Goal: Complete application form: Complete application form

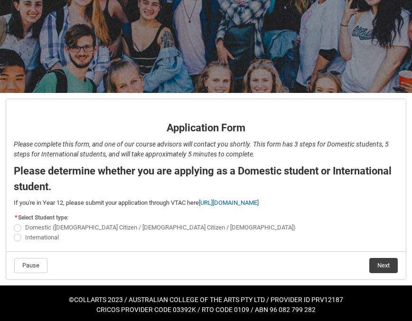
scroll to position [98, 0]
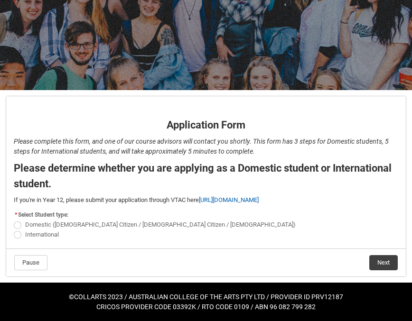
click at [39, 227] on span "Domestic ([DEMOGRAPHIC_DATA] Citizen / [DEMOGRAPHIC_DATA] Citizen / [DEMOGRAPHI…" at bounding box center [160, 224] width 270 height 7
click at [14, 220] on input "Domestic ([DEMOGRAPHIC_DATA] Citizen / [DEMOGRAPHIC_DATA] Citizen / [DEMOGRAPHI…" at bounding box center [13, 220] width 0 height 0
radio input "true"
click at [29, 236] on span "International" at bounding box center [42, 234] width 34 height 7
click at [14, 230] on input "International" at bounding box center [13, 229] width 0 height 0
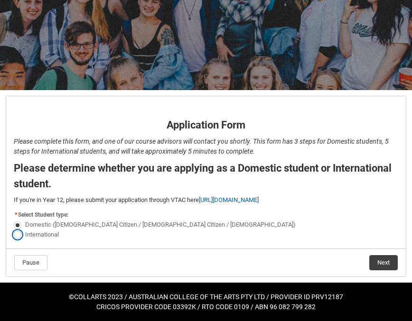
radio input "true"
click at [386, 265] on button "Next" at bounding box center [383, 262] width 28 height 15
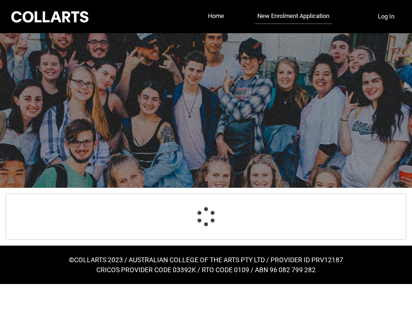
select select "choice_No"
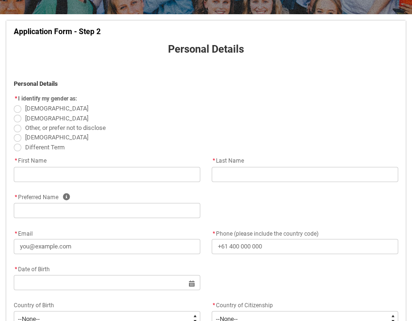
scroll to position [177, 0]
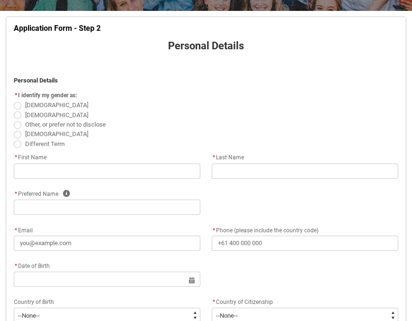
click at [20, 105] on span "REDU_Application_Form_for_Applicant flow" at bounding box center [18, 106] width 8 height 8
click at [14, 101] on input "[DEMOGRAPHIC_DATA]" at bounding box center [13, 100] width 0 height 0
radio input "true"
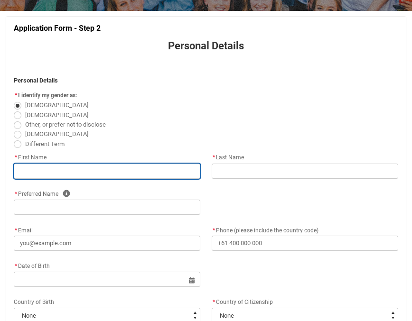
click at [50, 164] on input "REDU_Application_Form_for_Applicant flow" at bounding box center [107, 171] width 186 height 15
type lightning-primitive-input-simple "S"
type input "S"
type lightning-primitive-input-simple "Se"
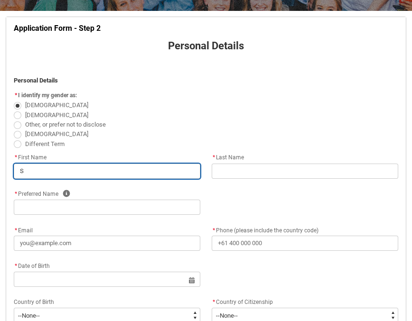
type input "Se"
type lightning-primitive-input-simple "Sel"
type input "Sel"
type lightning-primitive-input-simple "Seli"
type input "Seli"
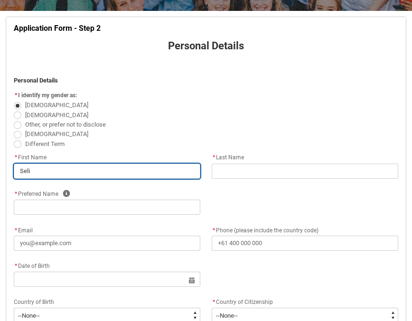
type lightning-primitive-input-simple "[PERSON_NAME]"
type input "[PERSON_NAME]"
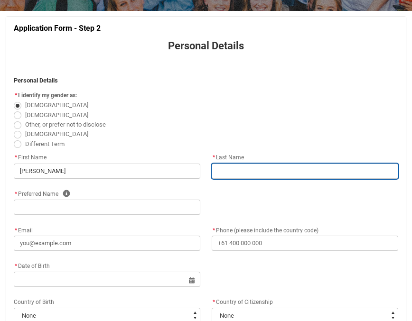
click at [242, 173] on input "REDU_Application_Form_for_Applicant flow" at bounding box center [305, 171] width 186 height 15
type lightning-primitive-input-simple "E"
type input "E"
type lightning-primitive-input-simple "Er"
type input "Er"
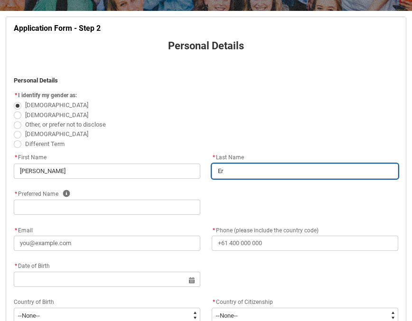
type lightning-primitive-input-simple "Erg"
type input "Erg"
type lightning-primitive-input-simple "Ergu"
type input "Ergu"
type lightning-primitive-input-simple "Ergun"
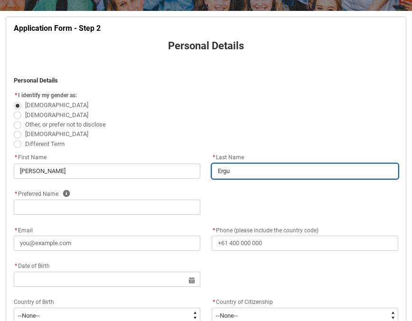
type input "Ergun"
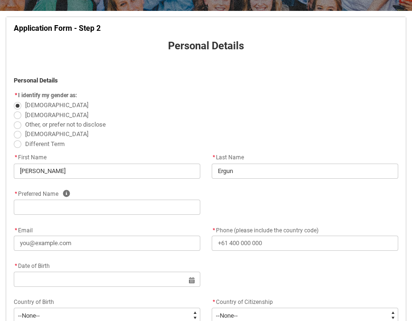
click at [104, 195] on div "* Preferred Name Help" at bounding box center [107, 193] width 186 height 11
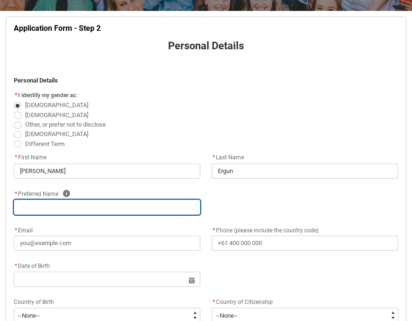
click at [94, 205] on input "REDU_Application_Form_for_Applicant flow" at bounding box center [107, 207] width 186 height 15
type lightning-primitive-input-simple "s"
type input "s"
type lightning-primitive-input-simple "se"
type input "se"
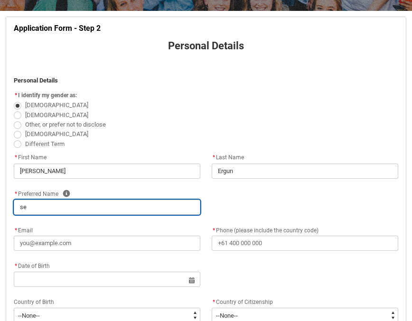
type lightning-primitive-input-simple "s"
type input "s"
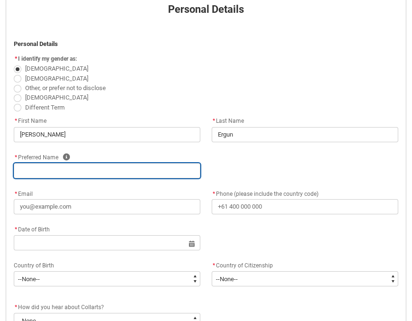
scroll to position [249, 0]
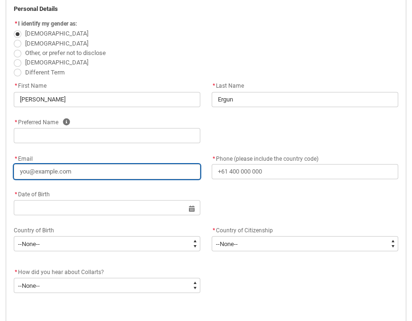
click at [87, 173] on div "* Email" at bounding box center [107, 166] width 186 height 27
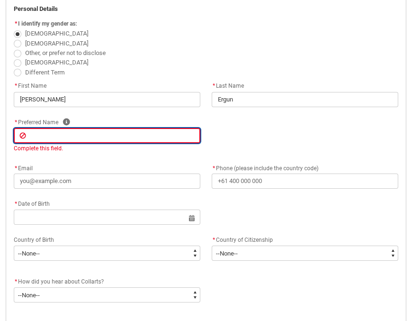
click at [59, 136] on input "REDU_Application_Form_for_Applicant flow" at bounding box center [107, 135] width 186 height 15
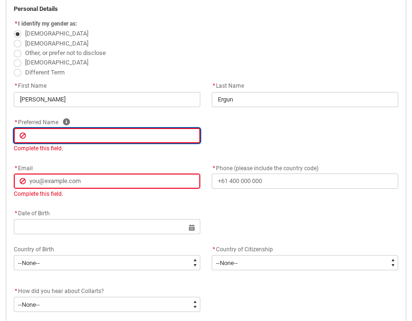
type lightning-primitive-input-simple "S"
type input "S"
type lightning-primitive-input-simple "Se"
type input "Se"
type lightning-primitive-input-simple "Sei"
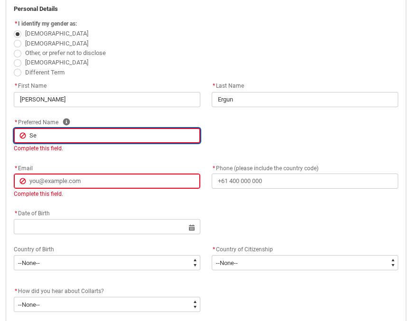
type input "Sei"
type lightning-primitive-input-simple "Sein"
type input "Sein"
type lightning-primitive-input-simple "Sei"
type input "Sei"
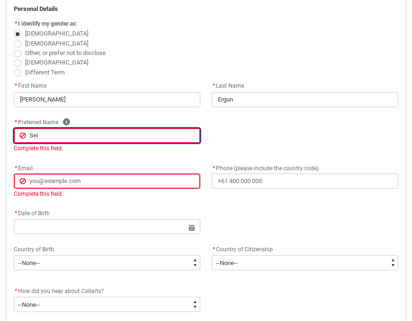
type lightning-primitive-input-simple "Se"
type input "Se"
type lightning-primitive-input-simple "Sel"
type input "Sel"
type lightning-primitive-input-simple "Seli"
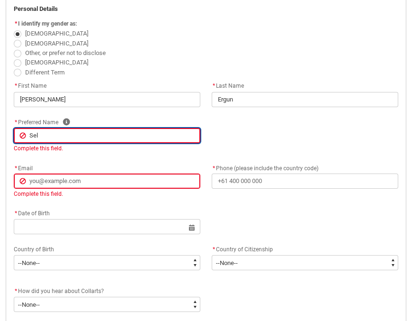
type input "Seli"
type lightning-primitive-input-simple "[PERSON_NAME]"
type input "[PERSON_NAME]"
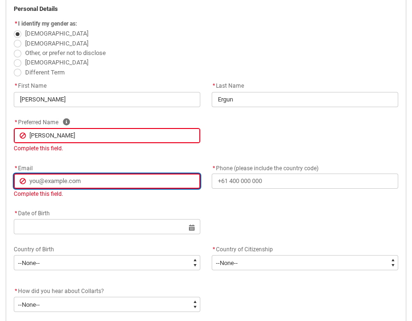
click at [71, 181] on lightning-primitive-input-simple "* Email Email Complete this field." at bounding box center [107, 180] width 186 height 36
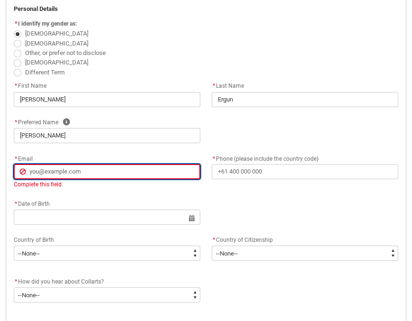
type lightning-primitive-input-simple "s"
type input "s"
type lightning-primitive-input-simple "se"
type input "se"
type lightning-primitive-input-simple "sel"
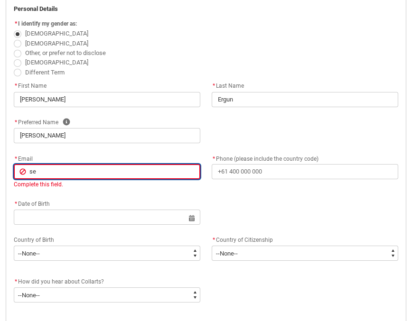
type input "sel"
type lightning-primitive-input-simple "seli"
type input "seli"
type lightning-primitive-input-simple "[PERSON_NAME]"
type input "[PERSON_NAME]"
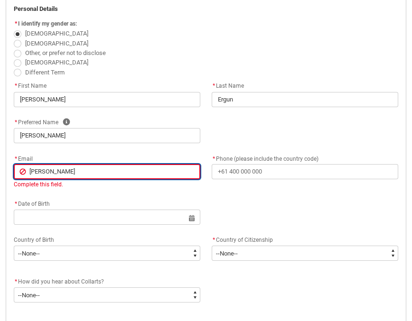
type lightning-primitive-input-simple "seline"
type input "seline"
type lightning-primitive-input-simple "seliner"
type input "seliner"
type lightning-primitive-input-simple "selinerg"
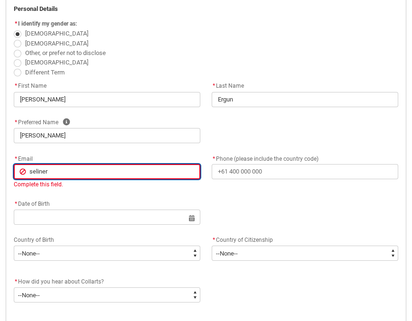
type input "selinerg"
type lightning-primitive-input-simple "selinergu"
type input "selinergu"
type lightning-primitive-input-simple "selinergu@"
type input "selinergu@"
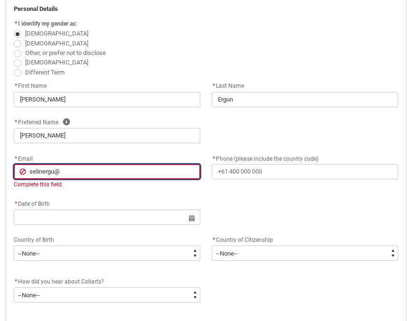
type lightning-primitive-input-simple "selinergu@g"
type input "selinergu@g"
type lightning-primitive-input-simple "selinergu@gm"
type input "selinergu@gm"
type lightning-primitive-input-simple "selinergu@gma"
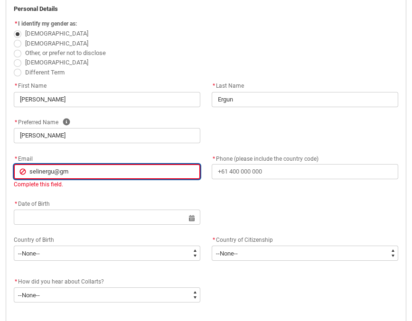
type input "selinergu@gma"
type lightning-primitive-input-simple "selinergu@gmai"
type input "selinergu@gmai"
type lightning-primitive-input-simple "[EMAIL_ADDRESS]"
type input "[EMAIL_ADDRESS]"
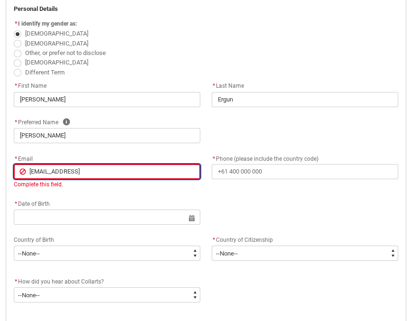
type lightning-primitive-input-simple "[EMAIL_ADDRESS]."
type input "[EMAIL_ADDRESS]."
type lightning-primitive-input-simple "selinergu@gmail.c"
type input "selinergu@gmail.c"
type lightning-primitive-input-simple "[EMAIL_ADDRESS][DOMAIN_NAME]"
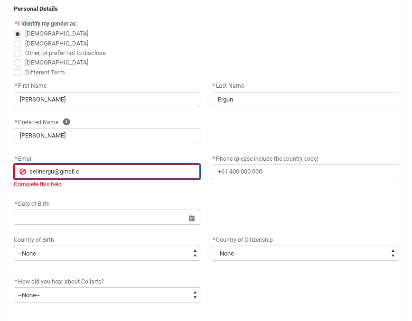
type input "[EMAIL_ADDRESS][DOMAIN_NAME]"
type lightning-primitive-input-simple "[EMAIL_ADDRESS][DOMAIN_NAME]"
type input "[EMAIL_ADDRESS][DOMAIN_NAME]"
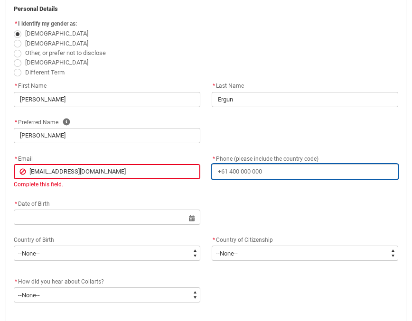
click at [233, 174] on input "* Phone (please include the country code)" at bounding box center [305, 171] width 186 height 15
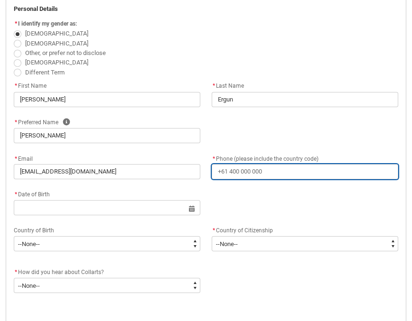
type lightning-primitive-input-simple "4"
type input "4"
type lightning-primitive-input-simple "0"
type input "0"
type lightning-primitive-input-simple "04"
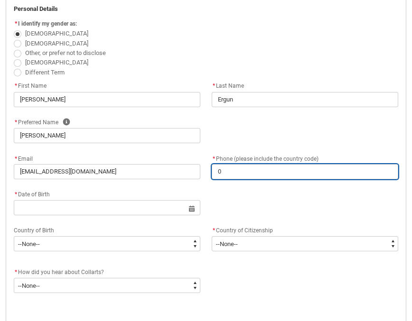
type input "04"
type lightning-primitive-input-simple "042"
type input "042"
type lightning-primitive-input-simple "0421"
type input "0421"
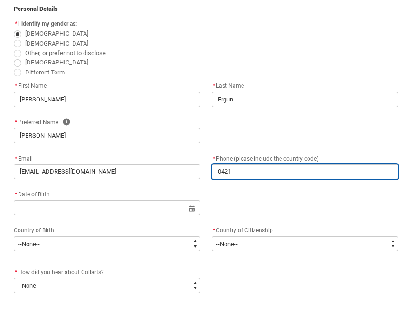
type lightning-primitive-input-simple "04213"
type input "04213"
type lightning-primitive-input-simple "042131"
type input "042131"
type lightning-primitive-input-simple "0421316"
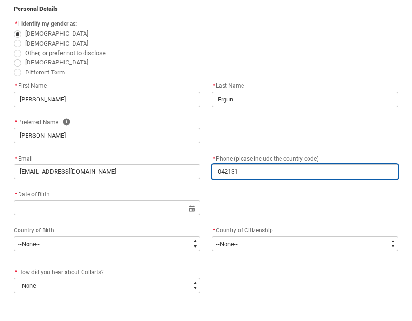
type input "0421316"
type lightning-primitive-input-simple "04213161"
type input "04213161"
type lightning-primitive-input-simple "042131610"
type input "042131610"
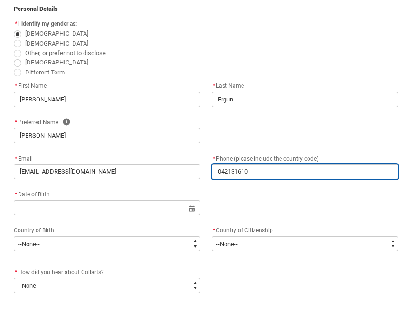
type lightning-primitive-input-simple "0421316100"
type input "0421316100"
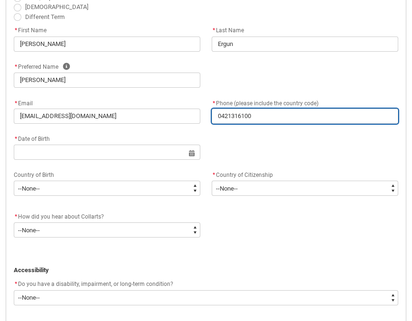
scroll to position [305, 0]
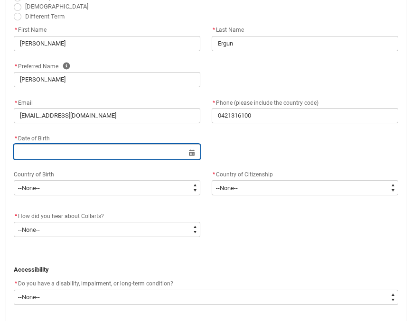
click at [78, 154] on input "REDU_Application_Form_for_Applicant flow" at bounding box center [107, 151] width 186 height 15
select select "2025"
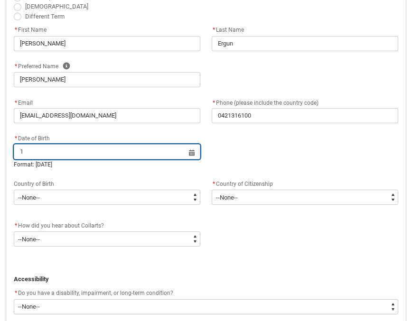
type input "11"
click at [196, 156] on input "11" at bounding box center [107, 151] width 186 height 15
select select "2025"
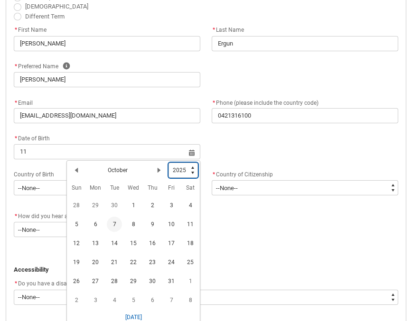
click at [190, 163] on select "1925 1926 1927 1928 1929 1930 1931 1932 1933 1934 1935 1936 1937 1938 1939 1940…" at bounding box center [182, 170] width 29 height 15
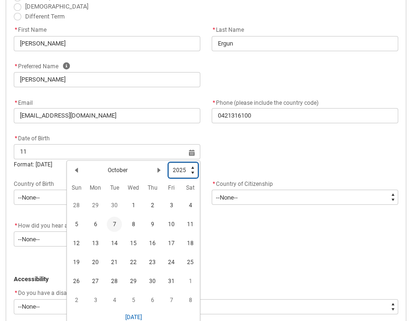
type lightning-select "1994"
click at [121, 169] on h2 "October" at bounding box center [118, 170] width 20 height 9
click at [158, 170] on lightning-primitive-icon "Date picker: October" at bounding box center [159, 170] width 7 height 7
click at [158, 170] on lightning-primitive-icon "Date picker: November" at bounding box center [159, 170] width 7 height 7
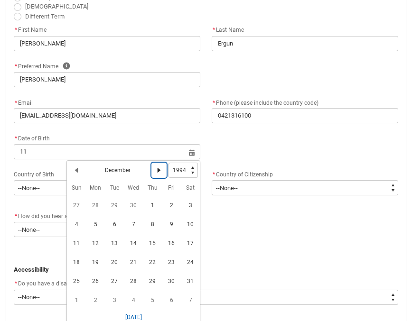
click at [158, 170] on lightning-primitive-icon "Date picker: December" at bounding box center [159, 170] width 7 height 7
click at [87, 175] on div "Previous Month January Next Month" at bounding box center [119, 170] width 100 height 15
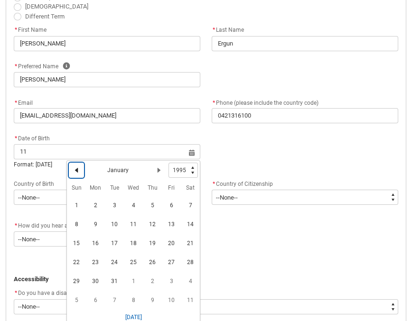
click at [76, 168] on lightning-primitive-icon "Date picker: January" at bounding box center [76, 170] width 7 height 7
select select "1994"
click at [76, 164] on button "Previous Month" at bounding box center [76, 170] width 15 height 15
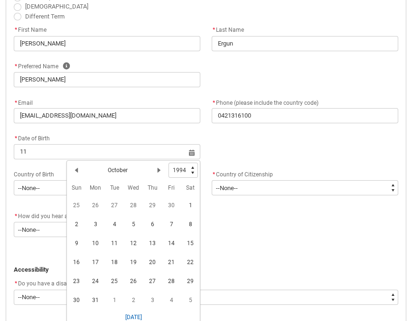
click at [76, 178] on div "Previous Month October Next Month Pick a Year 1925 1926 1927 1928 1929 1930 193…" at bounding box center [133, 170] width 133 height 19
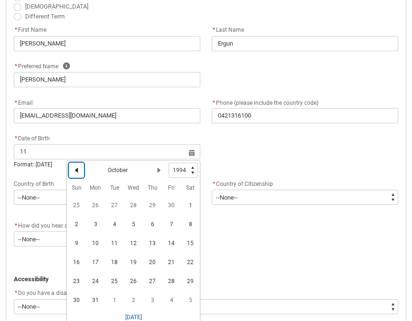
click at [79, 170] on lightning-primitive-icon "Date picker: October" at bounding box center [76, 170] width 7 height 7
click at [79, 170] on lightning-primitive-icon "Date picker: September" at bounding box center [76, 170] width 7 height 7
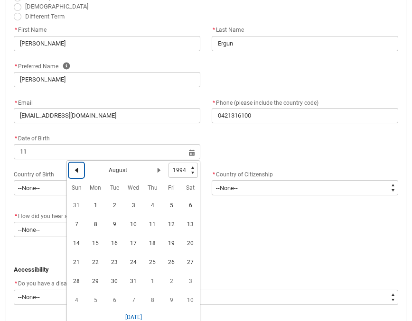
click at [79, 170] on lightning-primitive-icon "Date picker: August" at bounding box center [76, 170] width 7 height 7
click at [96, 244] on span "11" at bounding box center [95, 243] width 15 height 15
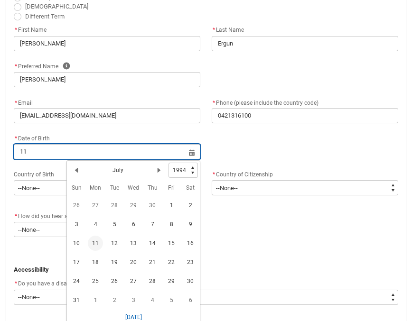
type lightning-datepicker "[DATE]"
type lightning-input "[DATE]"
type input "[DATE]"
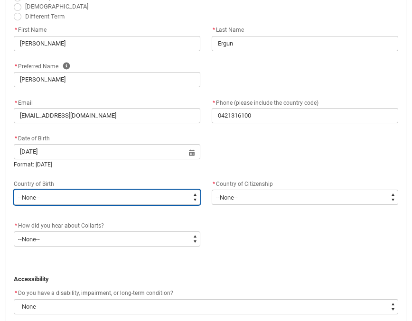
click at [82, 201] on select "--None-- [GEOGRAPHIC_DATA][PERSON_NAME] ([GEOGRAPHIC_DATA]) 7201 [GEOGRAPHIC_DA…" at bounding box center [107, 197] width 186 height 15
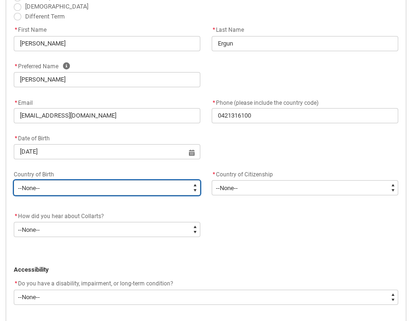
type lightning-select "Birth_Country.4215"
select select "Birth_Country.4215"
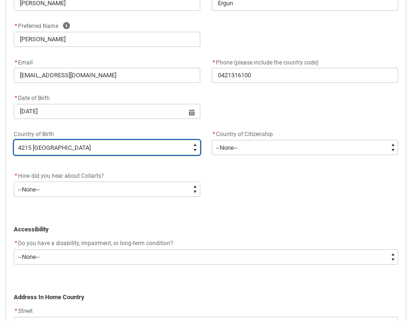
scroll to position [366, 0]
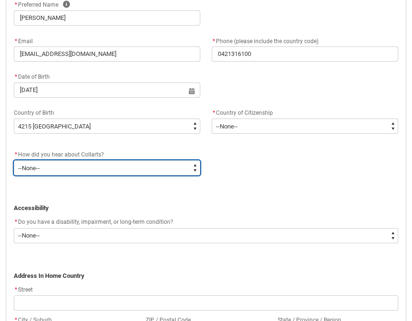
click at [102, 165] on select "--None-- Advertising - Facebook Advertising - Google Advertising - Instagram Ad…" at bounding box center [107, 167] width 186 height 15
type lightning-select "Heard_About_Collarts_Picklist.Advertising - Google"
select select "Heard_About_Collarts_Picklist.Advertising - Google"
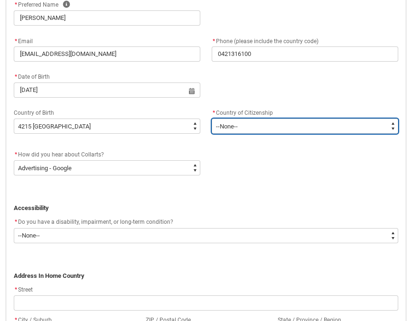
click at [246, 130] on select "--[GEOGRAPHIC_DATA]-- [GEOGRAPHIC_DATA] [GEOGRAPHIC_DATA] [GEOGRAPHIC_DATA] [GE…" at bounding box center [305, 126] width 186 height 15
type lightning-select "Citizenship_Country.[DEMOGRAPHIC_DATA]"
select select "Citizenship_Country.[DEMOGRAPHIC_DATA]"
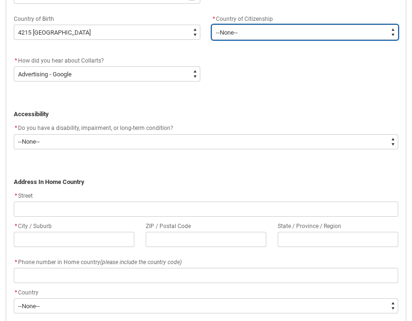
scroll to position [466, 0]
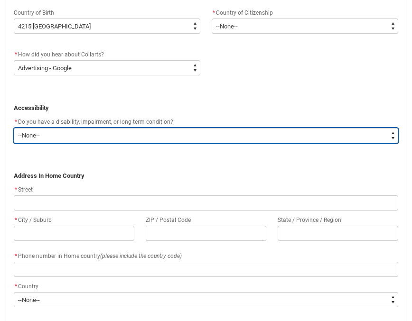
click at [122, 137] on select "--None-- Yes No" at bounding box center [206, 135] width 384 height 15
type lightning-select "No_TextChoice"
select select "No_TextChoice"
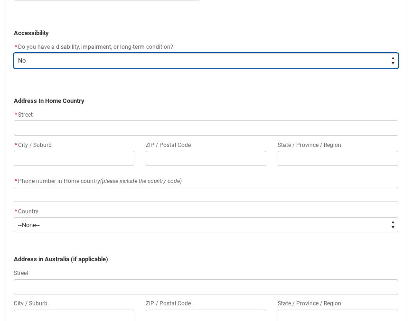
scroll to position [542, 0]
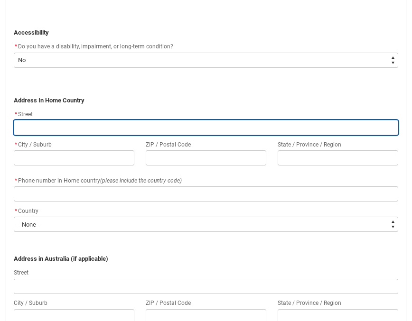
click at [90, 130] on input "REDU_Application_Form_for_Applicant flow" at bounding box center [206, 127] width 384 height 15
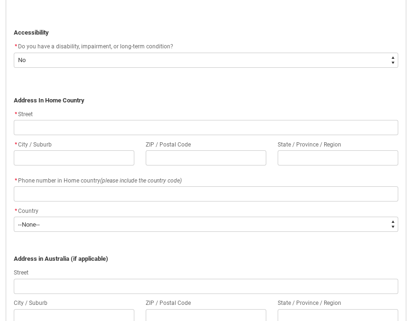
click at [66, 96] on p "Address In Home Country" at bounding box center [206, 100] width 384 height 9
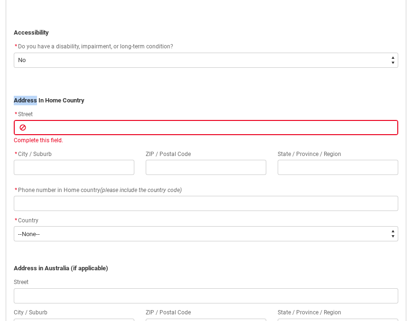
click at [62, 101] on strong "Address In Home Country" at bounding box center [49, 100] width 71 height 7
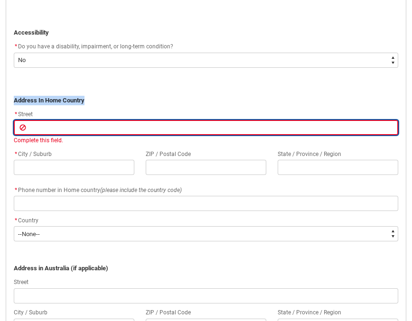
click at [78, 133] on input "REDU_Application_Form_for_Applicant flow" at bounding box center [206, 127] width 384 height 15
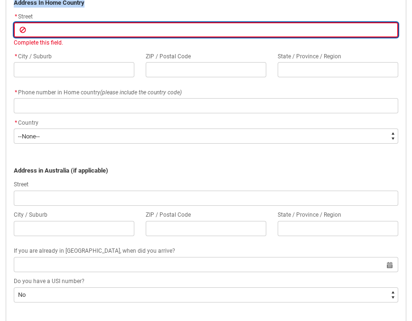
scroll to position [642, 0]
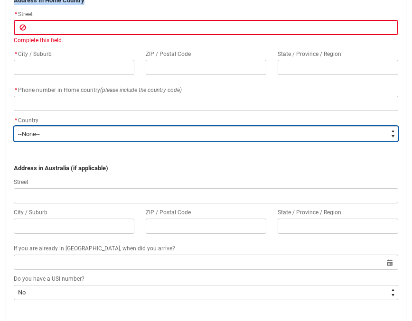
click at [49, 133] on select "--None-- [GEOGRAPHIC_DATA] ([GEOGRAPHIC_DATA]) [GEOGRAPHIC_DATA] [GEOGRAPHIC_DA…" at bounding box center [206, 133] width 384 height 15
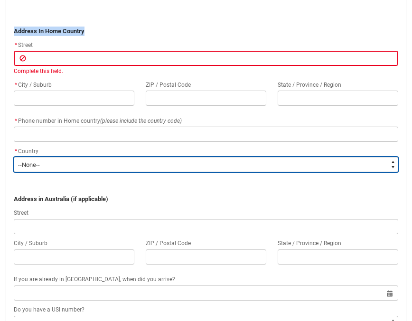
scroll to position [609, 0]
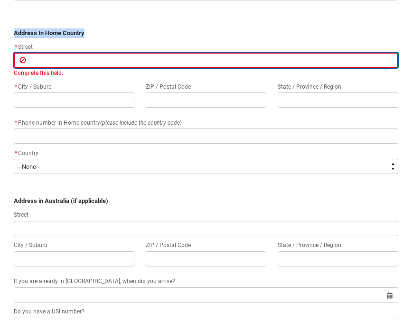
click at [69, 53] on input "REDU_Application_Form_for_Applicant flow" at bounding box center [206, 60] width 384 height 15
type lightning-primitive-input-simple "K"
type input "K"
type lightning-primitive-input-simple "Ku"
type input "Ku"
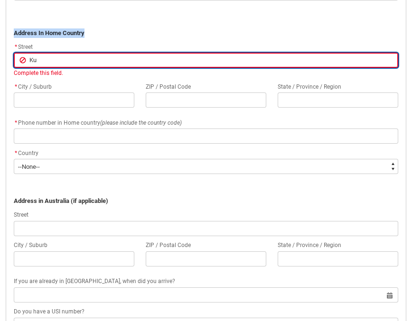
type lightning-primitive-input-simple "Kul"
type input "Kul"
type lightning-primitive-input-simple "Kule"
type input "Kule"
type lightning-primitive-input-simple "Kulel"
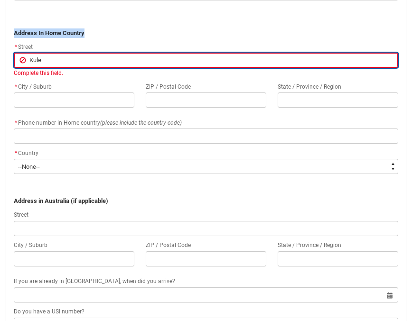
type input "Kulel"
type lightning-primitive-input-simple "Kuleli"
type input "Kuleli"
type lightning-primitive-input-simple "Kuleli"
type input "Kuleli"
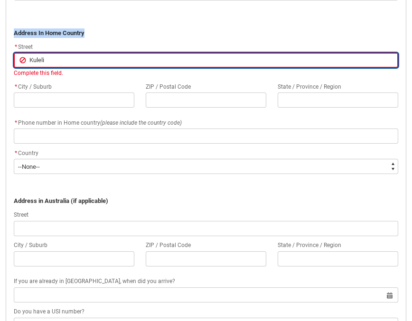
type lightning-primitive-input-simple "Kuleli S"
type input "Kuleli S"
type lightning-primitive-input-simple "Kuleli"
type input "Kuleli"
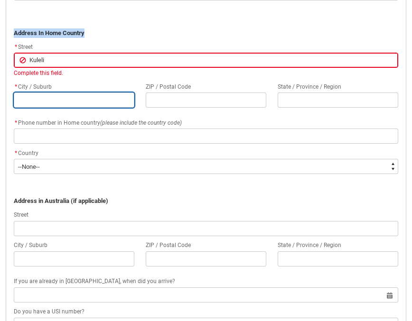
click at [63, 103] on div "* City / Suburb ZIP / Postal Code State / Province / Region" at bounding box center [206, 99] width 396 height 36
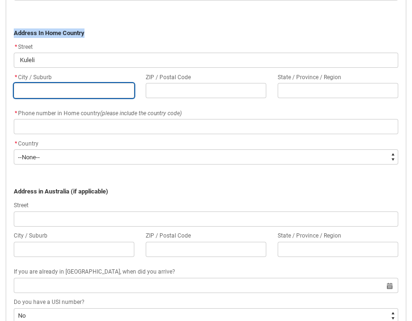
type lightning-primitive-input-simple "A"
type input "A"
type lightning-primitive-input-simple "An"
type input "An"
type lightning-primitive-input-simple "Ank"
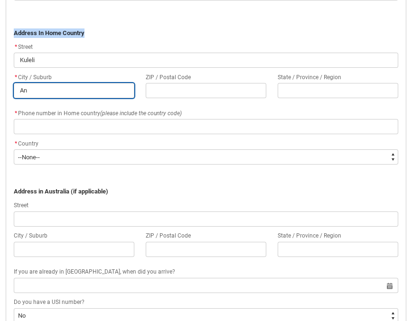
type input "Ank"
type lightning-primitive-input-simple "Anka"
type input "Anka"
type lightning-primitive-input-simple "Ankar"
type input "Ankar"
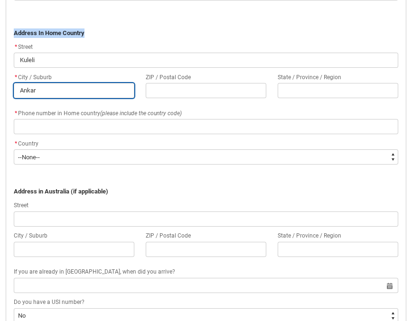
type lightning-primitive-input-simple "[GEOGRAPHIC_DATA]"
type input "[GEOGRAPHIC_DATA]"
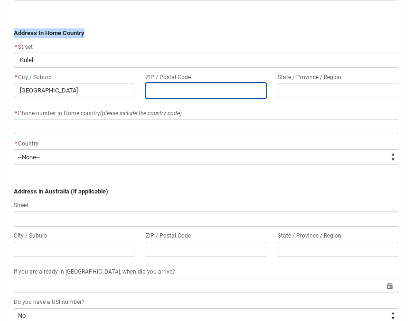
click at [200, 90] on input "REDU_Application_Form_for_Applicant flow" at bounding box center [206, 90] width 120 height 15
type lightning-primitive-input-simple "0"
type input "0"
type lightning-primitive-input-simple "06"
type input "06"
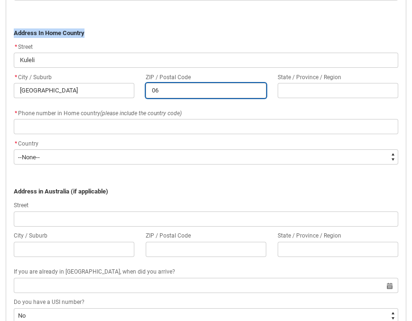
type lightning-primitive-input-simple "060"
type input "060"
type lightning-primitive-input-simple "0600"
type input "0600"
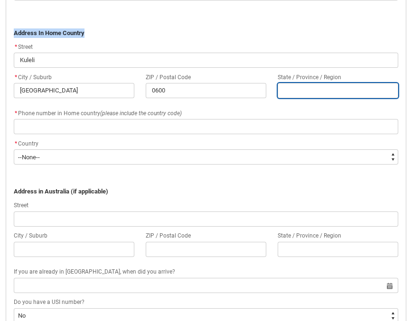
click at [339, 93] on input "REDU_Application_Form_for_Applicant flow" at bounding box center [338, 90] width 120 height 15
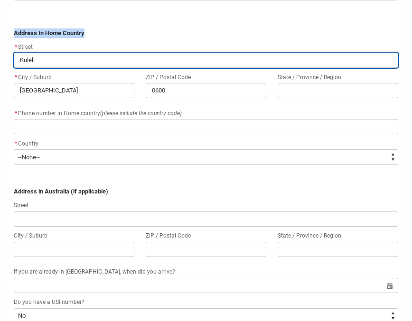
click at [148, 56] on input "Kuleli" at bounding box center [206, 60] width 384 height 15
type lightning-primitive-input-simple "Kuleli"
type input "Kuleli"
type lightning-primitive-input-simple "Kuleli"
type input "Kuleli"
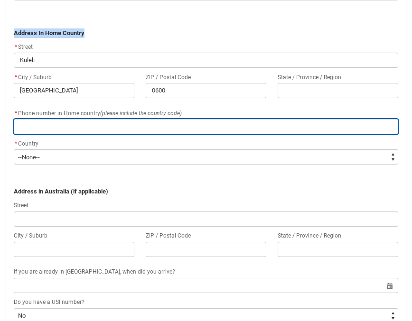
click at [91, 127] on input "REDU_Application_Form_for_Applicant flow" at bounding box center [206, 126] width 384 height 15
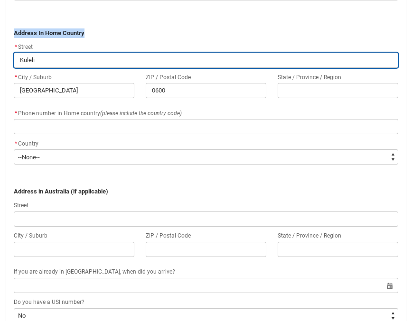
click at [203, 67] on input "Kuleli" at bounding box center [206, 60] width 384 height 15
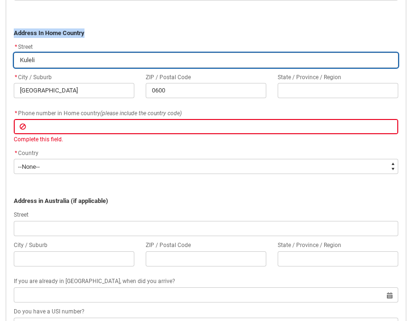
click at [203, 67] on input "Kuleli" at bounding box center [206, 60] width 384 height 15
paste input "100. Str. [STREET_ADDRESS]"
type lightning-primitive-input-simple "100. Str. [STREET_ADDRESS]"
type input "100. Str. [STREET_ADDRESS]"
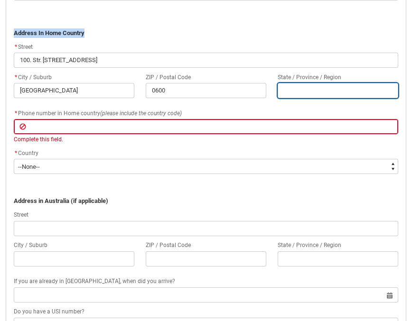
click at [324, 90] on input "REDU_Application_Form_for_Applicant flow" at bounding box center [338, 90] width 120 height 15
type lightning-primitive-input-simple "C"
type input "C"
type lightning-primitive-input-simple "C"
type input "C"
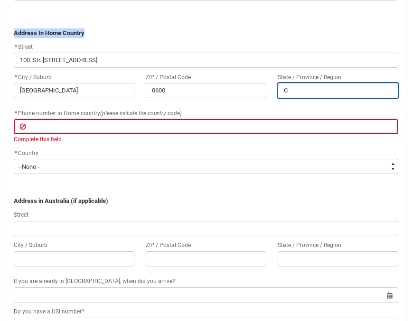
type lightning-primitive-input-simple "Ca"
type input "Ca"
type lightning-primitive-input-simple "Can"
type input "Can"
type lightning-primitive-input-simple "Cank"
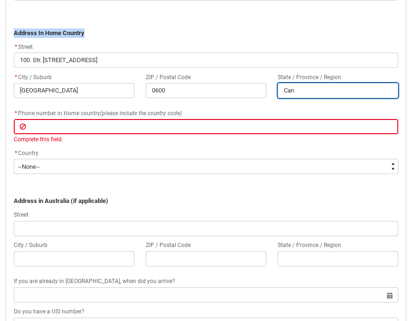
type input "Cank"
type lightning-primitive-input-simple "Canka"
type input "Canka"
type lightning-primitive-input-simple "Cankay"
type input "Cankay"
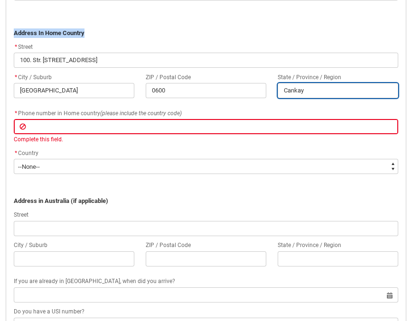
type lightning-primitive-input-simple "Cankaya"
type input "Cankaya"
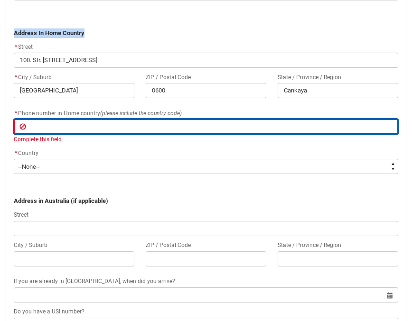
click at [120, 123] on input "REDU_Application_Form_for_Applicant flow" at bounding box center [206, 126] width 384 height 15
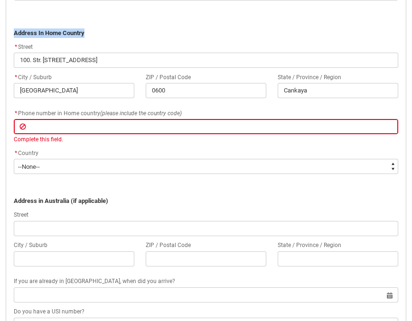
click at [116, 152] on div "* Country" at bounding box center [206, 153] width 384 height 11
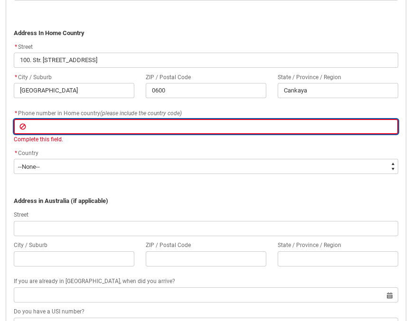
type lightning-primitive-input-simple "4"
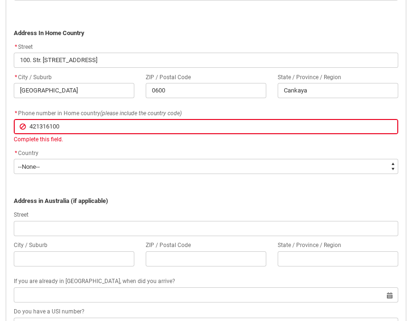
click at [85, 180] on span "﻿Address in [GEOGRAPHIC_DATA] (if applicable)" at bounding box center [206, 192] width 384 height 28
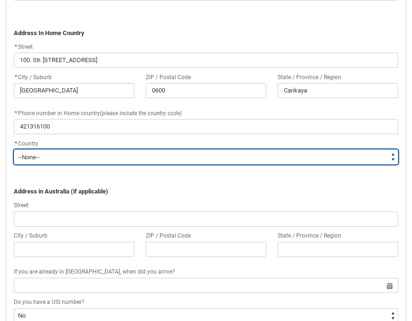
click at [71, 161] on select "--None-- [GEOGRAPHIC_DATA] ([GEOGRAPHIC_DATA]) [GEOGRAPHIC_DATA] [GEOGRAPHIC_DA…" at bounding box center [206, 156] width 384 height 15
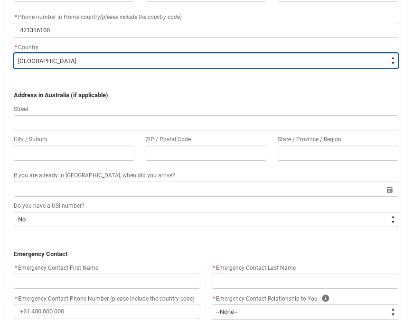
scroll to position [713, 0]
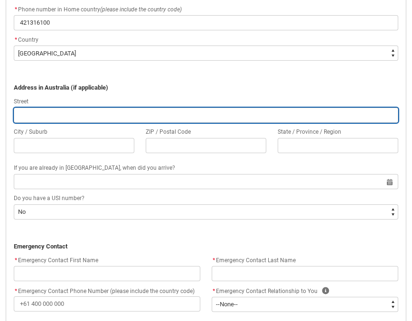
click at [95, 108] on input "REDU_Application_Form_for_Applicant flow" at bounding box center [206, 115] width 384 height 15
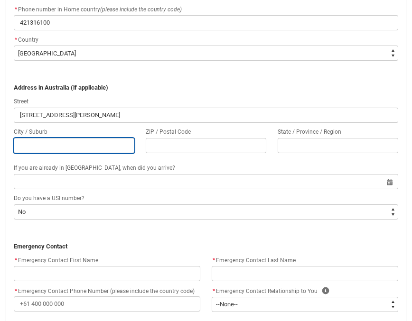
click at [54, 142] on input "REDU_Application_Form_for_Applicant flow" at bounding box center [74, 145] width 120 height 15
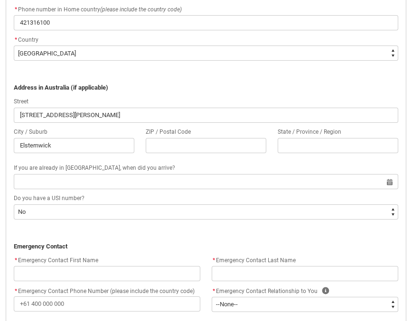
click at [143, 149] on flowruntime-screen-field "ZIP / Postal Code" at bounding box center [206, 142] width 132 height 30
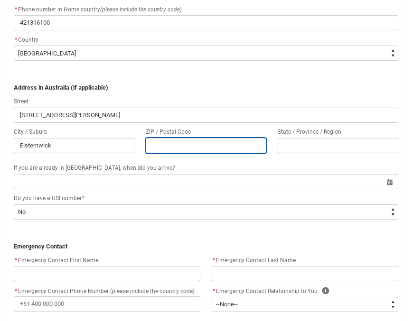
click at [156, 149] on input "REDU_Application_Form_for_Applicant flow" at bounding box center [206, 145] width 120 height 15
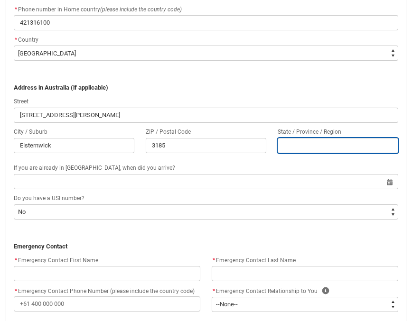
click at [323, 147] on input "REDU_Application_Form_for_Applicant flow" at bounding box center [338, 145] width 120 height 15
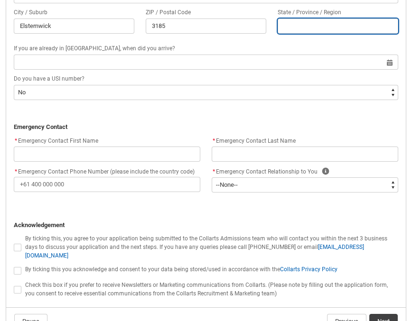
scroll to position [833, 0]
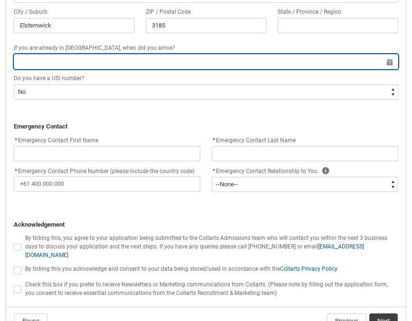
click at [46, 64] on input "REDU_Application_Form_for_Applicant flow" at bounding box center [206, 61] width 384 height 15
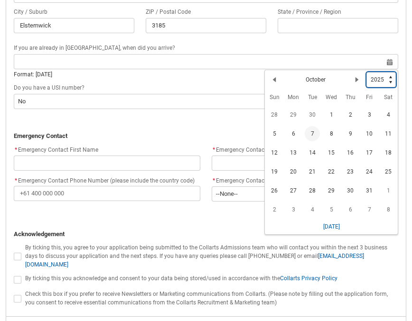
click at [380, 84] on select "1925 1926 1927 1928 1929 1930 1931 1932 1933 1934 1935 1936 1937 1938 1939 1940…" at bounding box center [380, 79] width 29 height 15
click at [279, 80] on button "Previous Month" at bounding box center [274, 79] width 15 height 15
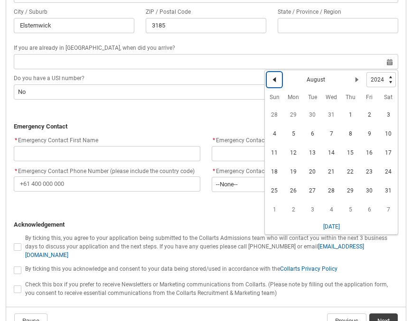
click at [279, 80] on button "Previous Month" at bounding box center [274, 79] width 15 height 15
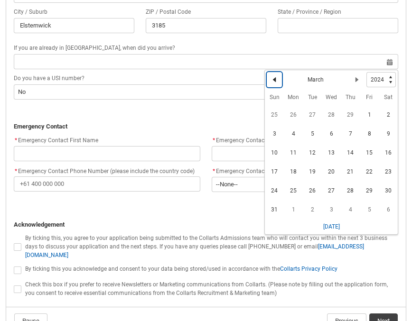
click at [279, 80] on button "Previous Month" at bounding box center [274, 79] width 15 height 15
click at [361, 77] on button "Next Month" at bounding box center [356, 79] width 15 height 15
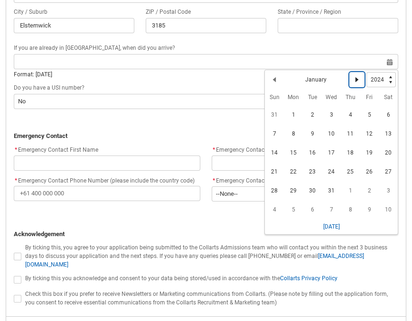
click at [361, 77] on button "Next Month" at bounding box center [356, 79] width 15 height 15
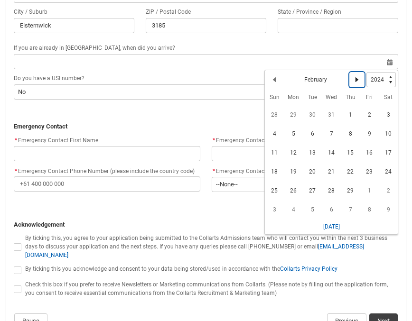
click at [361, 77] on button "Next Month" at bounding box center [356, 79] width 15 height 15
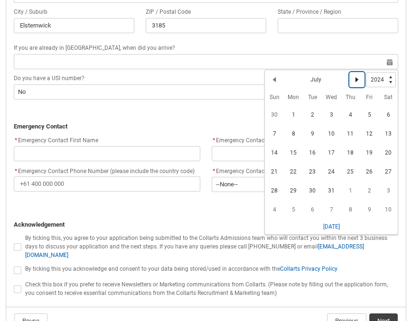
click at [361, 77] on button "Next Month" at bounding box center [356, 79] width 15 height 15
click at [369, 117] on span "1" at bounding box center [368, 114] width 15 height 15
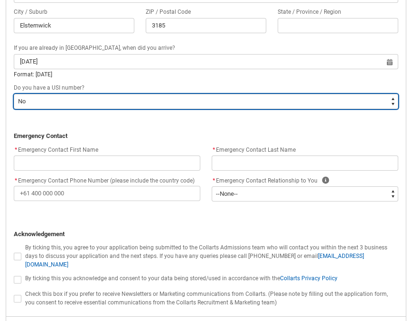
click at [52, 96] on select "--None-- Yes No" at bounding box center [206, 101] width 384 height 15
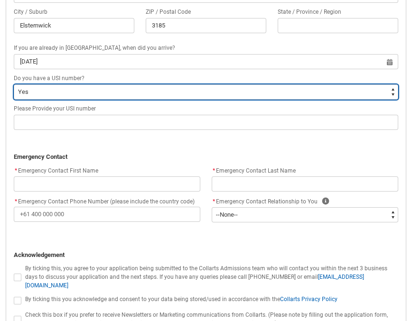
click at [52, 96] on select "--None-- Yes No" at bounding box center [206, 91] width 384 height 15
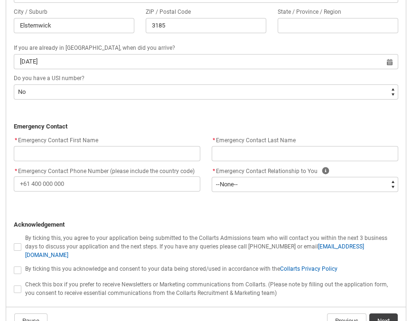
click at [54, 80] on span "Do you have a USI number?" at bounding box center [49, 78] width 71 height 7
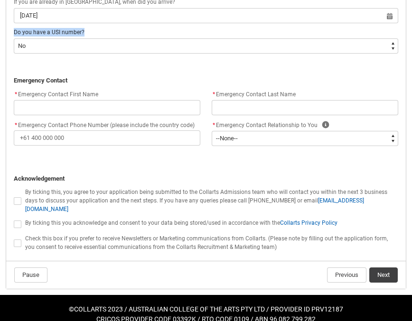
scroll to position [880, 0]
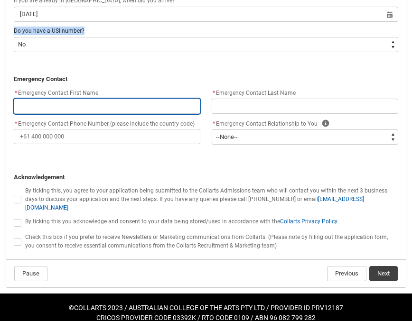
click at [99, 104] on input "REDU_Application_Form_for_Applicant flow" at bounding box center [107, 106] width 186 height 15
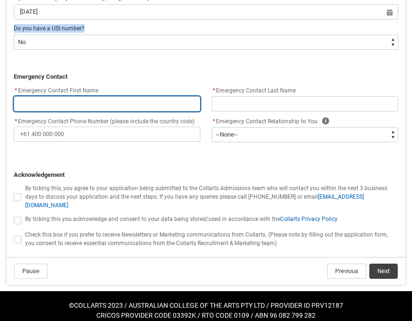
click at [98, 106] on input "REDU_Application_Form_for_Applicant flow" at bounding box center [107, 103] width 186 height 15
click at [69, 104] on input "Tah" at bounding box center [107, 103] width 186 height 15
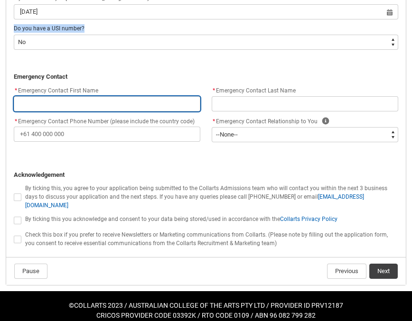
paste input "Tahlia Reisacher"
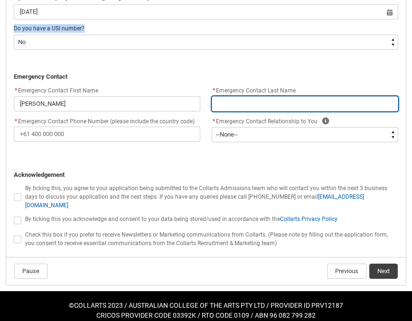
click at [260, 109] on input "REDU_Application_Form_for_Applicant flow" at bounding box center [305, 103] width 186 height 15
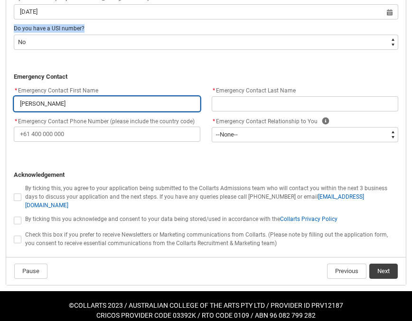
click at [115, 110] on input "Tahlia Reisacher" at bounding box center [107, 103] width 186 height 15
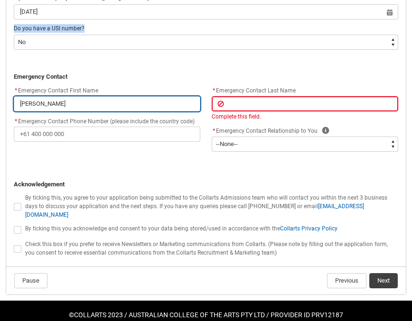
click at [115, 110] on input "Tahlia Reisacher" at bounding box center [107, 103] width 186 height 15
copy span "USI"
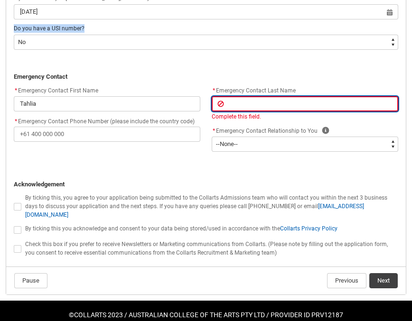
click at [250, 103] on input "REDU_Application_Form_for_Applicant flow" at bounding box center [305, 103] width 186 height 15
paste input "Reisacher"
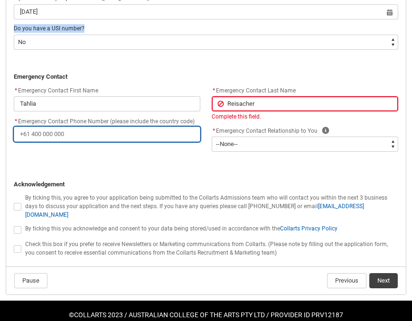
click at [65, 134] on input "* Emergency Contact Phone Number (please include the country code)" at bounding box center [107, 134] width 186 height 15
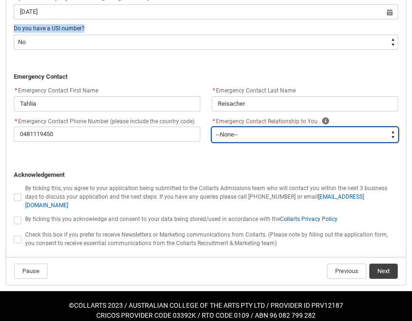
click at [278, 133] on select "--None-- Mother Father Sibling Child Partner Relation Friend" at bounding box center [305, 134] width 186 height 15
click at [16, 236] on span "REDU_Application_Form_for_Applicant flow" at bounding box center [18, 240] width 8 height 8
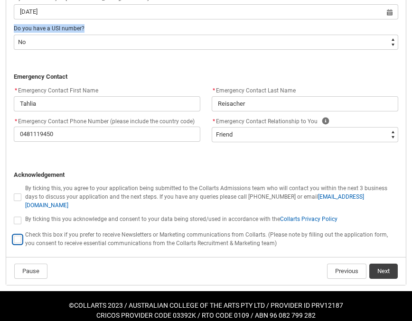
click at [14, 234] on input "REDU_Application_Form_for_Applicant flow" at bounding box center [13, 234] width 0 height 0
click at [388, 265] on button "Next" at bounding box center [383, 271] width 28 height 15
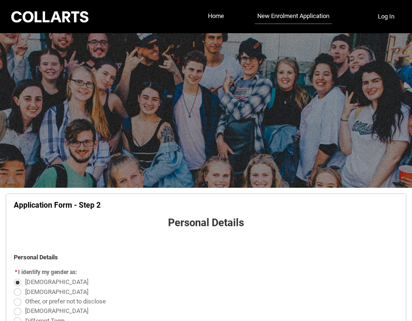
scroll to position [902, 0]
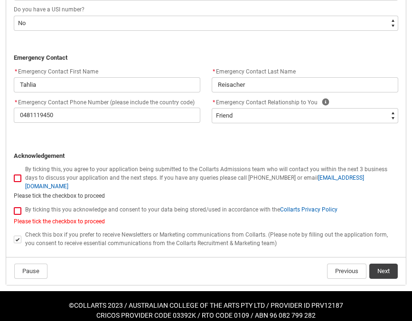
click at [18, 207] on span "REDU_Application_Form_for_Applicant flow" at bounding box center [18, 211] width 8 height 8
click at [14, 205] on input "REDU_Application_Form_for_Applicant flow" at bounding box center [13, 205] width 0 height 0
click at [19, 175] on span "REDU_Application_Form_for_Applicant flow" at bounding box center [18, 179] width 8 height 8
click at [14, 173] on input "REDU_Application_Form_for_Applicant flow" at bounding box center [13, 173] width 0 height 0
click at [395, 264] on button "Next" at bounding box center [383, 271] width 28 height 15
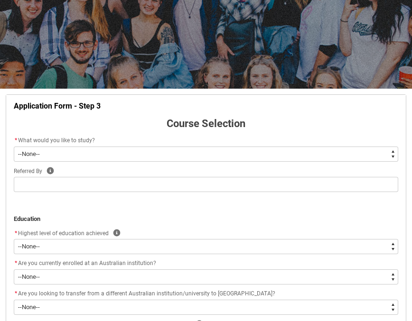
scroll to position [147, 0]
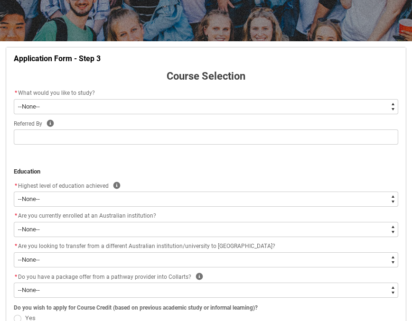
click at [112, 106] on select "--None-- Diploma Bachelor Post Graduate" at bounding box center [206, 106] width 384 height 15
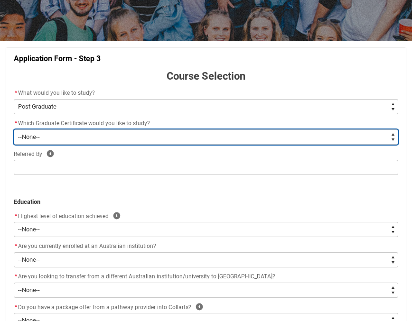
click at [75, 135] on select "--None-- Graduate Certificate of Creative Industries Graduate Certificate of De…" at bounding box center [206, 137] width 384 height 15
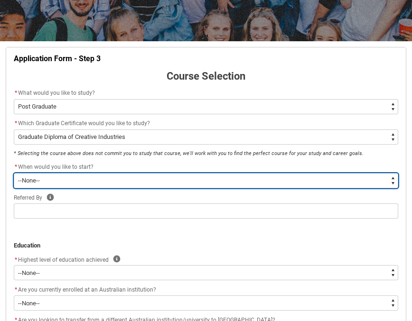
click at [98, 174] on select "--None-- Trimester 1 2026, starting [DATE]" at bounding box center [206, 180] width 384 height 15
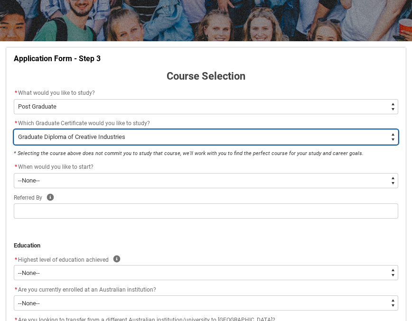
click at [109, 136] on select "--None-- Graduate Certificate of Creative Industries Graduate Certificate of De…" at bounding box center [206, 137] width 384 height 15
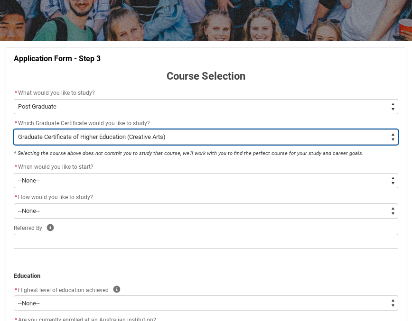
click at [154, 136] on select "--None-- Graduate Certificate of Creative Industries Graduate Certificate of De…" at bounding box center [206, 137] width 384 height 15
click at [156, 138] on select "--None-- Graduate Certificate of Creative Industries Graduate Certificate of De…" at bounding box center [206, 137] width 384 height 15
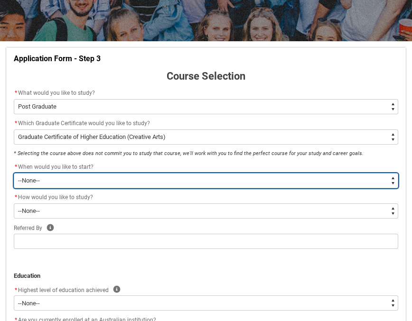
click at [104, 175] on select "--None--" at bounding box center [206, 180] width 384 height 15
click at [117, 182] on select "--None--" at bounding box center [206, 180] width 384 height 15
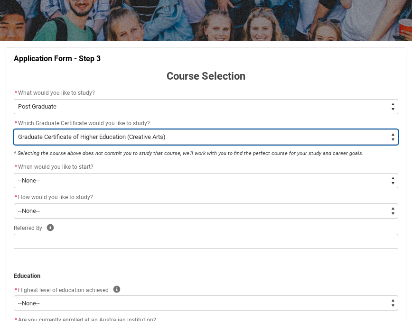
click at [132, 139] on select "--None-- Graduate Certificate of Creative Industries Graduate Certificate of De…" at bounding box center [206, 137] width 384 height 15
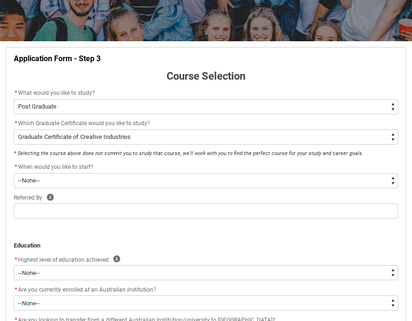
click at [112, 190] on flowruntime-screen-field "* When would you like to start? * --None-- Trimester 1 2026, starting February …" at bounding box center [206, 177] width 396 height 30
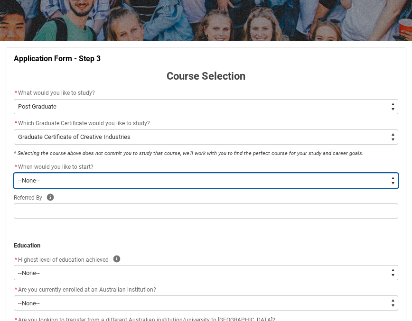
click at [116, 184] on select "--None-- Trimester 1 2026, starting [DATE]" at bounding box center [206, 180] width 384 height 15
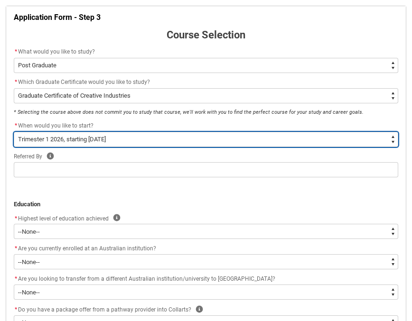
scroll to position [201, 0]
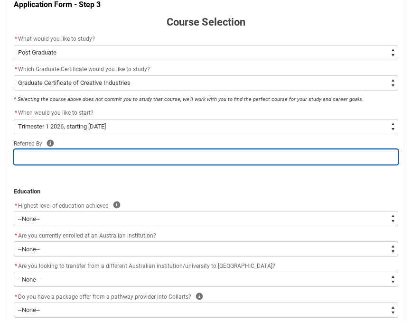
click at [118, 158] on input "REDU_Application_Form_for_Applicant flow" at bounding box center [206, 156] width 384 height 15
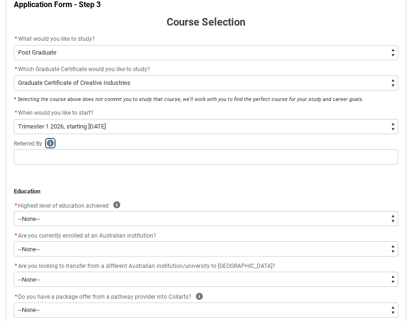
click at [49, 142] on icon "REDU_Application_Form_for_Applicant flow" at bounding box center [50, 142] width 7 height 7
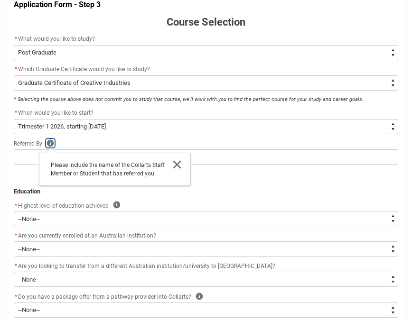
click at [49, 142] on icon "REDU_Application_Form_for_Applicant flow" at bounding box center [50, 142] width 7 height 7
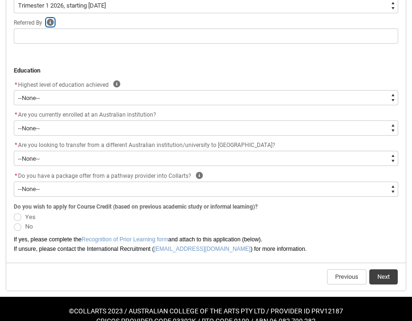
scroll to position [323, 0]
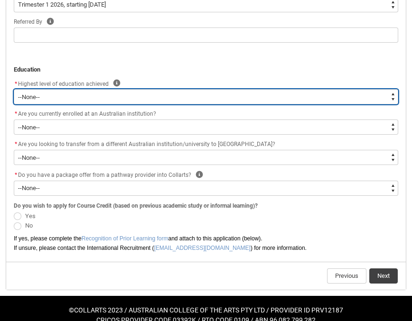
click at [89, 98] on select "--None-- Completed High School Completed a VET Course Completed Foundation Stud…" at bounding box center [206, 96] width 384 height 15
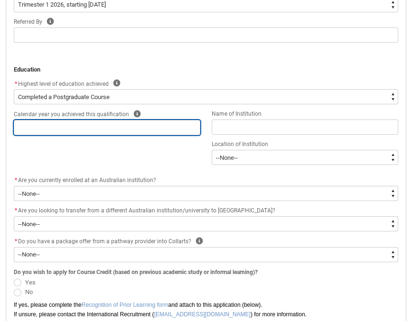
click at [158, 121] on input "REDU_Application_Form_for_Applicant flow" at bounding box center [107, 127] width 186 height 15
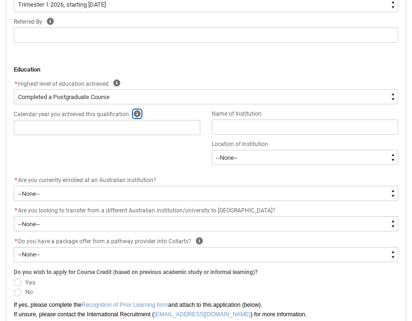
click at [135, 113] on icon "REDU_Application_Form_for_Applicant flow" at bounding box center [137, 113] width 7 height 7
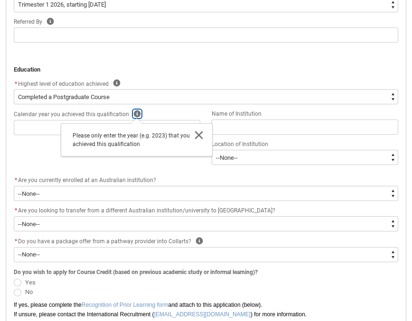
click at [135, 113] on icon "REDU_Application_Form_for_Applicant flow" at bounding box center [137, 113] width 7 height 7
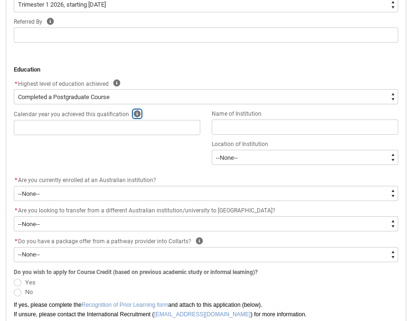
click at [135, 113] on icon "REDU_Application_Form_for_Applicant flow" at bounding box center [137, 113] width 7 height 7
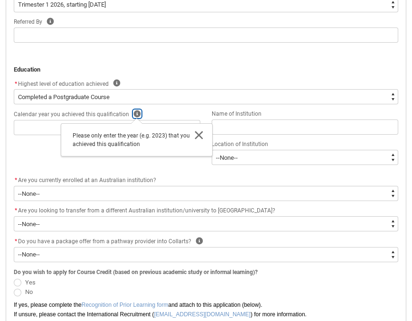
click at [135, 113] on icon "REDU_Application_Form_for_Applicant flow" at bounding box center [137, 113] width 7 height 7
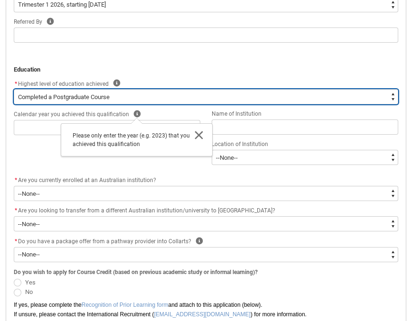
click at [121, 101] on select "--None-- Completed High School Completed a VET Course Completed Foundation Stud…" at bounding box center [206, 96] width 384 height 15
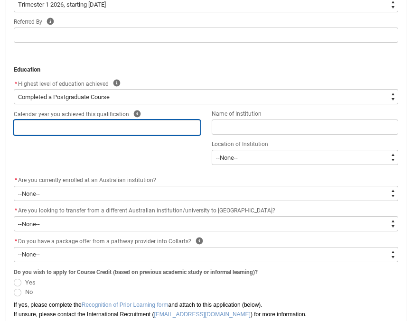
click at [104, 120] on input "REDU_Application_Form_for_Applicant flow" at bounding box center [107, 127] width 186 height 15
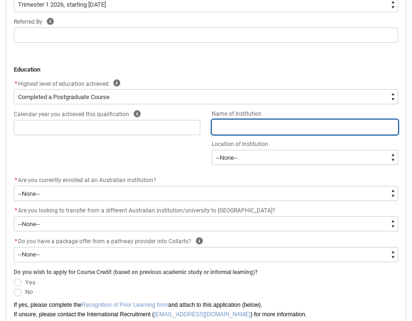
click at [246, 120] on input "REDU_Application_Form_for_Applicant flow" at bounding box center [305, 127] width 186 height 15
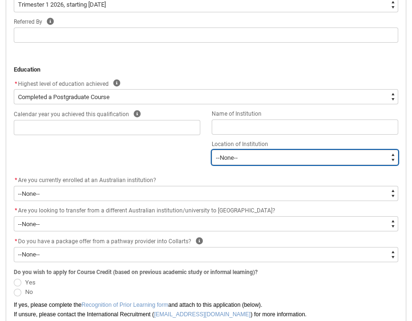
click at [251, 151] on select "--[GEOGRAPHIC_DATA]-- [GEOGRAPHIC_DATA] [GEOGRAPHIC_DATA] [GEOGRAPHIC_DATA] [GE…" at bounding box center [305, 157] width 186 height 15
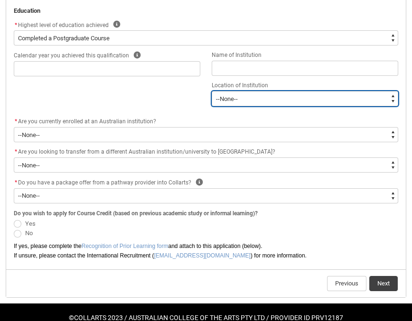
scroll to position [385, 0]
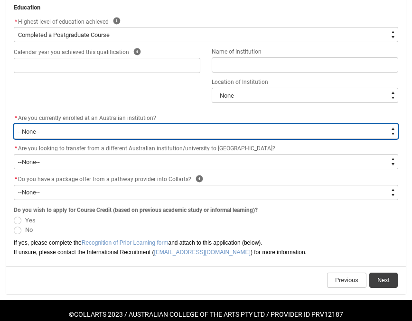
click at [135, 138] on select "--None-- Yes No" at bounding box center [206, 131] width 384 height 15
click at [136, 134] on select "--None-- Yes No" at bounding box center [206, 131] width 384 height 15
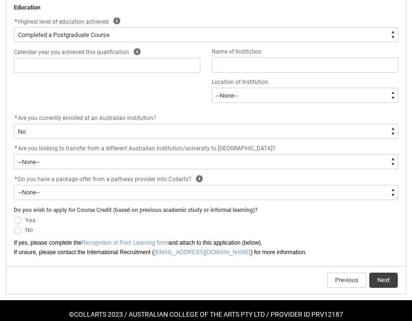
click at [139, 152] on div "* Are you looking to transfer from a different Australian institution/universit…" at bounding box center [206, 148] width 384 height 11
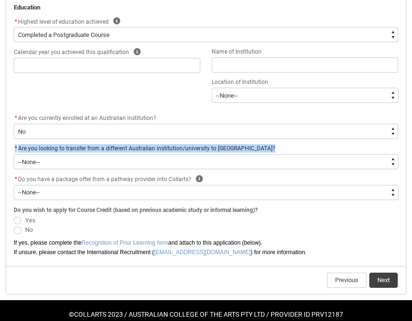
click at [192, 141] on flowruntime-screen-field "* Are you currently enrolled at an Australian institution? * --None-- Yes No" at bounding box center [206, 127] width 396 height 30
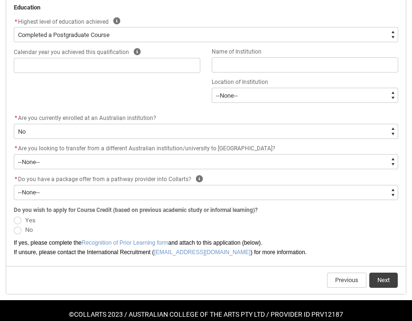
click at [186, 153] on div "* Are you looking to transfer from a different Australian institution/universit…" at bounding box center [206, 148] width 384 height 11
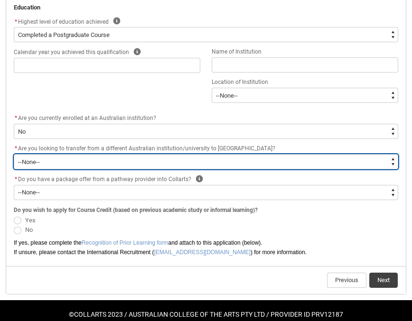
click at [184, 159] on select "--None-- Yes No" at bounding box center [206, 161] width 384 height 15
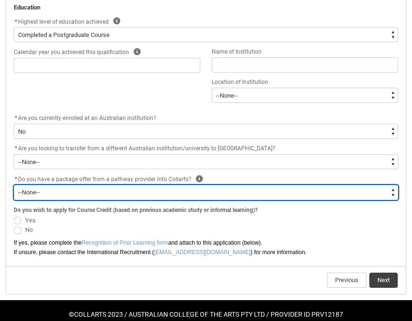
click at [146, 191] on select "--None-- Yes No" at bounding box center [206, 192] width 384 height 15
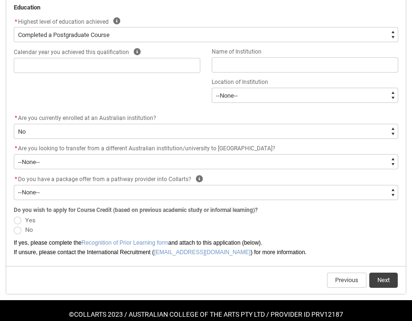
click at [136, 179] on span "Do you have a package offer from a pathway provider into Collarts?" at bounding box center [104, 179] width 173 height 7
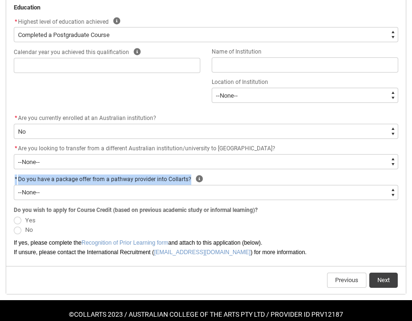
click at [141, 203] on flowruntime-screen-field "* Do you have a package offer from a pathway provider into Collarts? Help * --N…" at bounding box center [206, 188] width 396 height 30
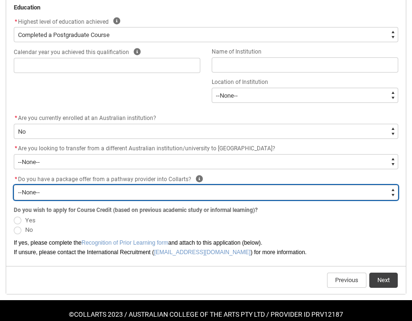
click at [142, 194] on select "--None-- Yes No" at bounding box center [206, 192] width 384 height 15
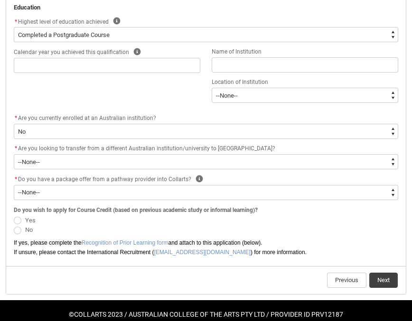
click at [92, 209] on span "Do you wish to apply for Course Credit (based on previous academic study or inf…" at bounding box center [136, 210] width 244 height 7
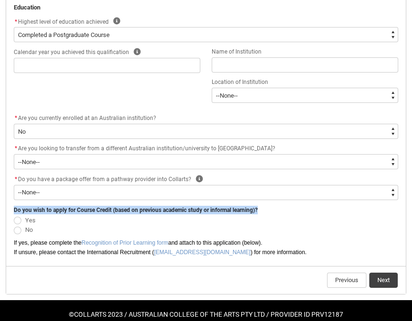
click at [28, 231] on span "No" at bounding box center [29, 229] width 8 height 7
click at [14, 225] on input "No" at bounding box center [13, 224] width 0 height 0
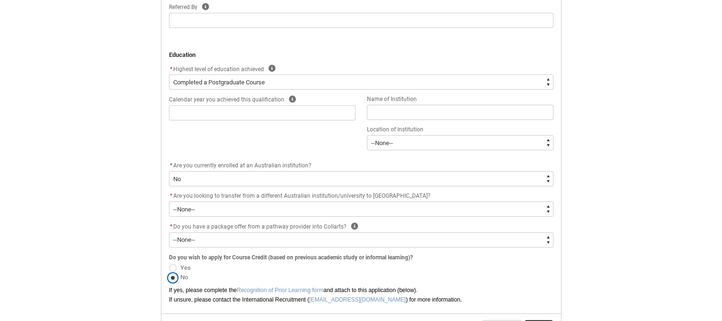
scroll to position [338, 0]
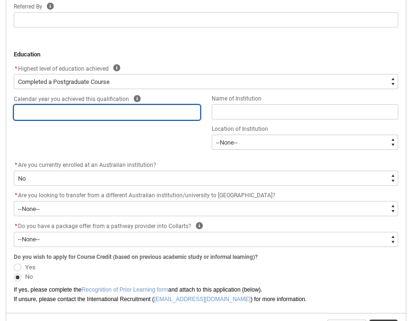
click at [83, 112] on input "REDU_Application_Form_for_Applicant flow" at bounding box center [107, 112] width 186 height 15
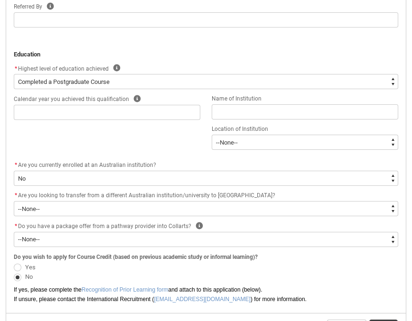
click at [86, 99] on span "Calendar year you achieved this qualification" at bounding box center [71, 99] width 115 height 7
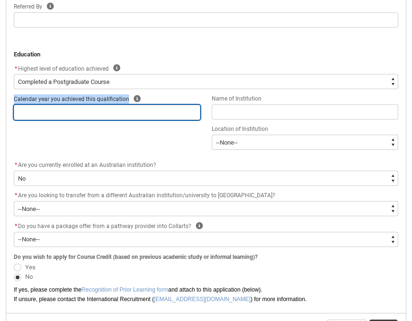
click at [110, 110] on input "REDU_Application_Form_for_Applicant flow" at bounding box center [107, 112] width 186 height 15
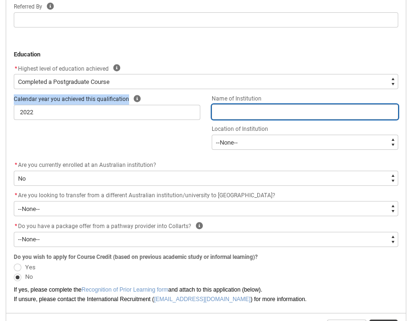
click at [245, 114] on input "REDU_Application_Form_for_Applicant flow" at bounding box center [305, 111] width 186 height 15
click at [339, 110] on input "Hacett" at bounding box center [305, 111] width 186 height 15
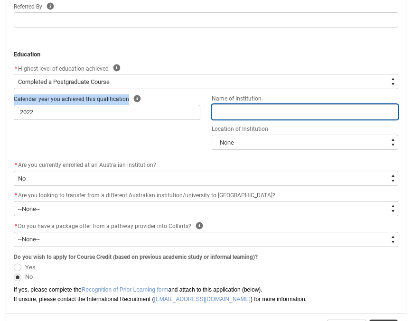
paste input "[GEOGRAPHIC_DATA], Art History"
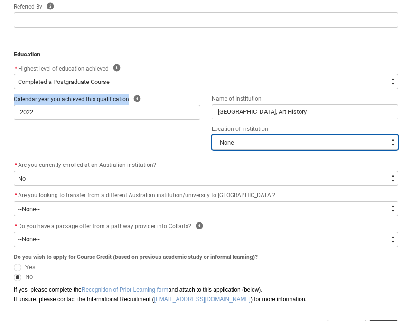
click at [236, 140] on select "--[GEOGRAPHIC_DATA]-- [GEOGRAPHIC_DATA] [GEOGRAPHIC_DATA] [GEOGRAPHIC_DATA] [GE…" at bounding box center [305, 142] width 186 height 15
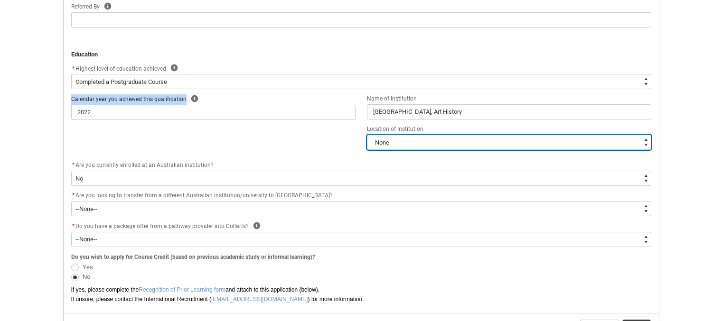
scroll to position [402, 0]
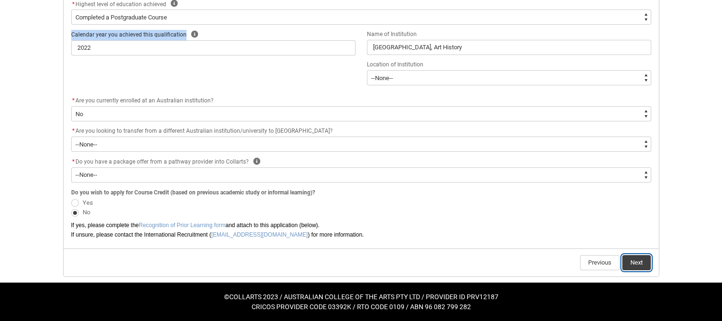
click at [411, 266] on button "Next" at bounding box center [636, 262] width 28 height 15
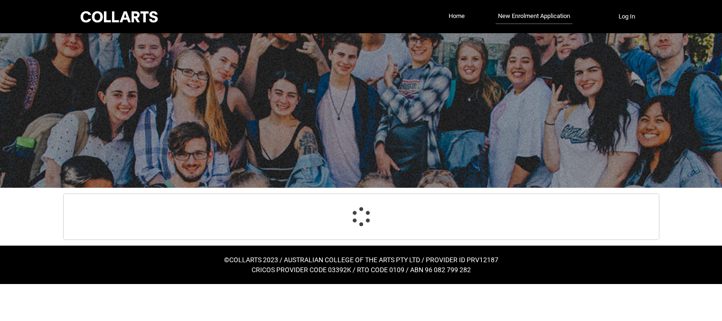
scroll to position [0, 0]
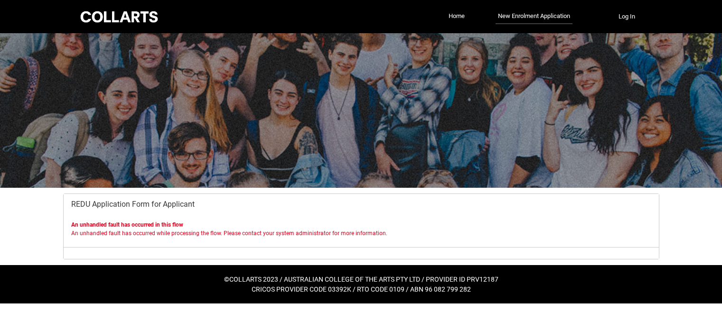
click at [152, 225] on b "An unhandled fault has occurred in this flow" at bounding box center [127, 225] width 112 height 7
click at [389, 236] on lightning-formatted-rich-text "An unhandled fault has occurred in this flow An unhandled fault has occurred wh…" at bounding box center [361, 229] width 580 height 17
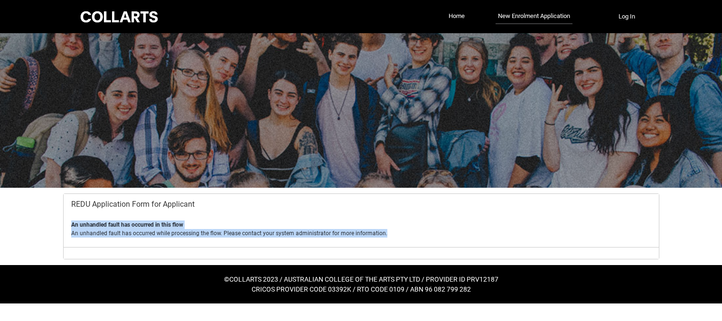
drag, startPoint x: 389, startPoint y: 236, endPoint x: 65, endPoint y: 212, distance: 325.4
click at [65, 212] on flowruntime-flow "REDU Application Form for Applicant An unhandled fault has occurred in this flo…" at bounding box center [361, 226] width 595 height 65
click at [288, 239] on div "An unhandled fault has occurred in this flow An unhandled fault has occurred wh…" at bounding box center [361, 231] width 595 height 21
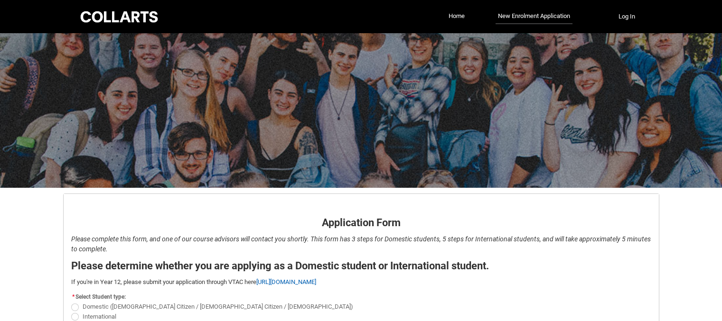
scroll to position [82, 0]
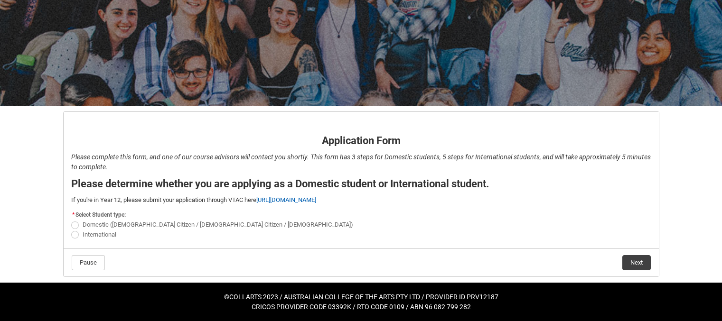
click at [86, 240] on flowruntime-screen-field "* Select Student type: Domestic ([DEMOGRAPHIC_DATA] Citizen / New [DEMOGRAPHIC_…" at bounding box center [360, 226] width 591 height 35
click at [93, 230] on span "International" at bounding box center [101, 233] width 37 height 9
click at [71, 230] on input "International" at bounding box center [71, 229] width 0 height 0
radio input "true"
click at [636, 265] on button "Next" at bounding box center [636, 262] width 28 height 15
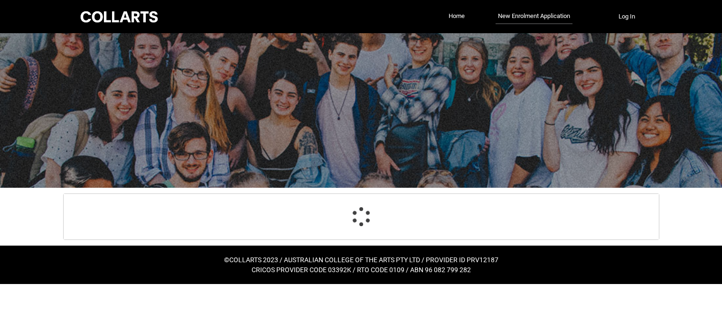
scroll to position [0, 0]
select select "choice_No"
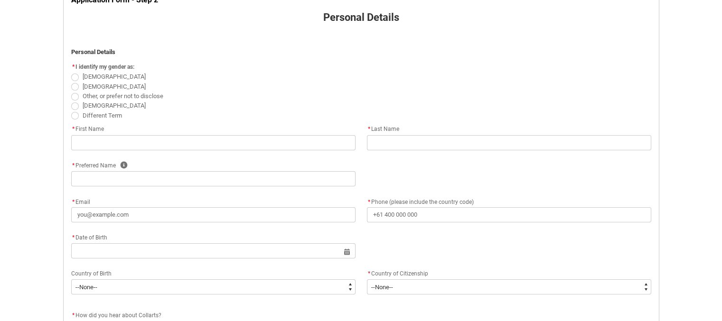
scroll to position [207, 0]
click at [70, 77] on flowruntime-screen-field "* I identify my gender as: [DEMOGRAPHIC_DATA] [DEMOGRAPHIC_DATA] Other, or pref…" at bounding box center [360, 91] width 591 height 64
click at [74, 77] on span "REDU_Application_Form_for_Applicant flow" at bounding box center [75, 76] width 8 height 8
click at [71, 71] on input "[DEMOGRAPHIC_DATA]" at bounding box center [71, 70] width 0 height 0
radio input "true"
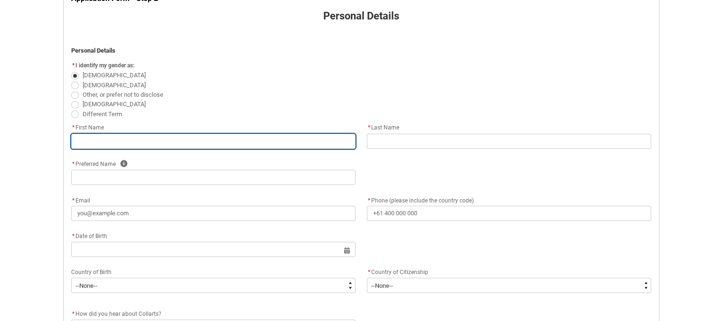
click at [120, 144] on input "REDU_Application_Form_for_Applicant flow" at bounding box center [213, 141] width 284 height 15
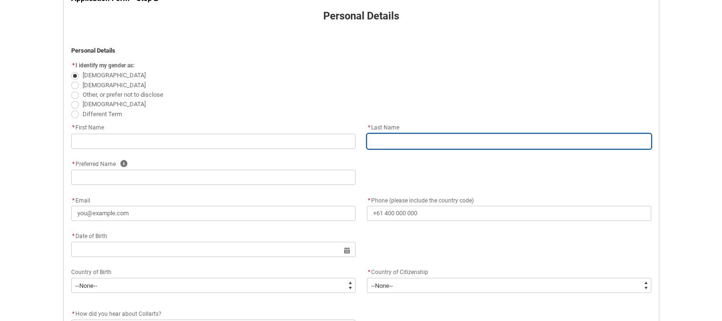
click at [395, 140] on input "REDU_Application_Form_for_Applicant flow" at bounding box center [509, 141] width 284 height 15
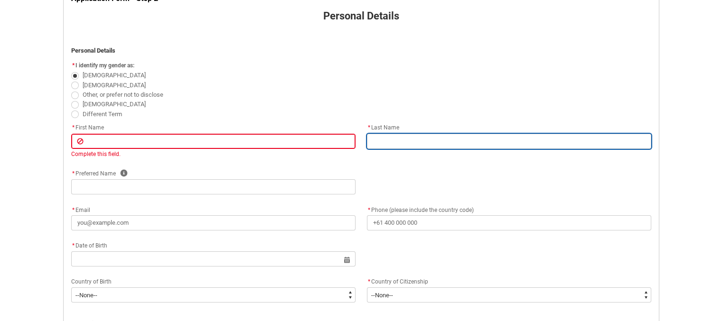
click at [395, 140] on input "REDU_Application_Form_for_Applicant flow" at bounding box center [509, 141] width 284 height 15
type lightning-primitive-input-simple "Ergun"
type input "Ergun"
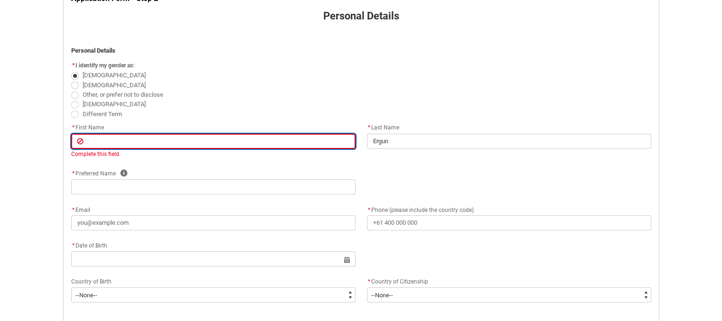
click at [294, 148] on input "REDU_Application_Form_for_Applicant flow" at bounding box center [213, 141] width 284 height 15
type lightning-primitive-input-simple "[PERSON_NAME]"
type input "[PERSON_NAME]"
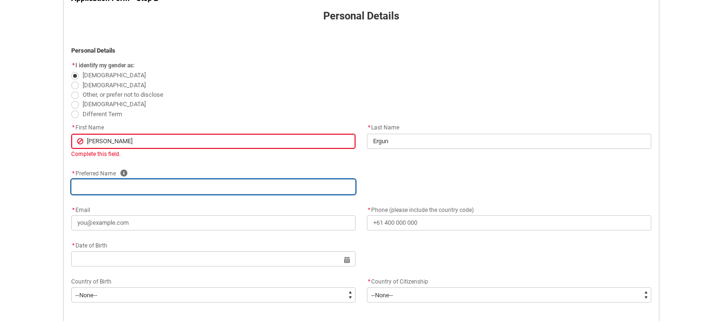
click at [140, 194] on div "* Preferred Name Help" at bounding box center [360, 186] width 591 height 36
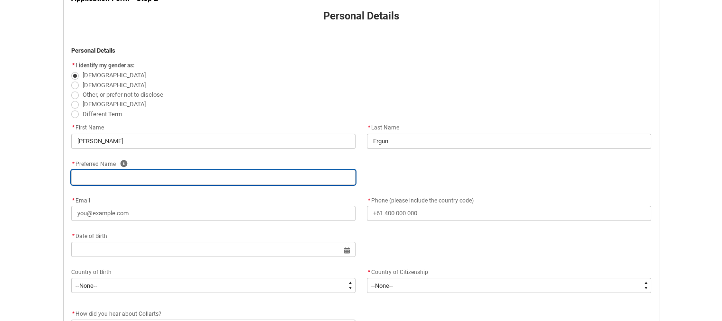
click at [132, 184] on input "REDU_Application_Form_for_Applicant flow" at bounding box center [213, 177] width 284 height 15
type lightning-primitive-input-simple "[PERSON_NAME]"
type input "[PERSON_NAME]"
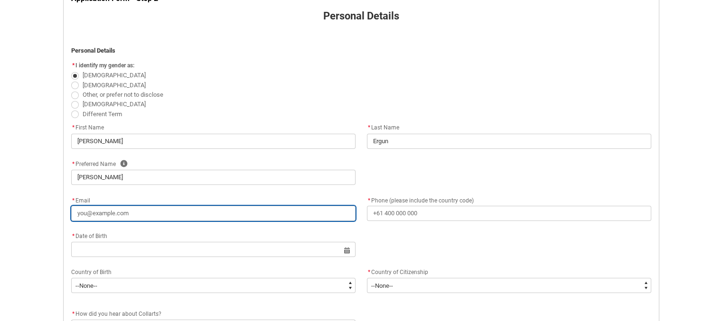
click at [137, 212] on input "* Email" at bounding box center [213, 213] width 284 height 15
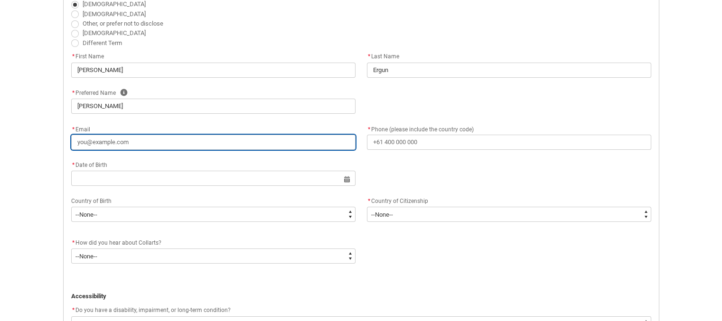
scroll to position [279, 0]
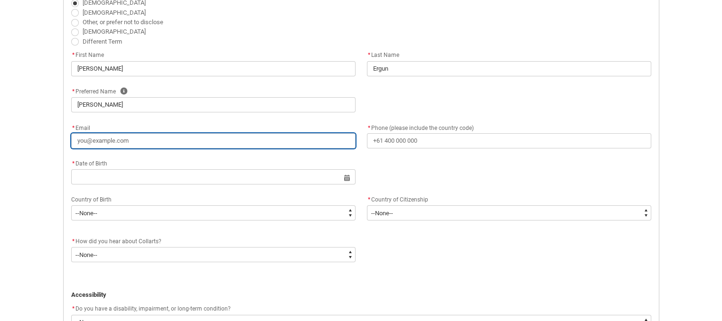
type lightning-primitive-input-simple "s"
type input "s"
type lightning-primitive-input-simple "se"
type input "se"
type lightning-primitive-input-simple "sel"
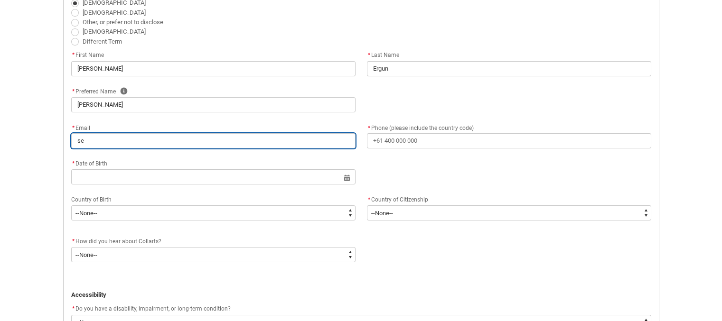
type input "sel"
type lightning-primitive-input-simple "seli"
type input "seli"
type lightning-primitive-input-simple "[PERSON_NAME]"
type input "[PERSON_NAME]"
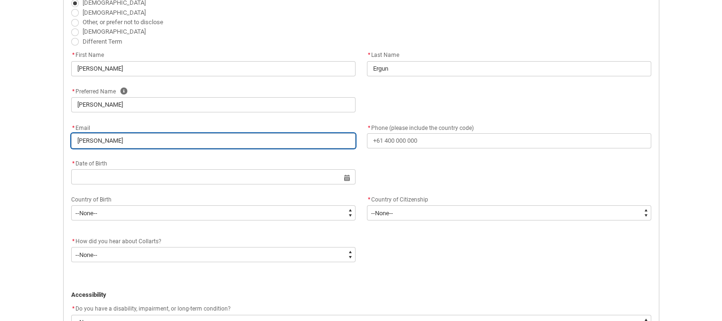
type lightning-primitive-input-simple "seline"
type input "seline"
type lightning-primitive-input-simple "seliner"
type input "seliner"
type lightning-primitive-input-simple "selinerg"
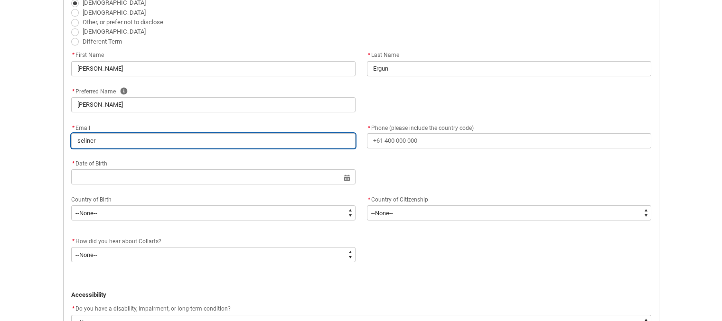
type input "selinerg"
type lightning-primitive-input-simple "selinergu"
type input "selinergu"
type lightning-primitive-input-simple "selinergu@"
type input "selinergu@"
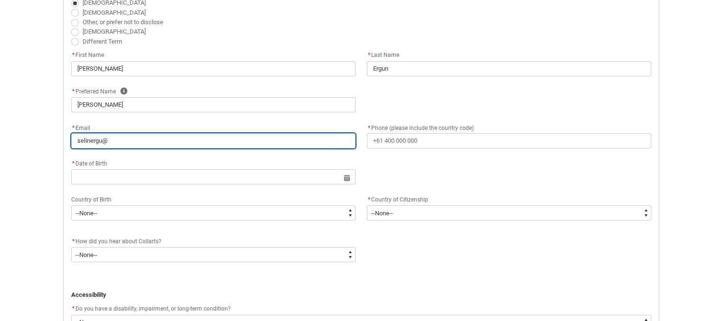
type lightning-primitive-input-simple "selinergu@g"
type input "selinergu@g"
type lightning-primitive-input-simple "selinergu@gm"
type input "selinergu@gm"
type lightning-primitive-input-simple "selinergu@gma"
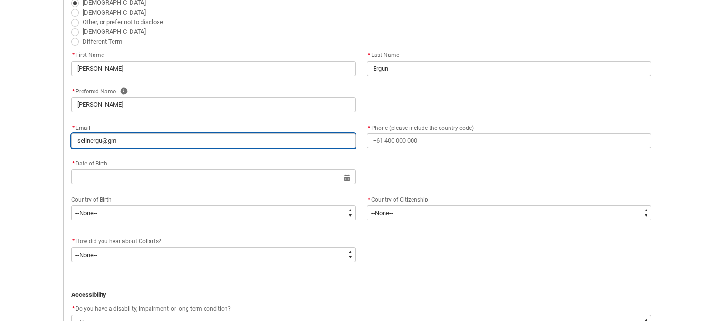
type input "selinergu@gma"
type lightning-primitive-input-simple "selinergu@gmai"
type input "selinergu@gmai"
type lightning-primitive-input-simple "[EMAIL_ADDRESS]"
type input "[EMAIL_ADDRESS]"
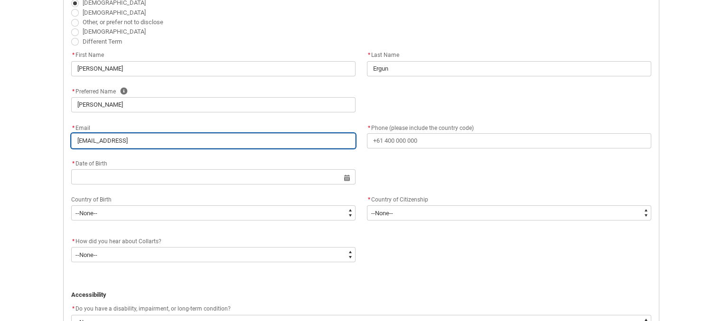
type lightning-primitive-input-simple "[EMAIL_ADDRESS]."
type input "[EMAIL_ADDRESS]."
type lightning-primitive-input-simple "selinergu@gmail.c"
type input "selinergu@gmail.c"
type lightning-primitive-input-simple "[EMAIL_ADDRESS][DOMAIN_NAME]"
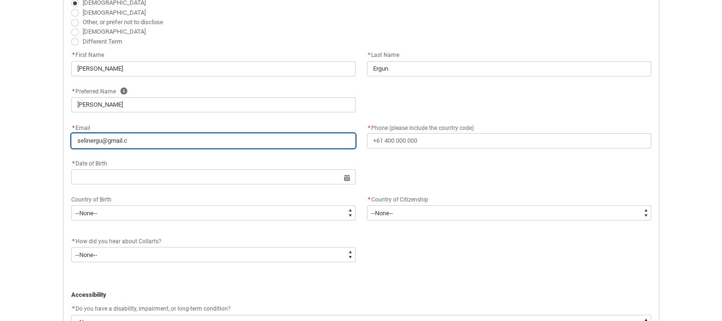
type input "[EMAIL_ADDRESS][DOMAIN_NAME]"
type lightning-primitive-input-simple "[EMAIL_ADDRESS][DOMAIN_NAME]"
type input "[EMAIL_ADDRESS][DOMAIN_NAME]"
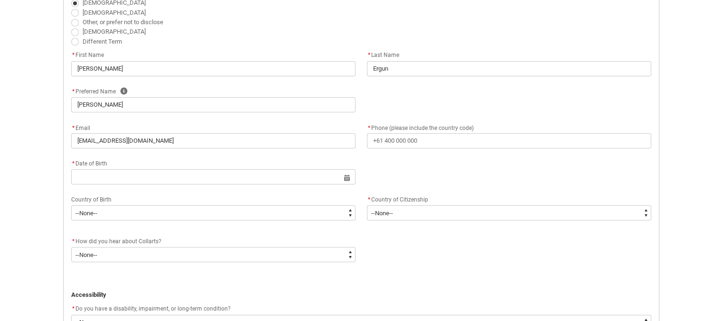
click at [398, 152] on flowruntime-screen-field "* Phone (please include the country code)" at bounding box center [509, 137] width 296 height 30
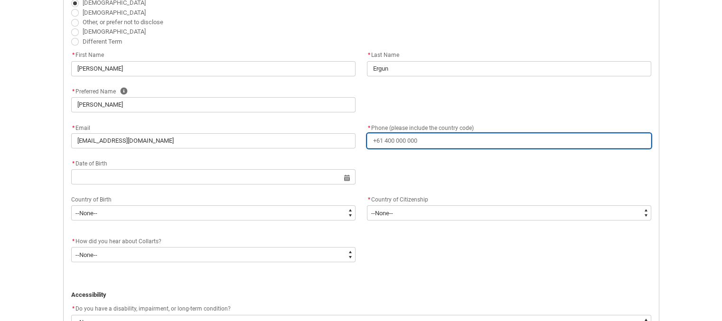
click at [400, 137] on input "* Phone (please include the country code)" at bounding box center [509, 140] width 284 height 15
type lightning-primitive-input-simple "0"
type input "0"
type lightning-primitive-input-simple "04"
type input "04"
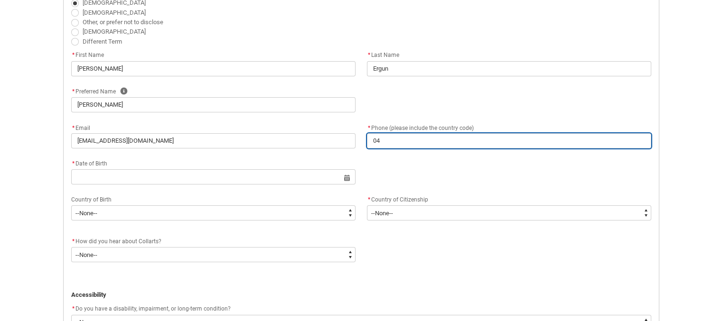
type lightning-primitive-input-simple "042"
type input "042"
type lightning-primitive-input-simple "0421"
type input "0421"
type lightning-primitive-input-simple "04213"
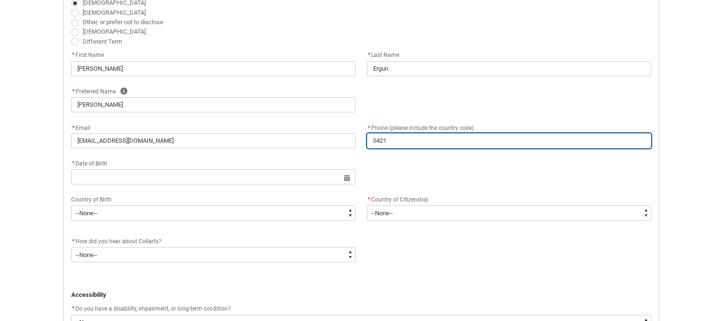
type input "04213"
type lightning-primitive-input-simple "042131"
type input "042131"
type lightning-primitive-input-simple "0421316"
type input "0421316"
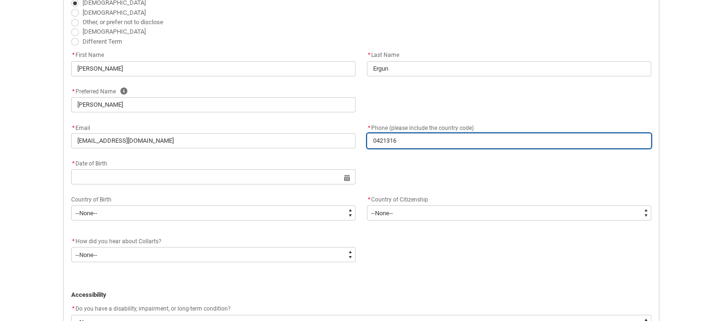
type lightning-primitive-input-simple "04213161"
type input "04213161"
type lightning-primitive-input-simple "042131610"
type input "042131610"
type lightning-primitive-input-simple "0421316100"
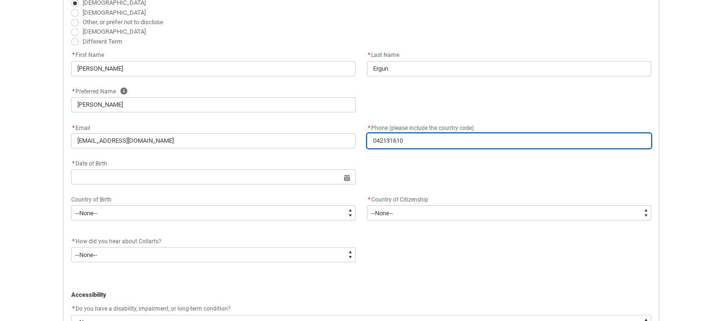
type input "0421316100"
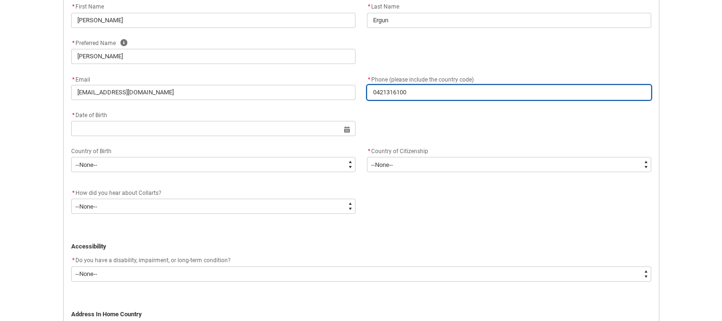
scroll to position [335, 0]
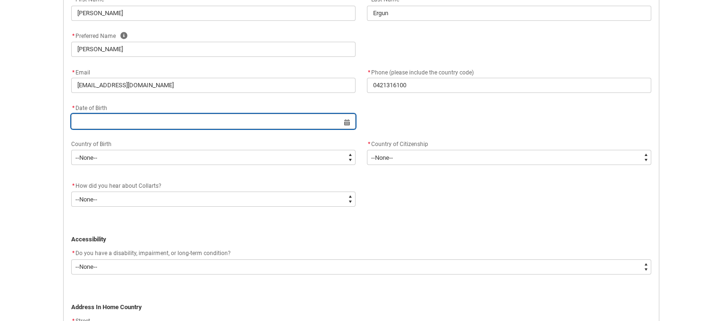
click at [146, 127] on input "REDU_Application_Form_for_Applicant flow" at bounding box center [213, 121] width 284 height 15
select select "2025"
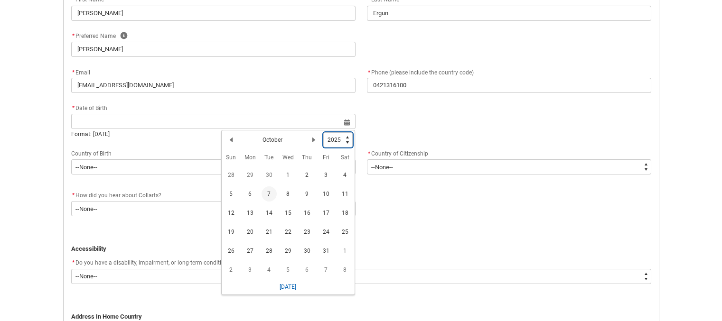
click at [349, 138] on select "1925 1926 1927 1928 1929 1930 1931 1932 1933 1934 1935 1936 1937 1938 1939 1940…" at bounding box center [337, 139] width 29 height 15
type lightning-select "1994"
select select "1994"
click at [232, 142] on lightning-primitive-icon "Date picker: October" at bounding box center [231, 140] width 7 height 7
click at [232, 142] on lightning-primitive-icon "Date picker: September" at bounding box center [231, 140] width 7 height 7
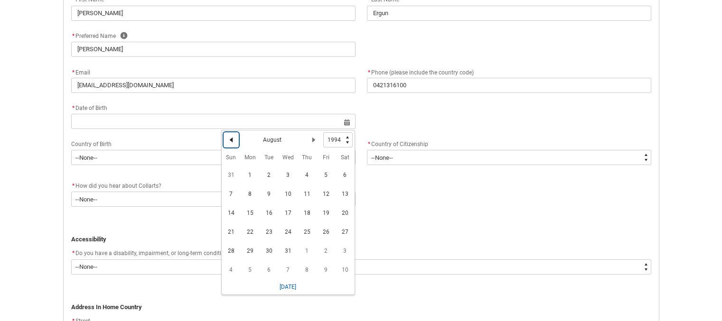
click at [232, 142] on lightning-primitive-icon "Date picker: August" at bounding box center [231, 140] width 7 height 7
click at [251, 213] on span "11" at bounding box center [249, 212] width 15 height 15
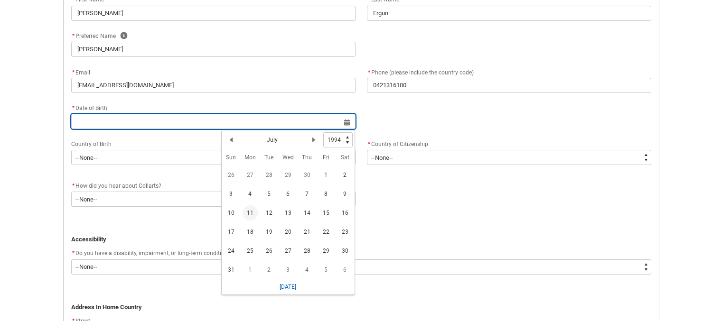
type lightning-datepicker "[DATE]"
type lightning-input "[DATE]"
type input "[DATE]"
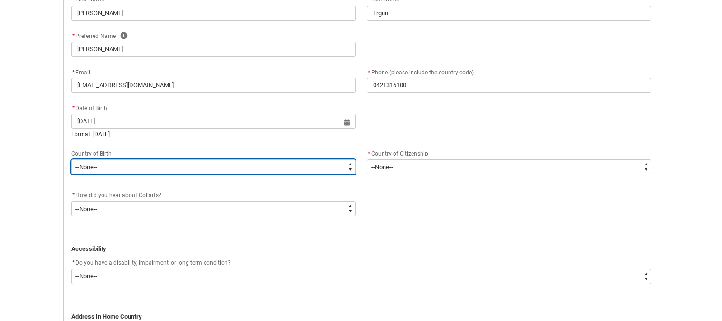
click at [137, 171] on select "--None-- [GEOGRAPHIC_DATA][PERSON_NAME] ([GEOGRAPHIC_DATA]) 7201 [GEOGRAPHIC_DA…" at bounding box center [213, 166] width 284 height 15
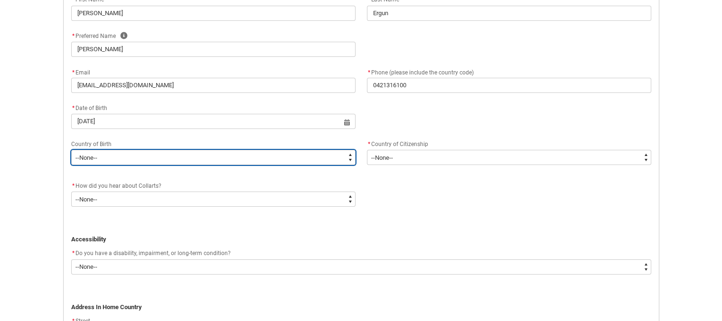
type lightning-select "Birth_Country.4215"
select select "Birth_Country.4215"
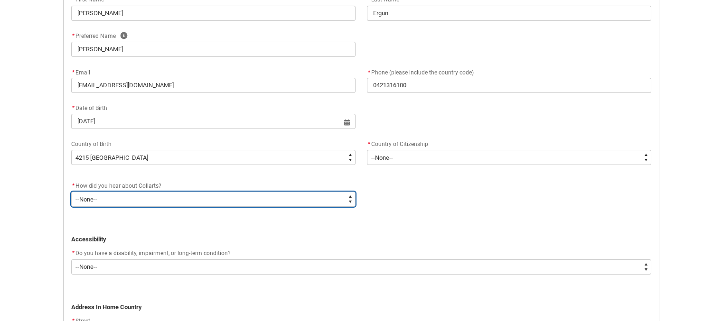
click at [133, 199] on select "--None-- Advertising - Facebook Advertising - Google Advertising - Instagram Ad…" at bounding box center [213, 199] width 284 height 15
type lightning-select "Heard_About_Collarts_Picklist.Advertising - Google"
select select "Heard_About_Collarts_Picklist.Advertising - Google"
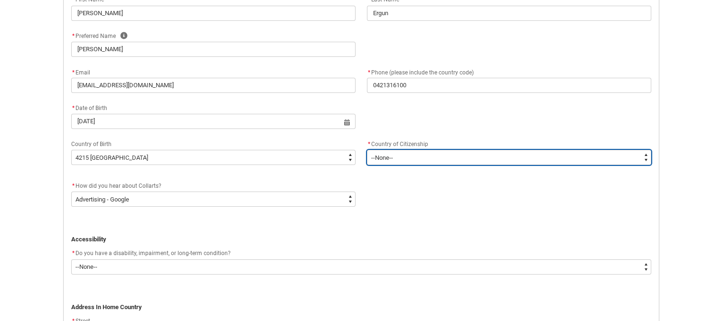
click at [422, 154] on select "--[GEOGRAPHIC_DATA]-- [GEOGRAPHIC_DATA] [GEOGRAPHIC_DATA] [GEOGRAPHIC_DATA] [GE…" at bounding box center [509, 157] width 284 height 15
type lightning-select "Citizenship_Country.[DEMOGRAPHIC_DATA]"
select select "Citizenship_Country.[DEMOGRAPHIC_DATA]"
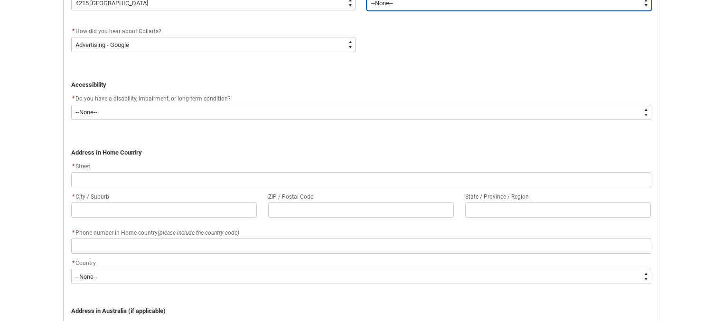
scroll to position [499, 0]
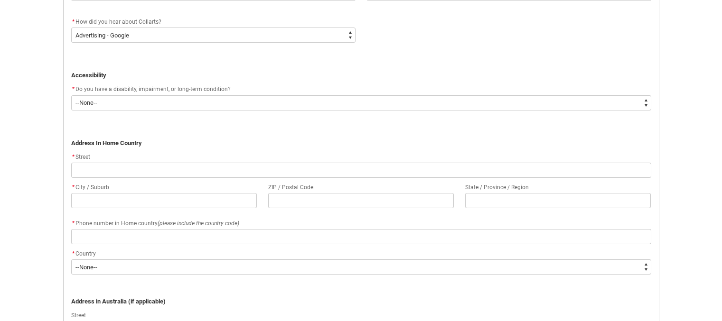
click at [177, 111] on flowruntime-screen-field "* Do you have a disability, impairment, or long-term condition? * --None-- Yes …" at bounding box center [360, 99] width 591 height 30
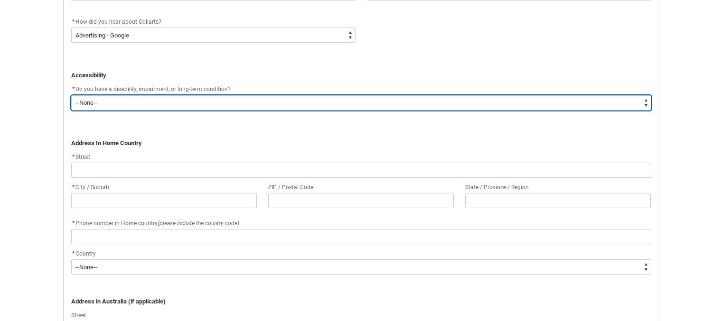
click at [177, 103] on select "--None-- Yes No" at bounding box center [361, 102] width 580 height 15
type lightning-select "No_TextChoice"
select select "No_TextChoice"
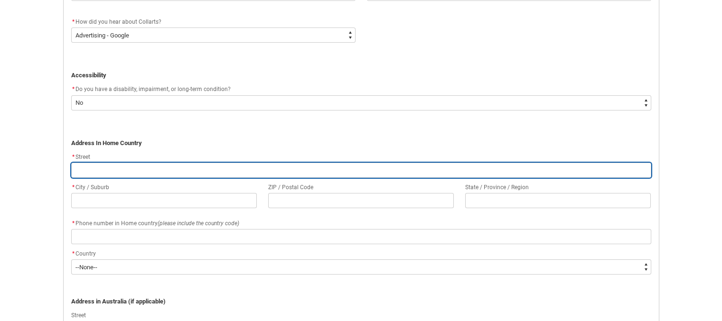
click at [157, 170] on input "REDU_Application_Form_for_Applicant flow" at bounding box center [361, 170] width 580 height 15
type lightning-primitive-input-simple "100. Str. [STREET_ADDRESS]"
type input "100. Str. [STREET_ADDRESS]"
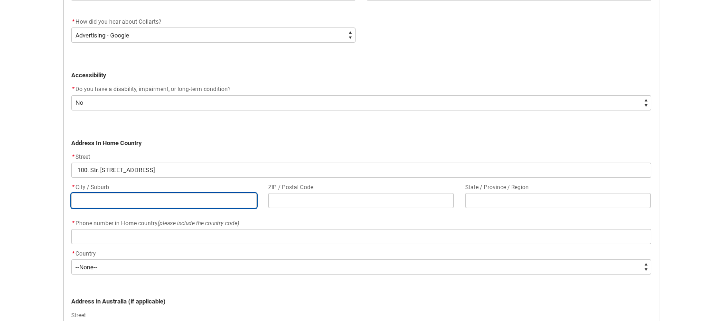
click at [162, 202] on input "REDU_Application_Form_for_Applicant flow" at bounding box center [163, 200] width 185 height 15
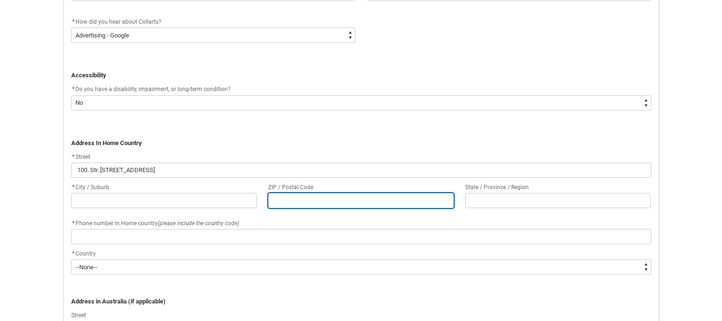
click at [324, 197] on input "REDU_Application_Form_for_Applicant flow" at bounding box center [360, 200] width 185 height 15
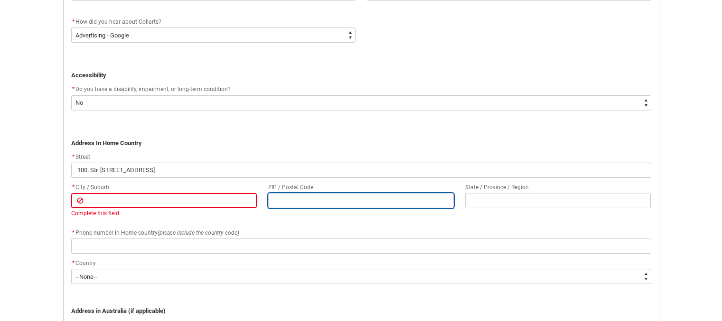
type lightning-primitive-input-simple "0600"
type input "0600"
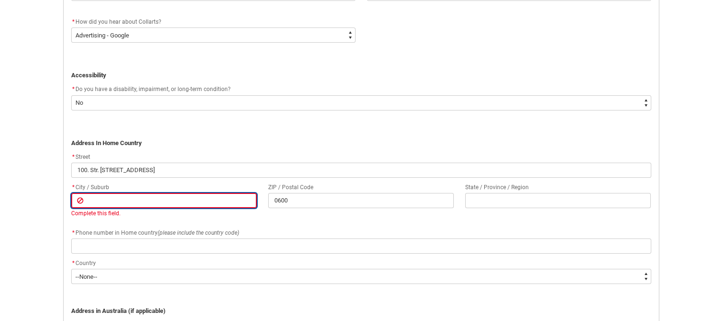
click at [130, 201] on input "REDU_Application_Form_for_Applicant flow" at bounding box center [163, 200] width 185 height 15
type lightning-primitive-input-simple "[GEOGRAPHIC_DATA]"
type input "[GEOGRAPHIC_DATA]"
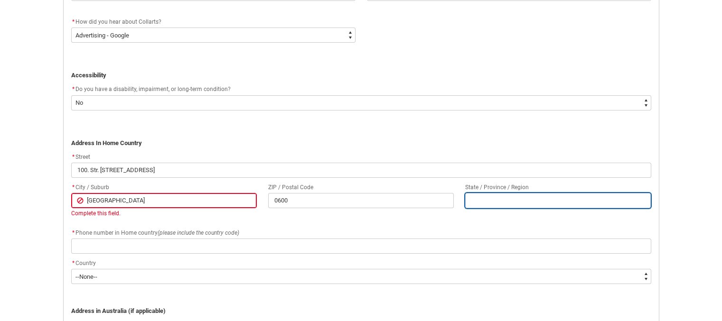
click at [494, 203] on input "REDU_Application_Form_for_Applicant flow" at bounding box center [557, 200] width 185 height 15
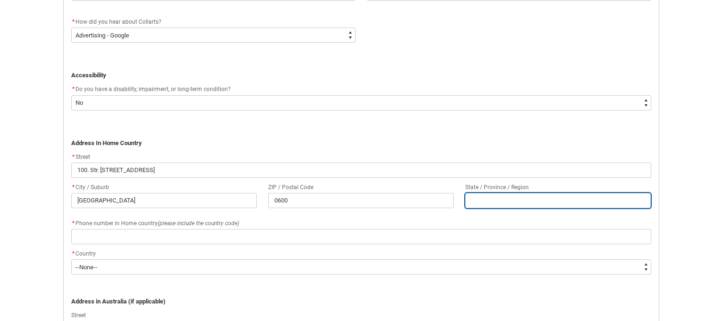
type lightning-primitive-input-simple "Cankaya"
type input "Cankaya"
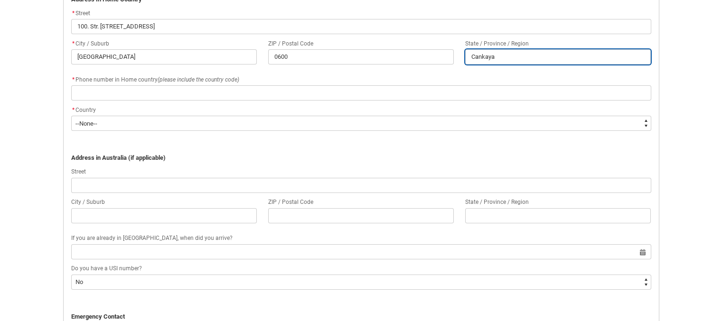
scroll to position [656, 0]
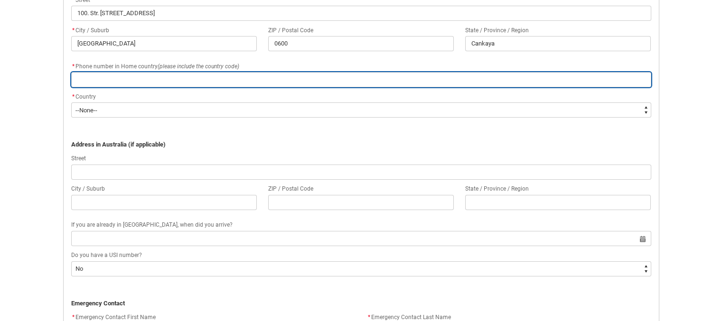
click at [170, 78] on input "REDU_Application_Form_for_Applicant flow" at bounding box center [361, 79] width 580 height 15
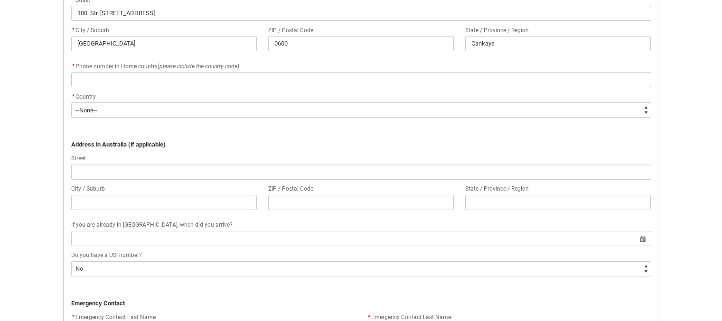
click at [119, 118] on flowruntime-screen-field "* Country * --None-- [GEOGRAPHIC_DATA] ([GEOGRAPHIC_DATA]) [GEOGRAPHIC_DATA] [G…" at bounding box center [360, 106] width 591 height 30
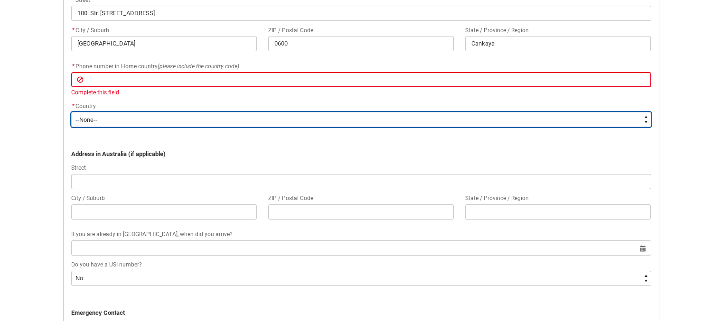
click at [119, 118] on select "--None-- [GEOGRAPHIC_DATA] ([GEOGRAPHIC_DATA]) [GEOGRAPHIC_DATA] [GEOGRAPHIC_DA…" at bounding box center [361, 119] width 580 height 15
type lightning-select "Country_Choice.1101"
select select "Country_Choice.1101"
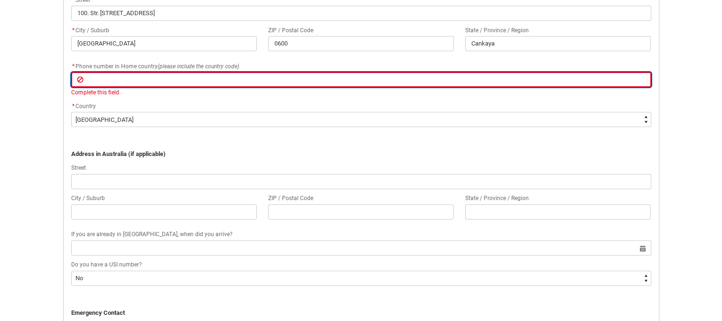
click at [124, 73] on input "REDU_Application_Form_for_Applicant flow" at bounding box center [361, 79] width 580 height 15
type lightning-primitive-input-simple "4"
type input "4"
type lightning-primitive-input-simple "42"
type input "42"
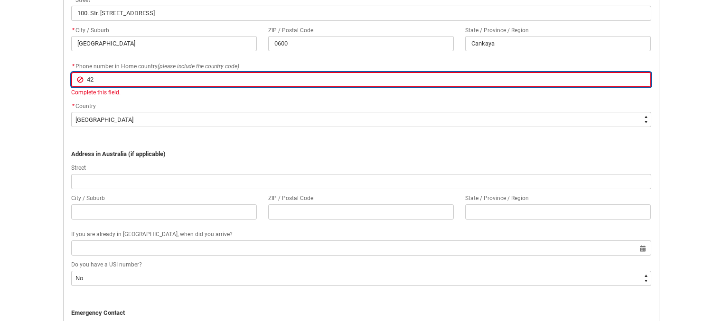
type lightning-primitive-input-simple "421"
type input "421"
type lightning-primitive-input-simple "4213"
type input "4213"
type lightning-primitive-input-simple "42131"
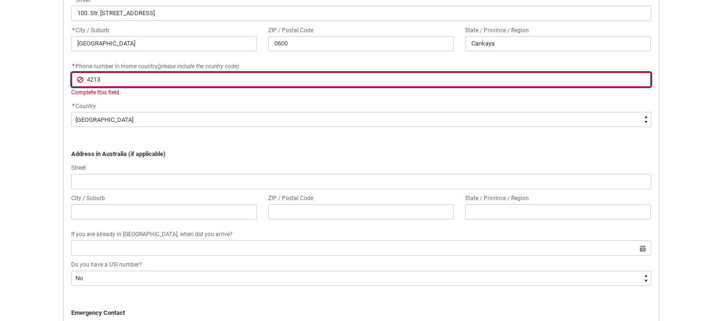
type input "42131"
type lightning-primitive-input-simple "421316"
type input "421316"
type lightning-primitive-input-simple "4213161"
type input "4213161"
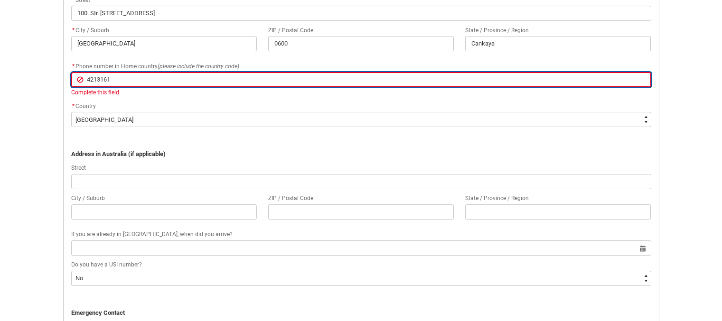
type lightning-primitive-input-simple "42131610"
type input "42131610"
type lightning-primitive-input-simple "421316100"
type input "421316100"
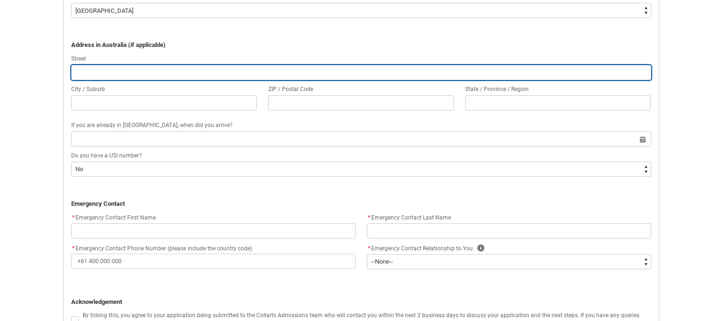
click at [135, 71] on input "REDU_Application_Form_for_Applicant flow" at bounding box center [361, 72] width 580 height 15
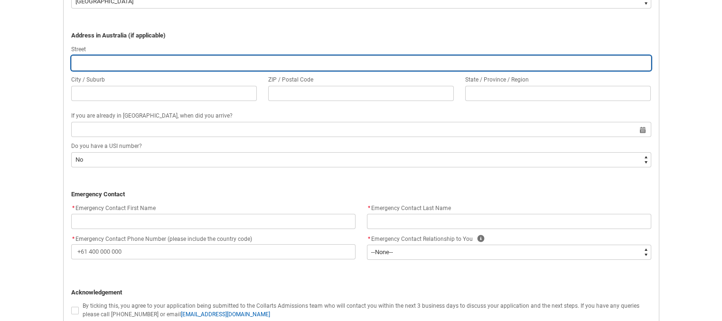
scroll to position [756, 0]
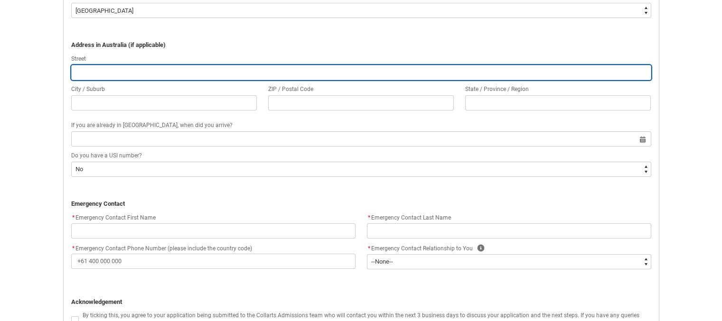
type lightning-primitive-input-simple "[STREET_ADDRESS][PERSON_NAME]"
type input "[STREET_ADDRESS][PERSON_NAME]"
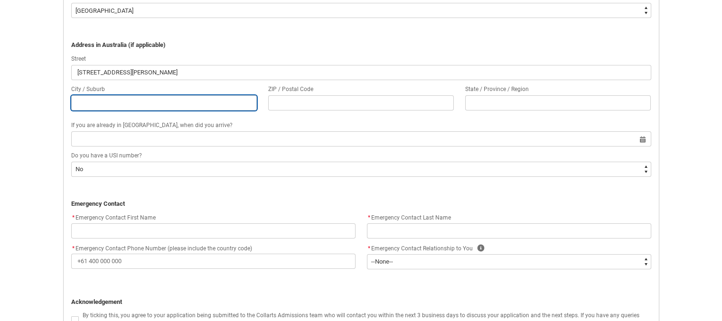
click at [126, 105] on input "REDU_Application_Form_for_Applicant flow" at bounding box center [163, 102] width 185 height 15
type lightning-primitive-input-simple "Elsternwick"
type input "Elsternwick"
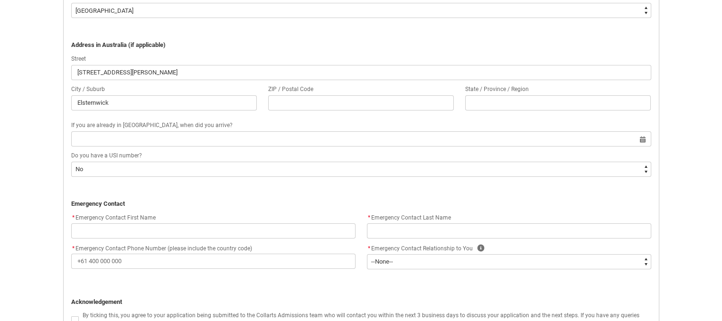
click at [312, 111] on flowruntime-screen-field "ZIP / Postal Code" at bounding box center [360, 99] width 197 height 30
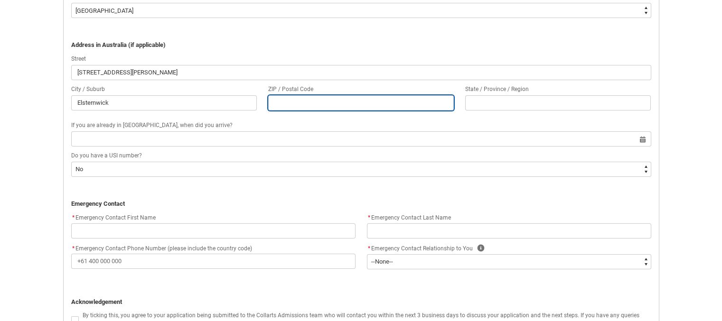
click at [312, 106] on input "REDU_Application_Form_for_Applicant flow" at bounding box center [360, 102] width 185 height 15
type lightning-primitive-input-simple "3185"
type input "3185"
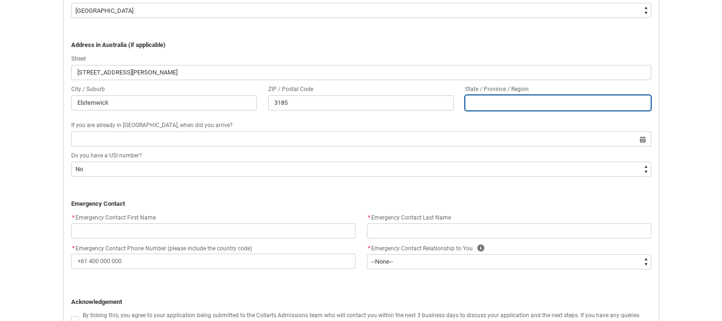
click at [465, 101] on input "REDU_Application_Form_for_Applicant flow" at bounding box center [557, 102] width 185 height 15
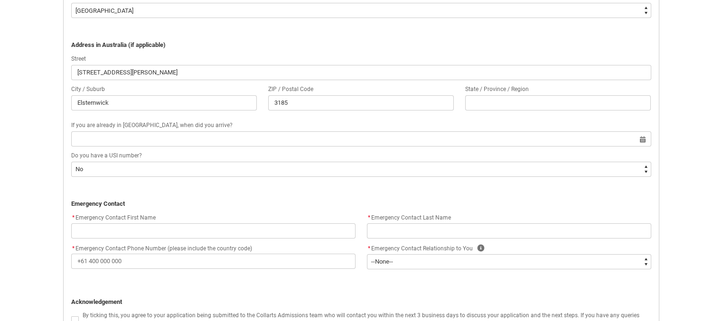
click at [162, 131] on div "Select a date for" at bounding box center [361, 138] width 580 height 15
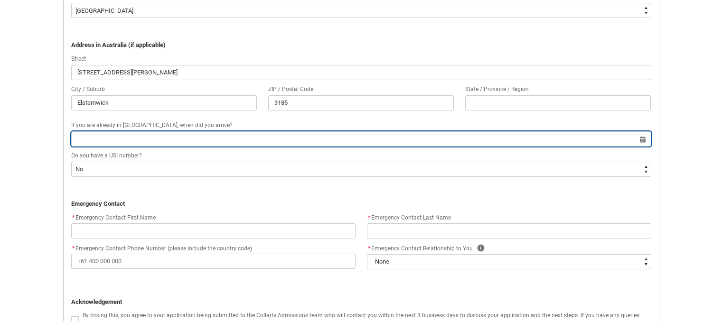
click at [156, 137] on input "REDU_Application_Form_for_Applicant flow" at bounding box center [361, 138] width 580 height 15
select select "2025"
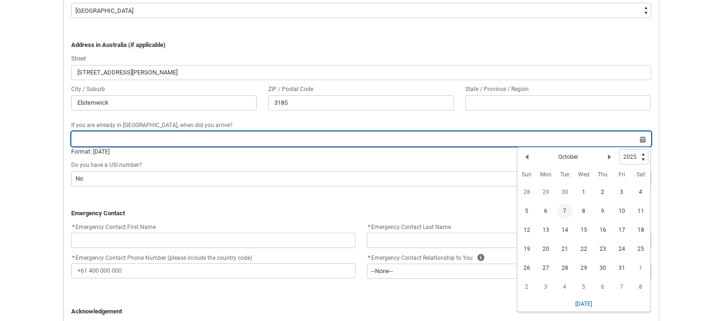
click at [156, 137] on input "REDU_Application_Form_for_Applicant flow" at bounding box center [361, 138] width 580 height 15
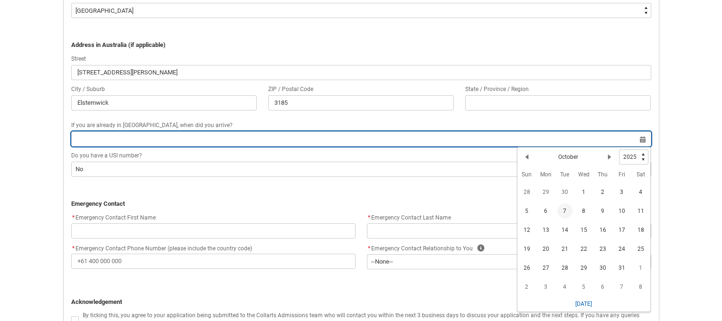
click at [156, 137] on input "REDU_Application_Form_for_Applicant flow" at bounding box center [361, 138] width 580 height 15
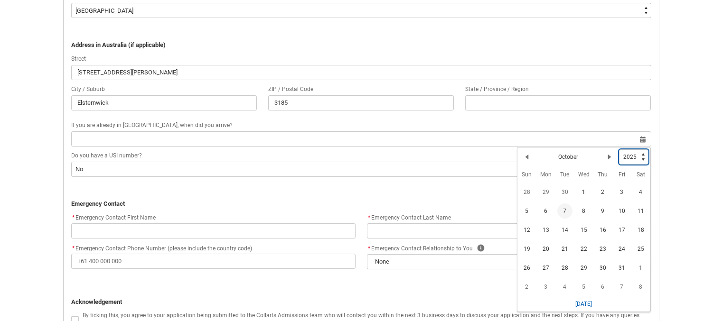
click at [629, 158] on select "1925 1926 1927 1928 1929 1930 1931 1932 1933 1934 1935 1936 1937 1938 1939 1940…" at bounding box center [633, 156] width 29 height 15
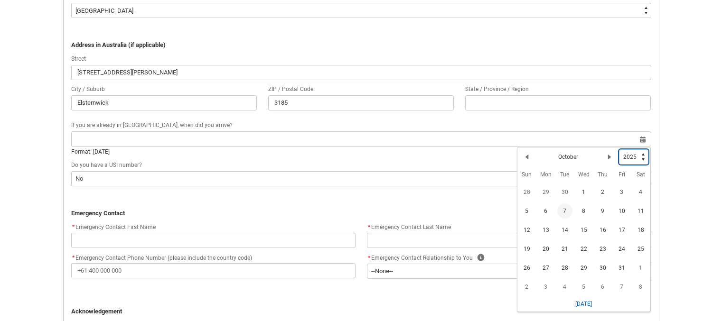
type lightning-select "2024"
select select "2024"
click at [607, 160] on button "Next Month" at bounding box center [609, 156] width 15 height 15
click at [620, 190] on span "1" at bounding box center [621, 192] width 15 height 15
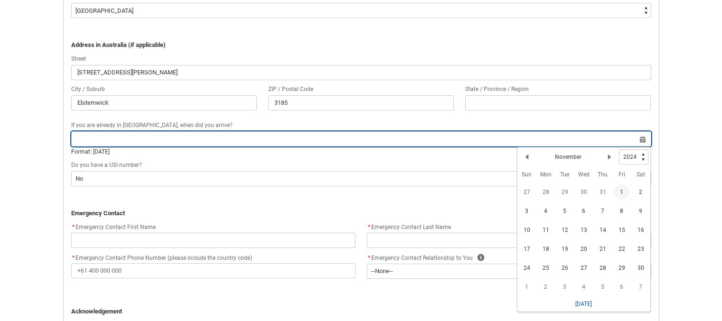
type lightning-datepicker "[DATE]"
type lightning-input "[DATE]"
type input "[DATE]"
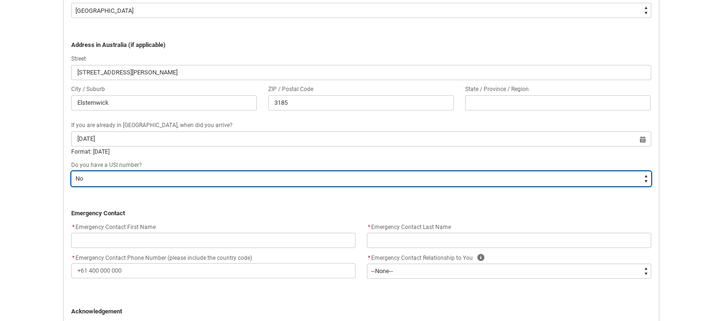
click at [101, 177] on select "--None-- Yes No" at bounding box center [361, 178] width 580 height 15
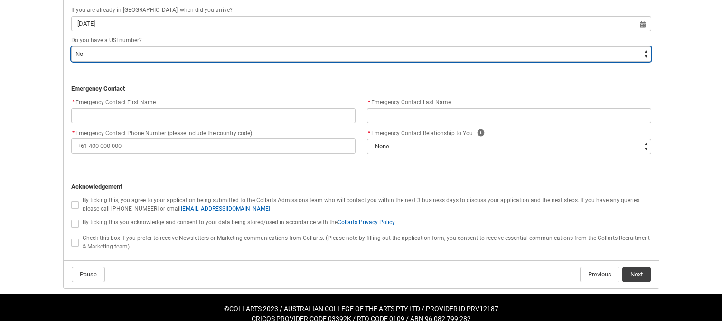
scroll to position [878, 0]
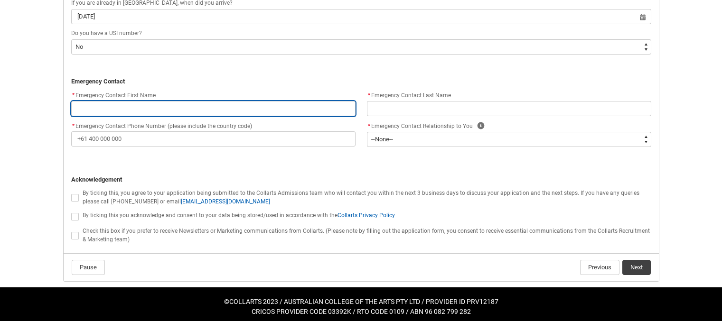
click at [126, 111] on input "REDU_Application_Form_for_Applicant flow" at bounding box center [213, 108] width 284 height 15
type lightning-primitive-input-simple "Tahlia"
type input "Tahlia"
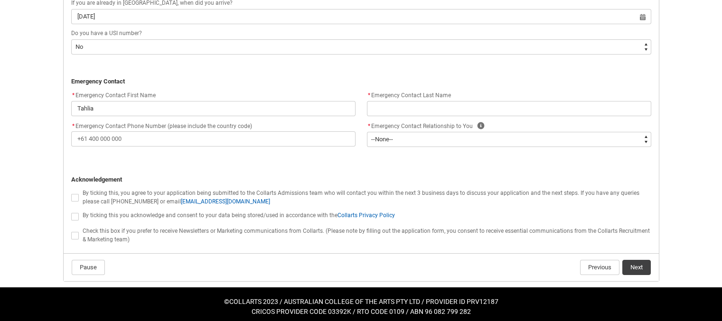
click at [389, 117] on flowruntime-screen-field "* Emergency Contact Last Name" at bounding box center [509, 105] width 296 height 30
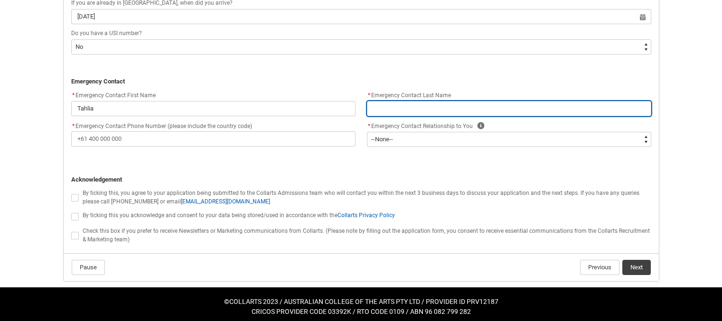
click at [389, 116] on input "REDU_Application_Form_for_Applicant flow" at bounding box center [509, 108] width 284 height 15
type lightning-primitive-input-simple "Reisacher"
type input "Reisacher"
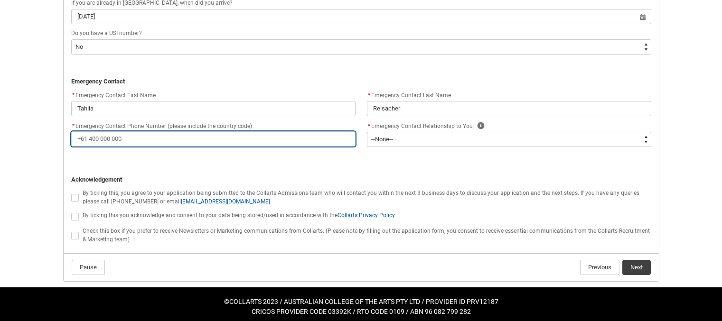
click at [269, 140] on input "* Emergency Contact Phone Number (please include the country code)" at bounding box center [213, 138] width 284 height 15
type lightning-primitive-input-simple "4"
type input "4"
type lightning-primitive-input-simple "48"
type input "48"
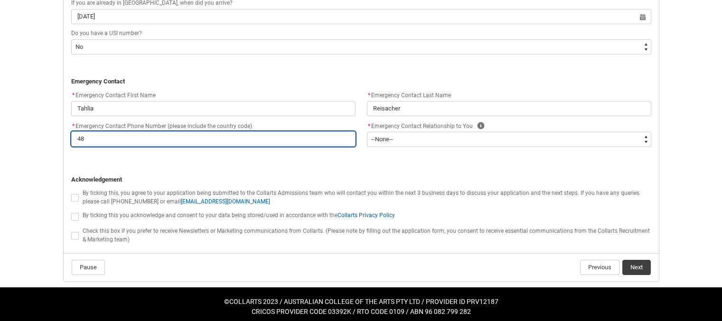
type lightning-primitive-input-simple "481"
type input "481"
type lightning-primitive-input-simple "4811"
type input "4811"
type lightning-primitive-input-simple "48111"
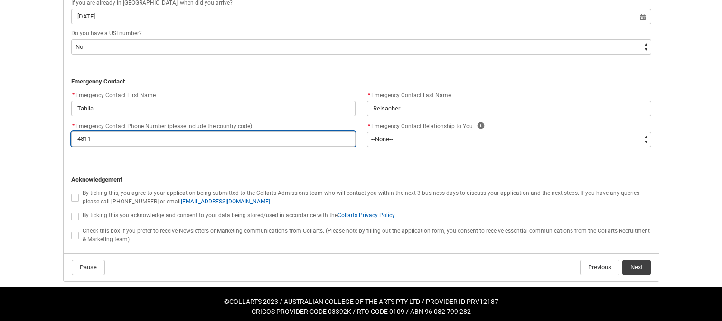
type input "48111"
type lightning-primitive-input-simple "481119"
type input "481119"
type lightning-primitive-input-simple "4811194"
type input "4811194"
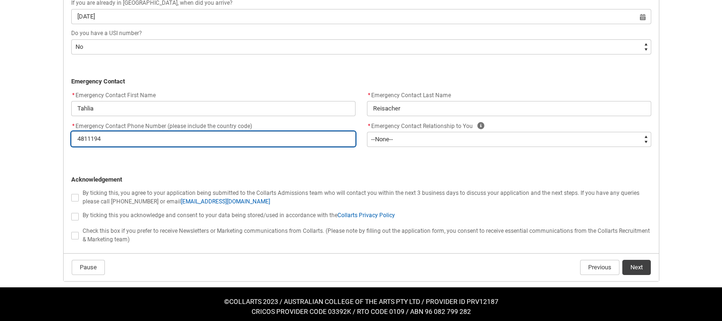
type lightning-primitive-input-simple "48111945"
type input "48111945"
type lightning-primitive-input-simple "481119450"
type input "481119450"
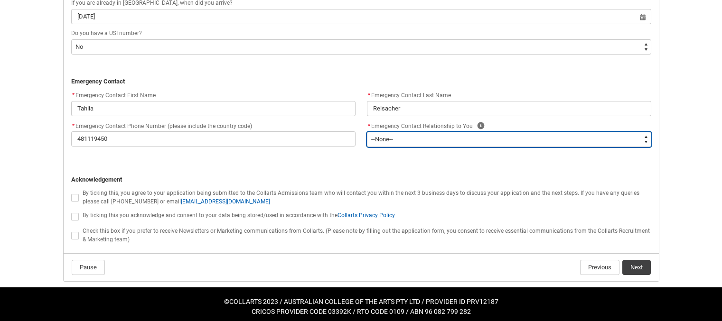
click at [466, 147] on select "--None-- Mother Father Sibling Child Partner Relation Friend" at bounding box center [509, 139] width 284 height 15
type lightning-select "Emergency_Contact_Relationship.Friend"
select select "Emergency_Contact_Relationship.Friend"
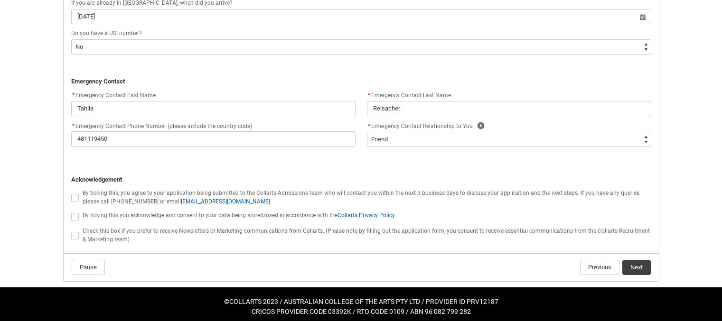
click at [74, 200] on span "REDU_Application_Form_for_Applicant flow" at bounding box center [75, 198] width 8 height 8
click at [71, 193] on input "REDU_Application_Form_for_Applicant flow" at bounding box center [71, 192] width 0 height 0
type lightning-input "true"
checkbox input "true"
click at [74, 215] on span "REDU_Application_Form_for_Applicant flow" at bounding box center [75, 217] width 8 height 8
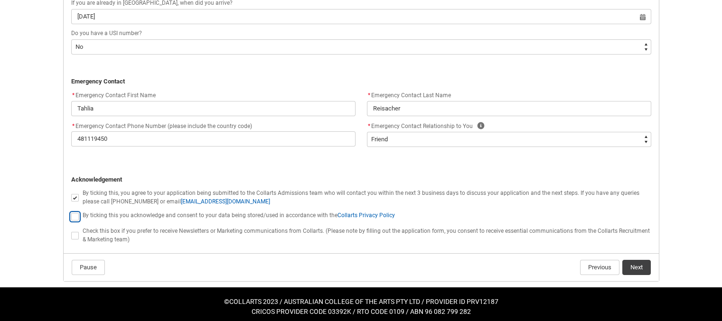
click at [71, 212] on input "REDU_Application_Form_for_Applicant flow" at bounding box center [71, 211] width 0 height 0
type lightning-input "true"
checkbox input "true"
click at [76, 236] on span "REDU_Application_Form_for_Applicant flow" at bounding box center [75, 236] width 8 height 8
click at [71, 231] on input "REDU_Application_Form_for_Applicant flow" at bounding box center [71, 230] width 0 height 0
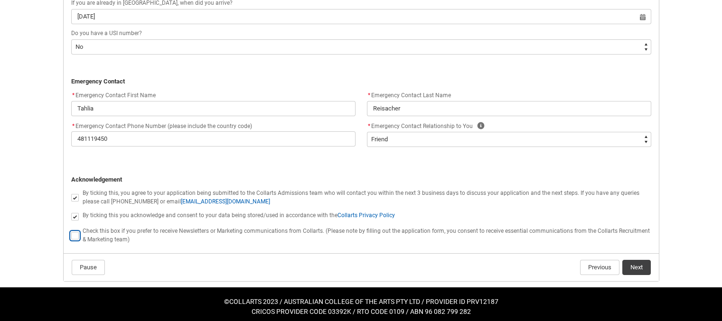
type lightning-input "true"
checkbox input "true"
click at [640, 269] on button "Next" at bounding box center [636, 267] width 28 height 15
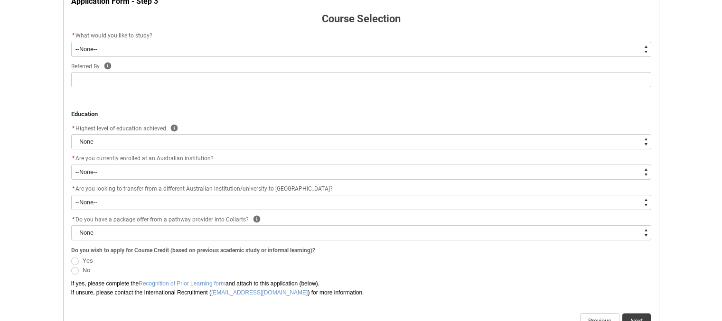
scroll to position [206, 0]
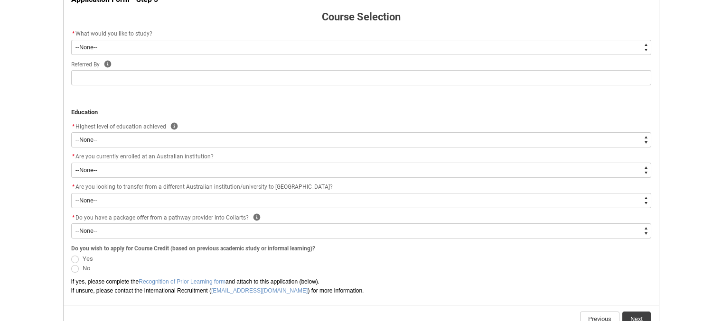
click at [167, 47] on select "--None-- Diploma Bachelor Post Graduate" at bounding box center [361, 47] width 580 height 15
type lightning-select "WhichDegree_PostGrad"
select select "WhichDegree_PostGrad"
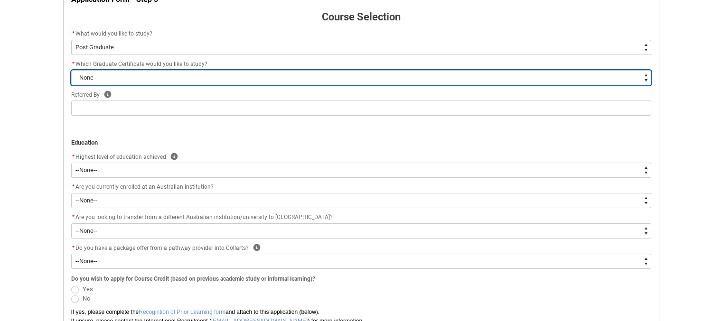
click at [158, 77] on select "--None-- Graduate Certificate of Creative Industries Graduate Certificate of De…" at bounding box center [361, 77] width 580 height 15
type lightning-select "ProgramChoice_GradCert.001OZ00000WTnZGYA1"
select select "ProgramChoice_GradCert.001OZ00000WTnZGYA1"
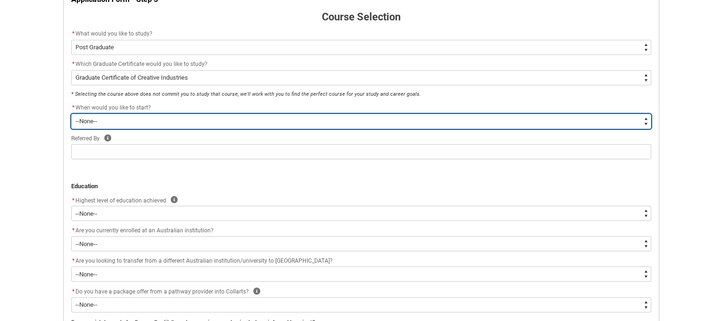
click at [160, 124] on select "--None-- Trimester 1 2026, starting [DATE]" at bounding box center [361, 121] width 580 height 15
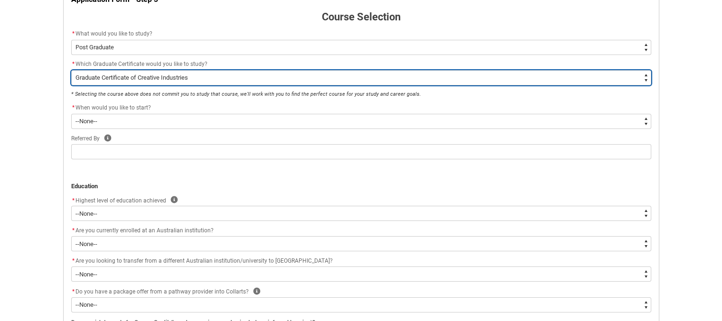
click at [173, 81] on select "--None-- Graduate Certificate of Creative Industries Graduate Certificate of De…" at bounding box center [361, 77] width 580 height 15
type lightning-select "ProgramChoice_GradCert.001OZ00000WNcerYAD"
select select "ProgramChoice_GradCert.001OZ00000WNcerYAD"
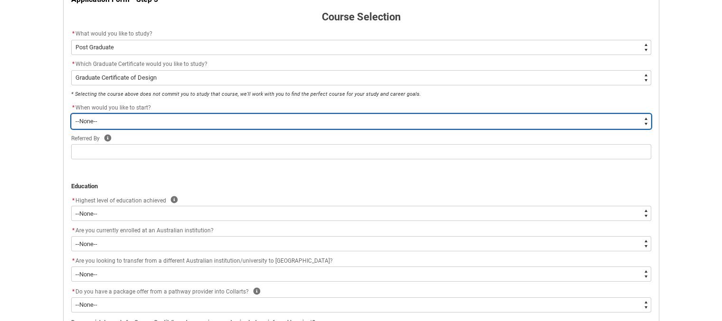
click at [162, 118] on select "--None-- Trimester 1 2026, starting [DATE]" at bounding box center [361, 121] width 580 height 15
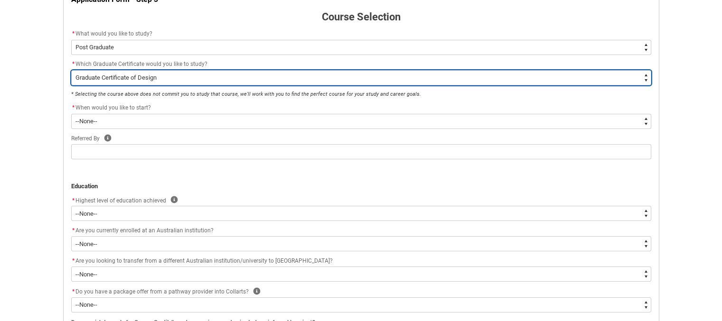
click at [167, 82] on select "--None-- Graduate Certificate of Creative Industries Graduate Certificate of De…" at bounding box center [361, 77] width 580 height 15
type lightning-select "ProgramChoice_GradCert.001I7000002b4iZIAQ"
select select "ProgramChoice_GradCert.001I7000002b4iZIAQ"
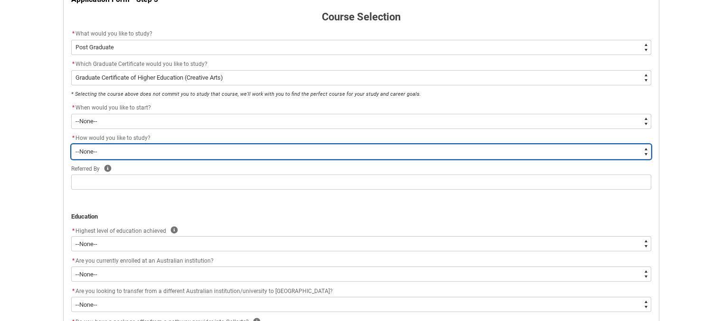
click at [159, 153] on select "--None-- Online" at bounding box center [361, 151] width 580 height 15
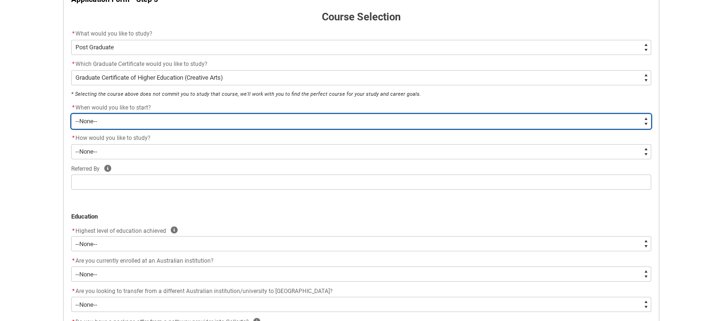
click at [154, 119] on select "--None--" at bounding box center [361, 121] width 580 height 15
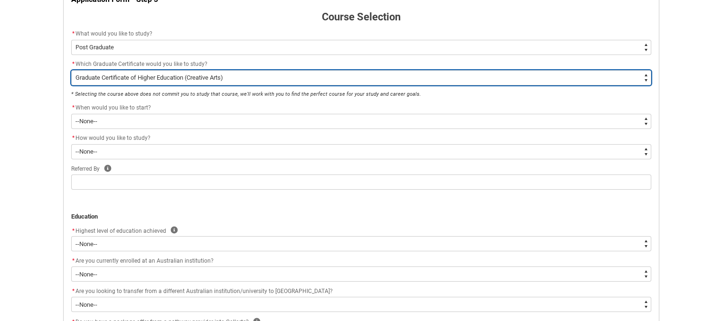
click at [165, 83] on select "--None-- Graduate Certificate of Creative Industries Graduate Certificate of De…" at bounding box center [361, 77] width 580 height 15
type lightning-select "ProgramChoice_GradCert.001OZ00000WRUiwYAH"
select select "ProgramChoice_GradCert.001OZ00000WRUiwYAH"
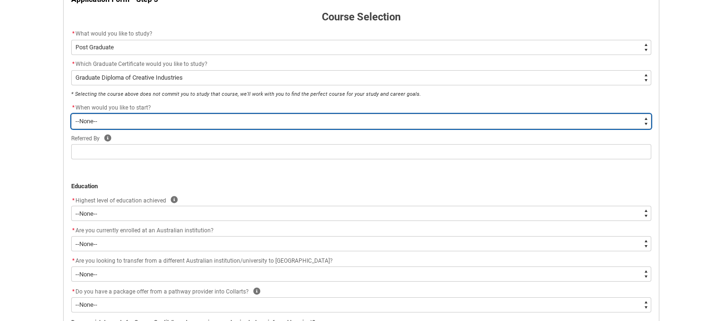
click at [149, 119] on select "--None-- Trimester 1 2026, starting [DATE]" at bounding box center [361, 121] width 580 height 15
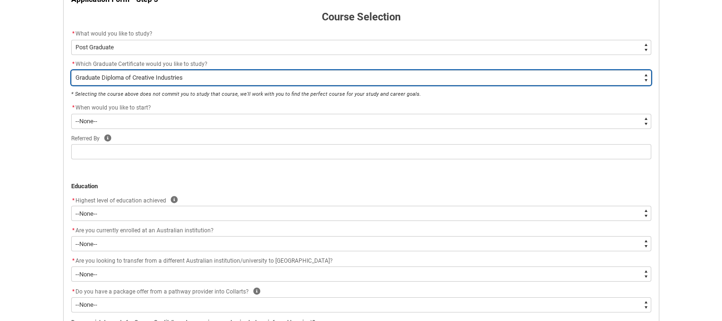
click at [266, 77] on select "--None-- Graduate Certificate of Creative Industries Graduate Certificate of De…" at bounding box center [361, 77] width 580 height 15
click at [193, 75] on select "--None-- Graduate Certificate of Creative Industries Graduate Certificate of De…" at bounding box center [361, 77] width 580 height 15
type lightning-select "ProgramChoice_GradCert.001I7000002b4iZIAQ"
select select "ProgramChoice_GradCert.001I7000002b4iZIAQ"
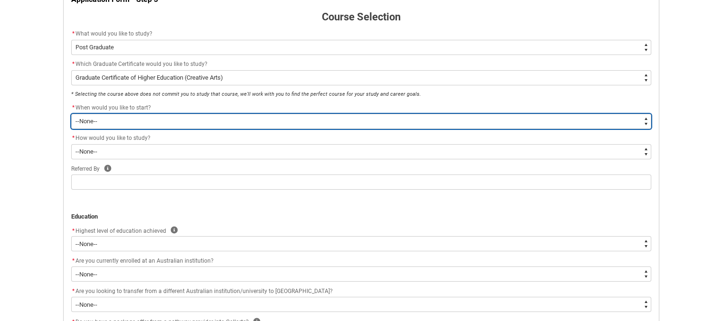
click at [156, 128] on select "--None--" at bounding box center [361, 121] width 580 height 15
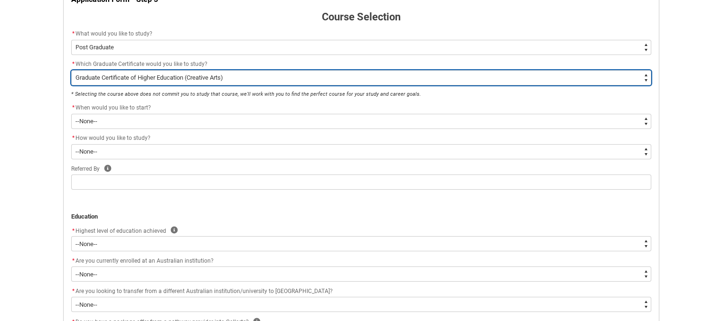
click at [155, 80] on select "--None-- Graduate Certificate of Creative Industries Graduate Certificate of De…" at bounding box center [361, 77] width 580 height 15
type lightning-select "ProgramChoice_GradCert.001OZ00000WRIkoYAH"
select select "ProgramChoice_GradCert.001OZ00000WRIkoYAH"
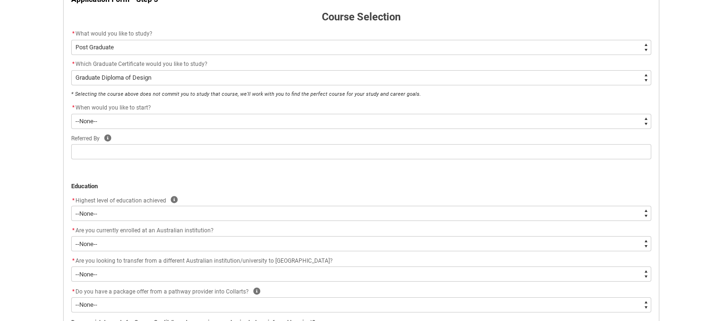
click at [155, 85] on flowruntime-screen-field "* Which Graduate Certificate would you like to study? * --None-- Graduate Certi…" at bounding box center [360, 74] width 591 height 30
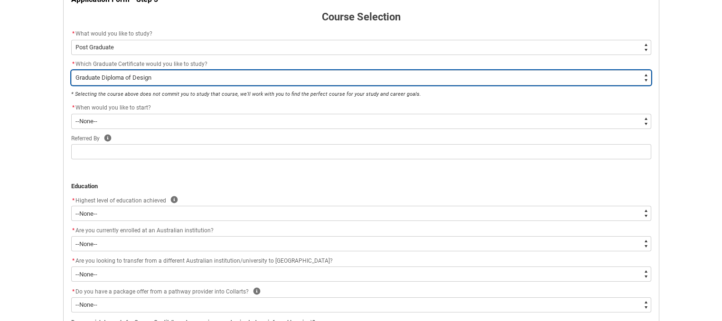
click at [157, 70] on select "--None-- Graduate Certificate of Creative Industries Graduate Certificate of De…" at bounding box center [361, 77] width 580 height 15
type lightning-select "ProgramChoice_GradCert.001I7000002b4iZIAQ"
select select "ProgramChoice_GradCert.001I7000002b4iZIAQ"
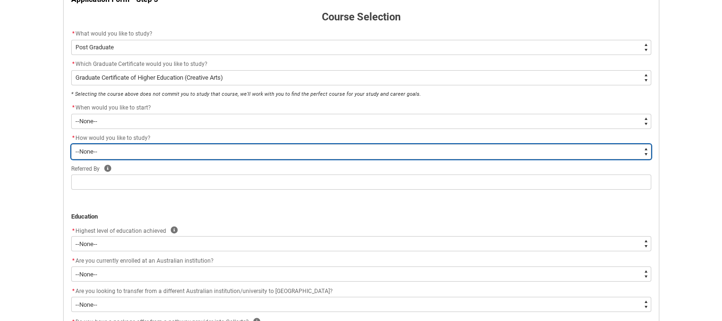
click at [161, 148] on select "--None-- Online" at bounding box center [361, 151] width 580 height 15
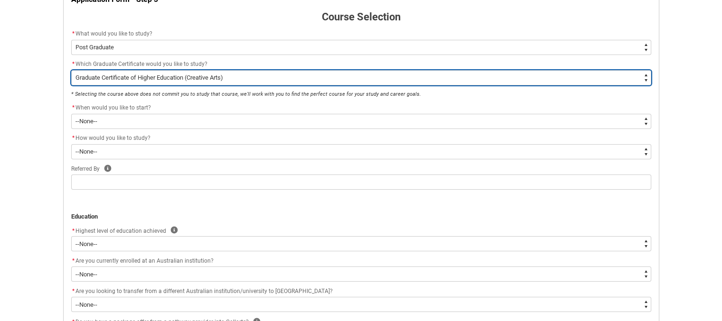
click at [180, 77] on select "--None-- Graduate Certificate of Creative Industries Graduate Certificate of De…" at bounding box center [361, 77] width 580 height 15
type lightning-select "ProgramChoice_GradCert.001OZ00000WTnZGYA1"
select select "ProgramChoice_GradCert.001OZ00000WTnZGYA1"
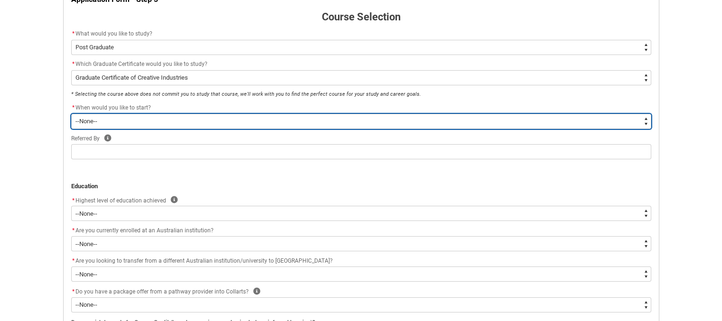
click at [164, 119] on select "--None-- Trimester 1 2026, starting [DATE]" at bounding box center [361, 121] width 580 height 15
type lightning-select "Starting_Term.a0pI70000004aTdIAI"
select select "Starting_Term.a0pI70000004aTdIAI"
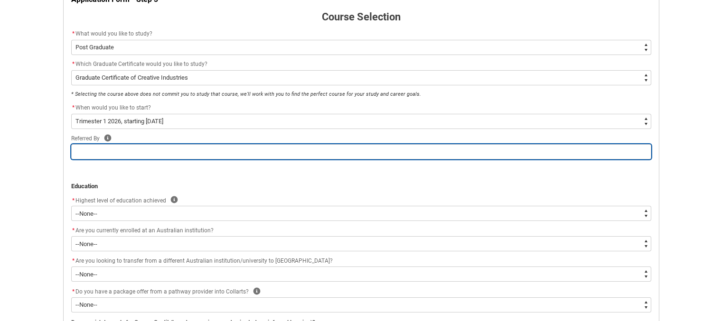
click at [159, 154] on input "REDU_Application_Form_for_Applicant flow" at bounding box center [361, 151] width 580 height 15
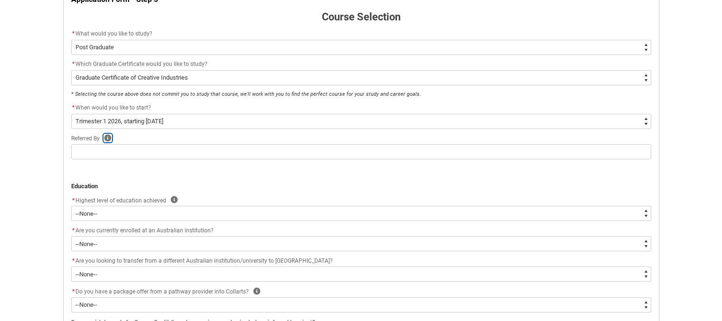
click at [108, 139] on icon "REDU_Application_Form_for_Applicant flow" at bounding box center [107, 137] width 7 height 7
click at [95, 165] on p "Please include the name of the Collarts Staff Member or Student that has referr…" at bounding box center [107, 164] width 128 height 17
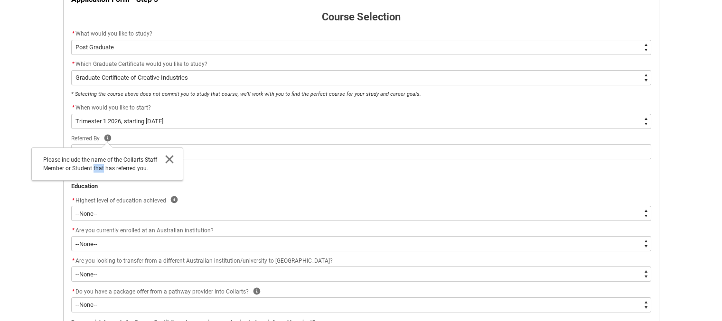
click at [95, 165] on p "Please include the name of the Collarts Staff Member or Student that has referr…" at bounding box center [107, 164] width 128 height 17
click at [106, 136] on icon "REDU_Application_Form_for_Applicant flow" at bounding box center [107, 137] width 7 height 7
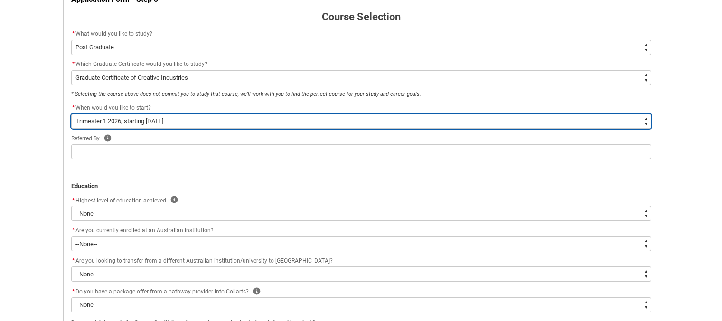
click at [109, 124] on select "--None-- Trimester 1 2026, starting [DATE]" at bounding box center [361, 121] width 580 height 15
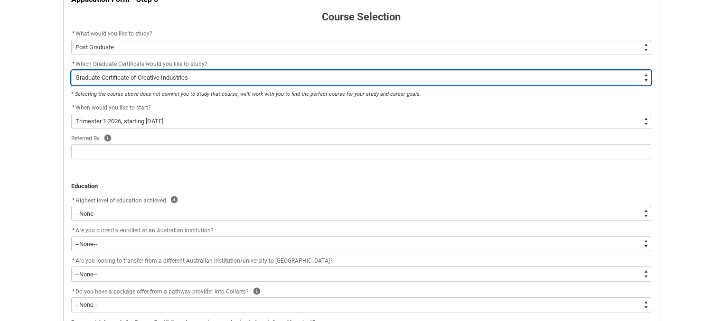
click at [118, 77] on select "--None-- Graduate Certificate of Creative Industries Graduate Certificate of De…" at bounding box center [361, 77] width 580 height 15
type lightning-select "ProgramChoice_GradCert.001OZ00000WNcerYAD"
select select "ProgramChoice_GradCert.001OZ00000WNcerYAD"
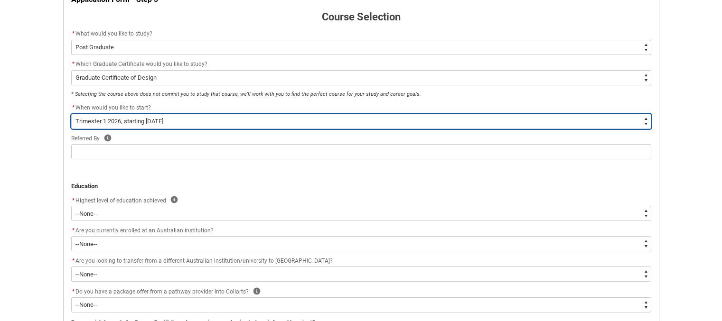
click at [132, 123] on select "--None-- Trimester 1 2026, starting [DATE]" at bounding box center [361, 121] width 580 height 15
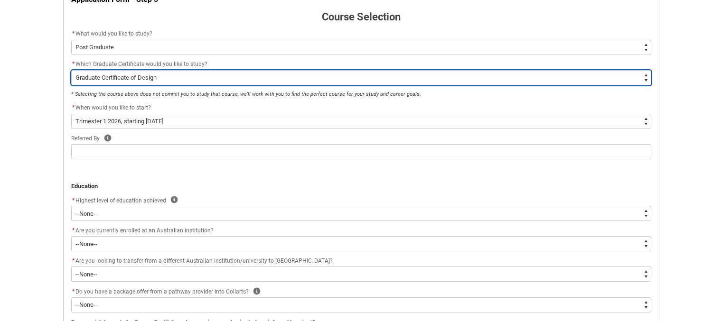
click at [146, 74] on select "--None-- Graduate Certificate of Creative Industries Graduate Certificate of De…" at bounding box center [361, 77] width 580 height 15
type lightning-select "ProgramChoice_GradCert.001I7000002b4iZIAQ"
select select "ProgramChoice_GradCert.001I7000002b4iZIAQ"
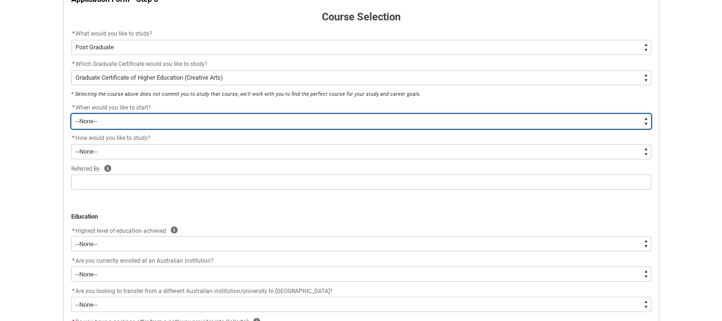
click at [159, 116] on select "--None--" at bounding box center [361, 121] width 580 height 15
click at [152, 123] on select "--None--" at bounding box center [361, 121] width 580 height 15
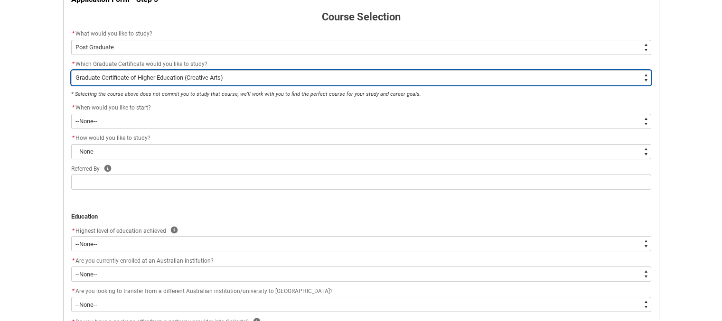
click at [163, 82] on select "--None-- Graduate Certificate of Creative Industries Graduate Certificate of De…" at bounding box center [361, 77] width 580 height 15
type lightning-select "ProgramChoice_GradCert.001OZ00000WRIkoYAH"
select select "ProgramChoice_GradCert.001OZ00000WRIkoYAH"
select select "Starting_Term.a0pI70000004aTdIAI"
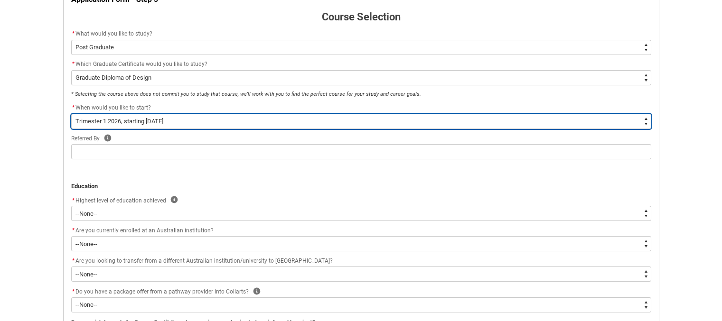
click at [161, 122] on select "--None-- Trimester 1 2026, starting [DATE]" at bounding box center [361, 121] width 580 height 15
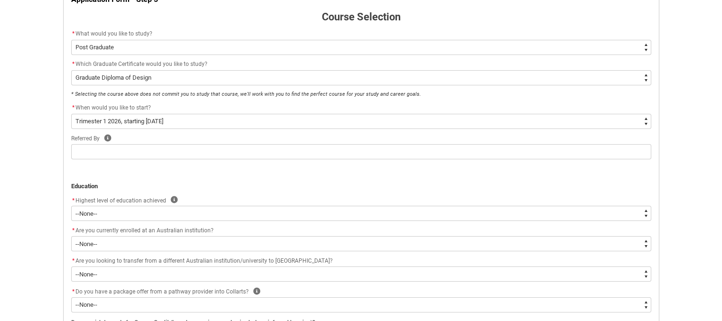
click at [145, 161] on flowruntime-screen-field "Referred By Help" at bounding box center [360, 148] width 591 height 30
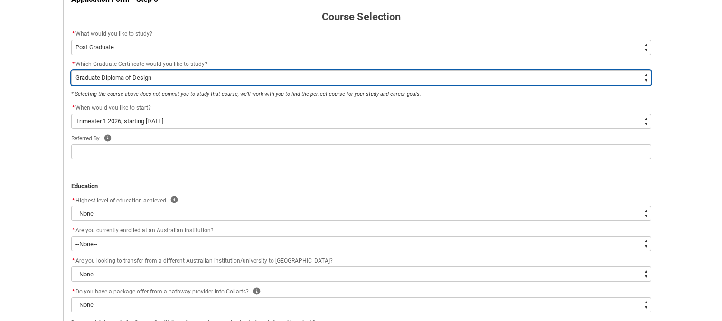
click at [154, 80] on select "--None-- Graduate Certificate of Creative Industries Graduate Certificate of De…" at bounding box center [361, 77] width 580 height 15
type lightning-select "ProgramChoice_GradCert.001OZ00000WRUiwYAH"
select select "ProgramChoice_GradCert.001OZ00000WRUiwYAH"
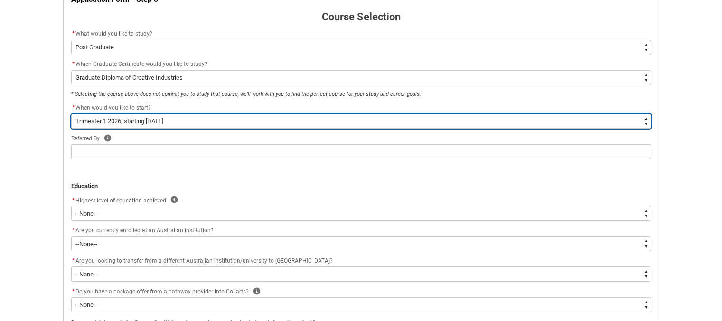
click at [136, 120] on select "--None-- Trimester 1 2026, starting [DATE]" at bounding box center [361, 121] width 580 height 15
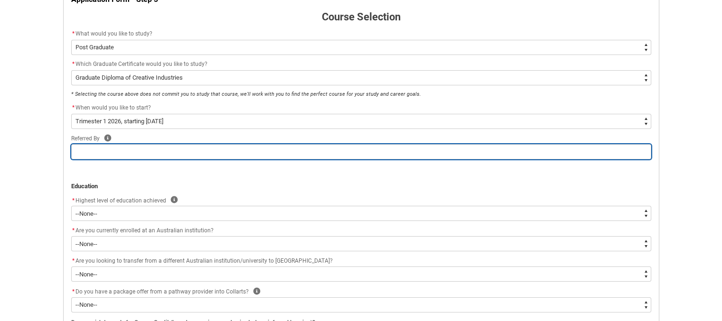
click at [103, 150] on input "REDU_Application_Form_for_Applicant flow" at bounding box center [361, 151] width 580 height 15
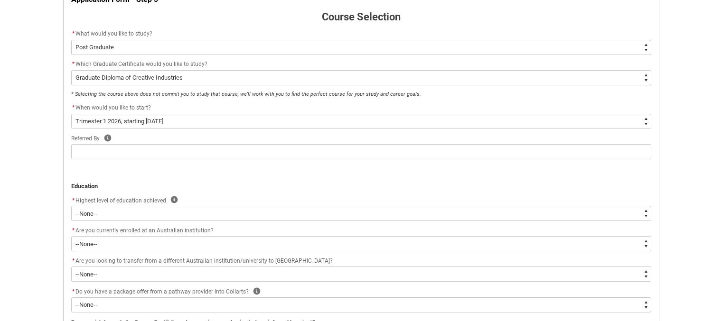
click at [107, 133] on div "Help" at bounding box center [107, 137] width 9 height 10
click at [107, 139] on icon "REDU_Application_Form_for_Applicant flow" at bounding box center [107, 137] width 7 height 7
click at [175, 163] on icon "REDU_Application_Form_for_Applicant flow" at bounding box center [169, 159] width 11 height 11
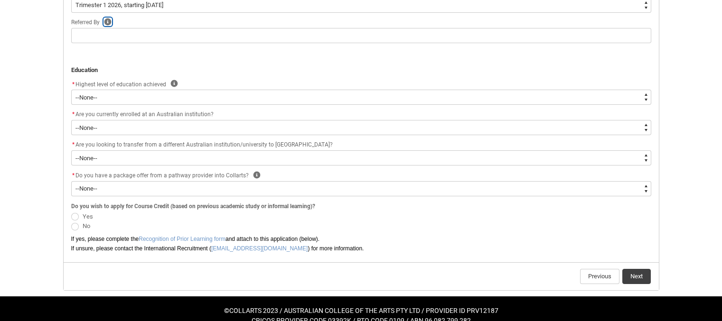
scroll to position [324, 0]
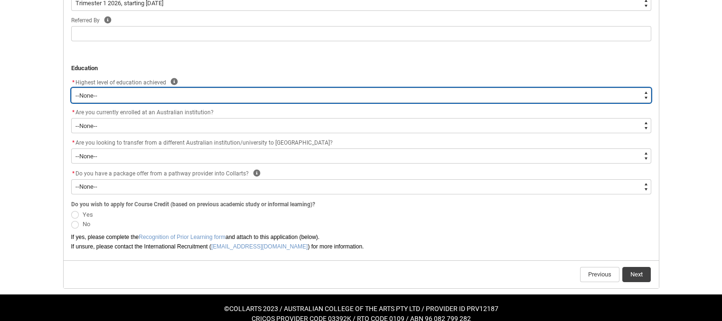
click at [116, 98] on select "--None-- Completed High School Completed a VET Course Completed Foundation Stud…" at bounding box center [361, 95] width 580 height 15
type lightning-select "HSLC_International_f"
select select "HSLC_International_f"
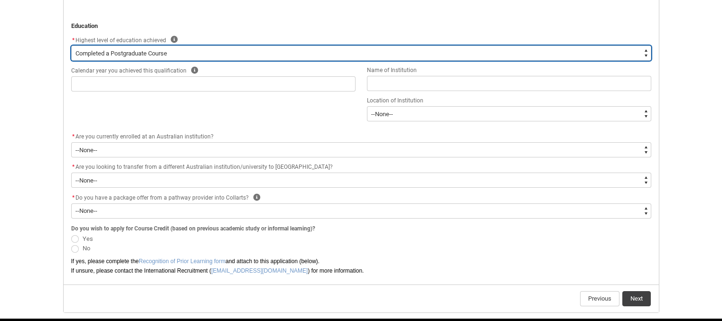
scroll to position [367, 0]
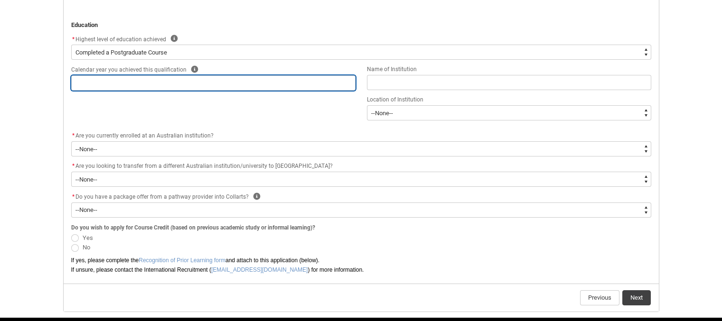
click at [108, 83] on input "REDU_Application_Form_for_Applicant flow" at bounding box center [213, 82] width 284 height 15
type lightning-primitive-input-simple "2022"
type input "2022"
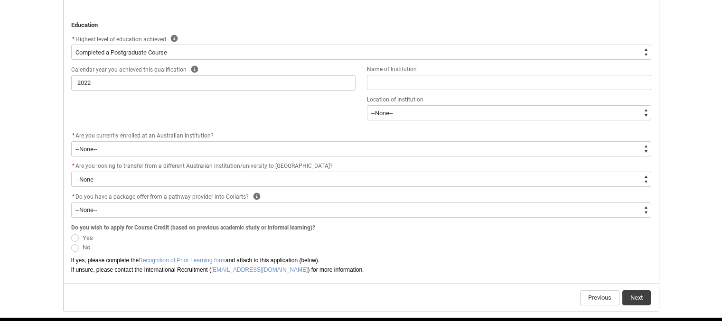
click at [437, 70] on div "Name of Institution" at bounding box center [509, 69] width 284 height 11
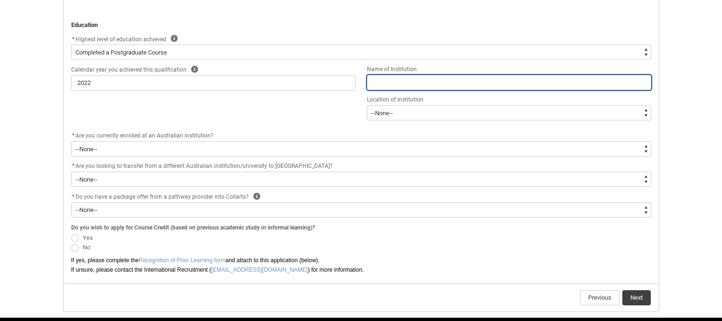
click at [424, 83] on input "REDU_Application_Form_for_Applicant flow" at bounding box center [509, 82] width 284 height 15
type lightning-primitive-input-simple "[GEOGRAPHIC_DATA], Art History"
type input "[GEOGRAPHIC_DATA], Art History"
click at [532, 84] on input "[GEOGRAPHIC_DATA], Art History" at bounding box center [509, 82] width 284 height 15
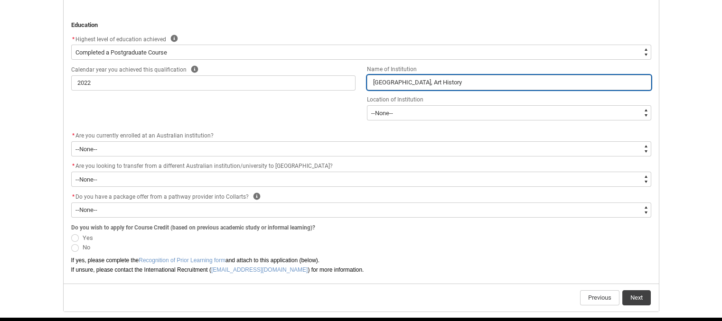
type lightning-primitive-input-simple "[GEOGRAPHIC_DATA],Art History"
type input "[GEOGRAPHIC_DATA],Art History"
type lightning-primitive-input-simple "[GEOGRAPHIC_DATA] Graduate School Of Social SciencesArt History"
type input "[GEOGRAPHIC_DATA] Graduate School Of Social SciencesArt History"
type lightning-primitive-input-simple "[GEOGRAPHIC_DATA] Of Social Sciences Art History"
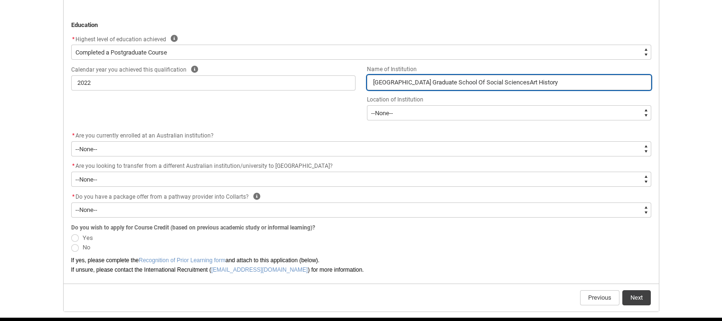
type input "[GEOGRAPHIC_DATA] Of Social Sciences Art History"
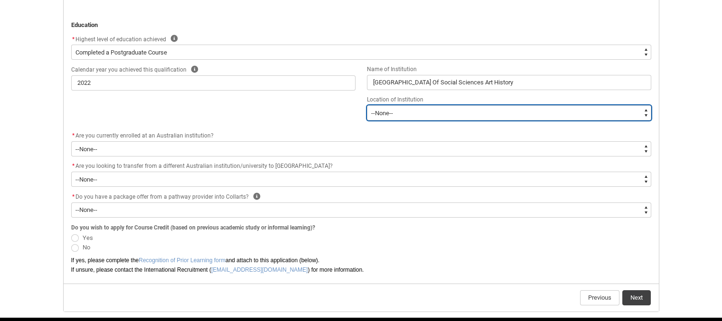
click at [409, 110] on select "--[GEOGRAPHIC_DATA]-- [GEOGRAPHIC_DATA] [GEOGRAPHIC_DATA] [GEOGRAPHIC_DATA] [GE…" at bounding box center [509, 112] width 284 height 15
type lightning-select "Institution_Location.[GEOGRAPHIC_DATA]"
select select "Institution_Location.[GEOGRAPHIC_DATA]"
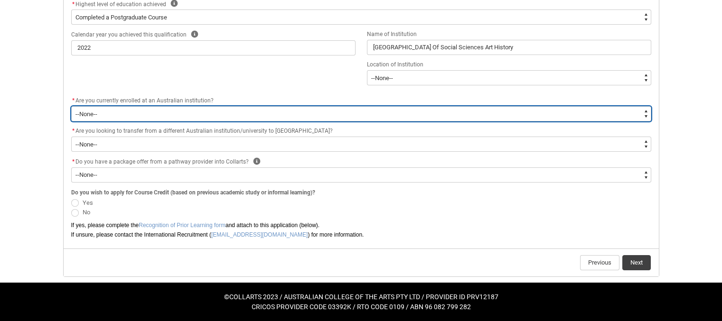
click at [123, 111] on select "--None-- Yes No" at bounding box center [361, 113] width 580 height 15
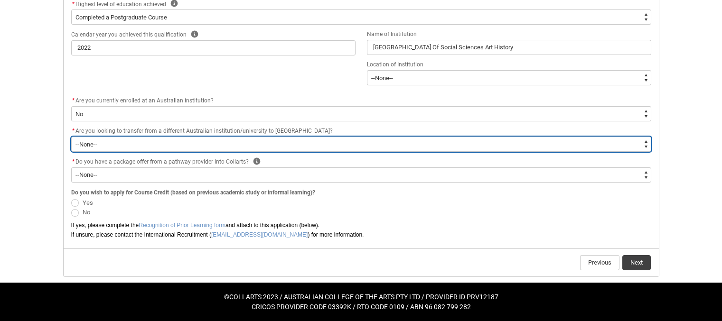
click at [122, 150] on select "--None-- Yes No" at bounding box center [361, 144] width 580 height 15
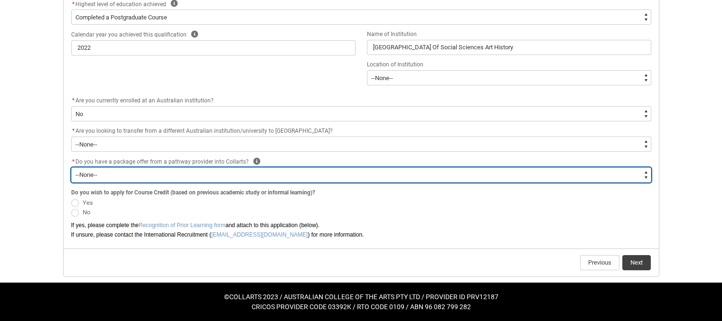
click at [127, 172] on select "--None-- Yes No" at bounding box center [361, 174] width 580 height 15
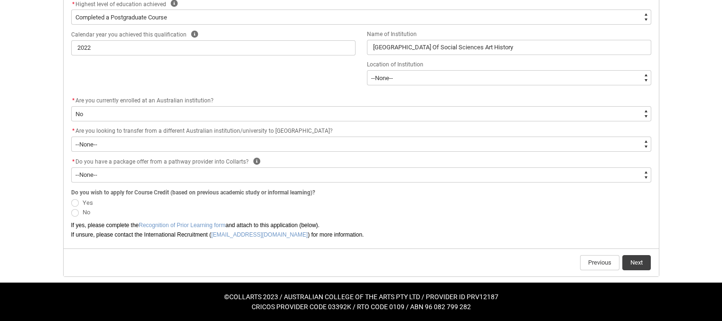
click at [131, 163] on span "Do you have a package offer from a pathway provider into Collarts?" at bounding box center [161, 161] width 173 height 7
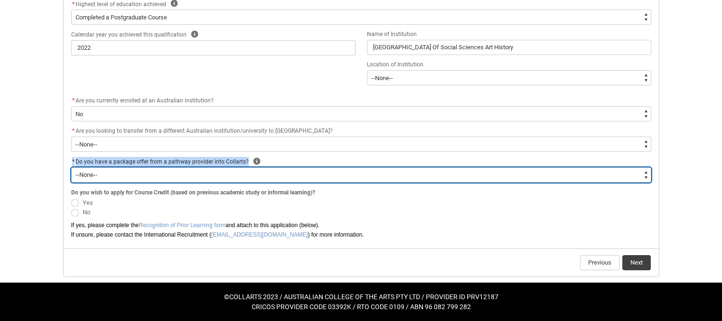
click at [180, 173] on select "--None-- Yes No" at bounding box center [361, 174] width 580 height 15
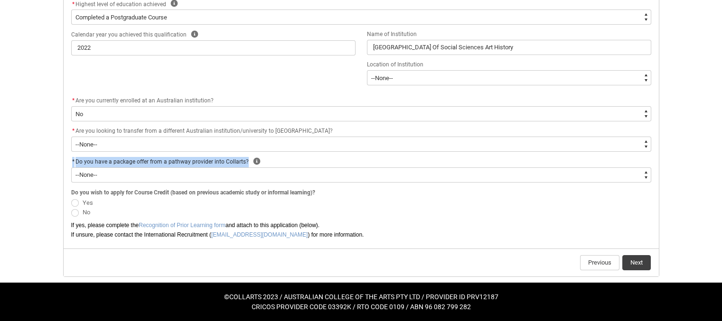
click at [79, 221] on p "If yes, please complete the Recognition of Prior Learning form and attach to th…" at bounding box center [361, 225] width 580 height 9
click at [79, 214] on label "No" at bounding box center [82, 211] width 23 height 7
click at [71, 207] on input "No" at bounding box center [71, 207] width 0 height 0
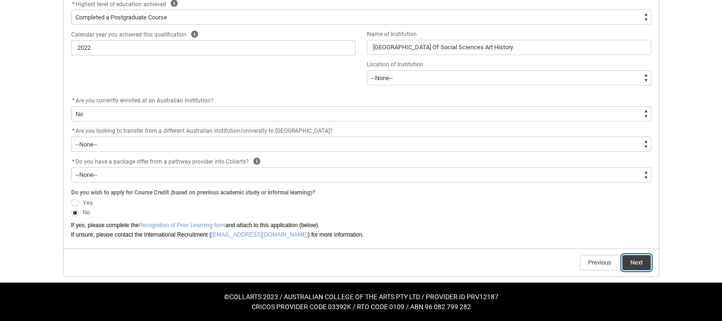
click at [639, 262] on button "Next" at bounding box center [636, 262] width 28 height 15
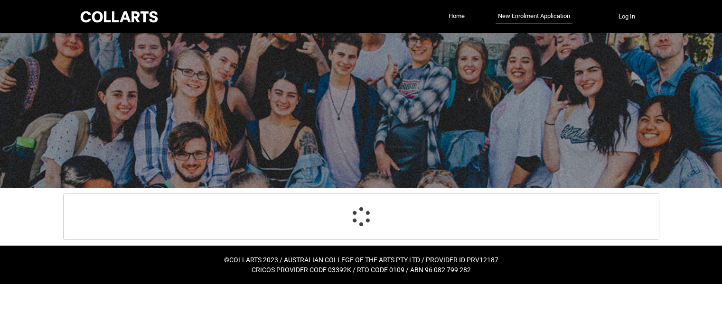
scroll to position [0, 0]
